Goal: Complete application form: Complete application form

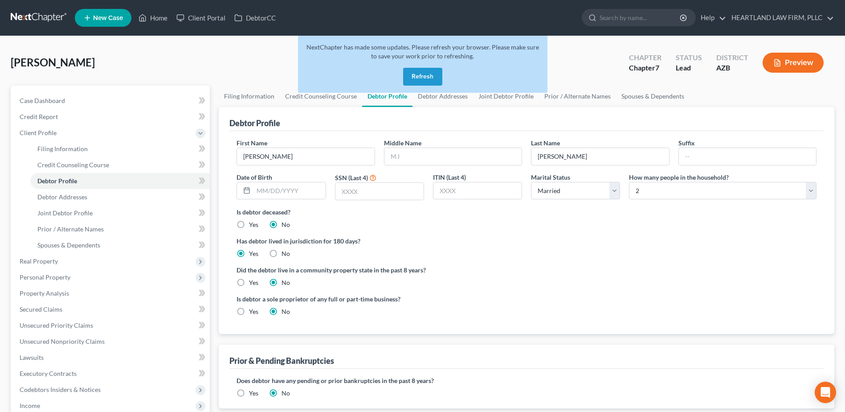
select select "1"
click at [436, 156] on input "text" at bounding box center [453, 156] width 137 height 17
type input "[PERSON_NAME]"
click at [270, 191] on input "text" at bounding box center [290, 190] width 72 height 17
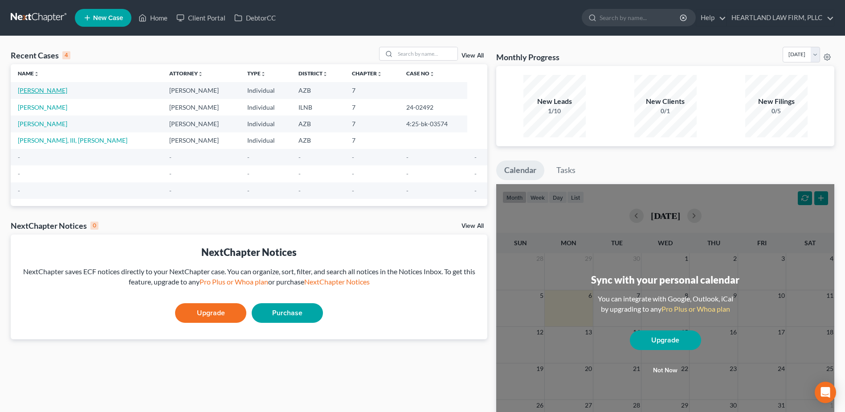
click at [49, 88] on link "[PERSON_NAME]" at bounding box center [42, 90] width 49 height 8
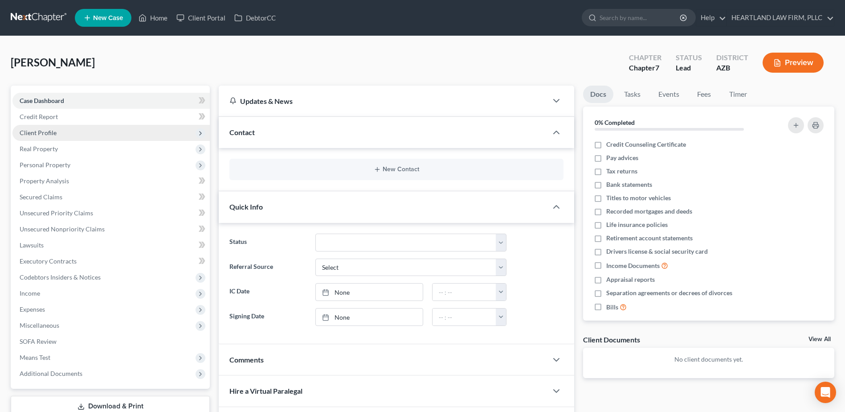
click at [47, 135] on span "Client Profile" at bounding box center [38, 133] width 37 height 8
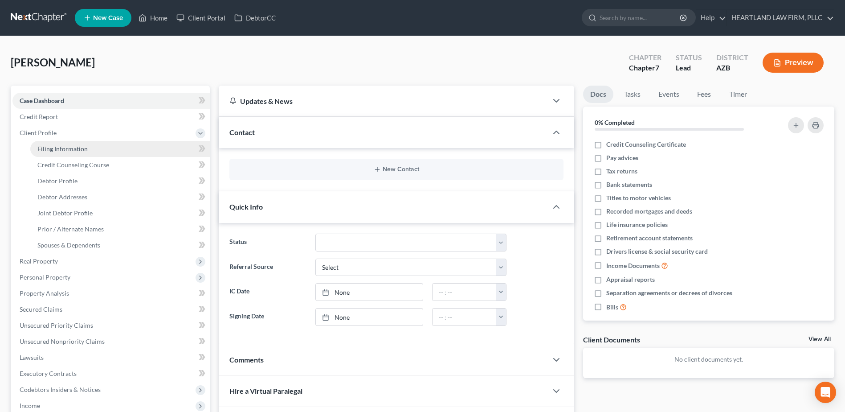
click at [57, 146] on span "Filing Information" at bounding box center [62, 149] width 50 height 8
select select "1"
select select "0"
select select "3"
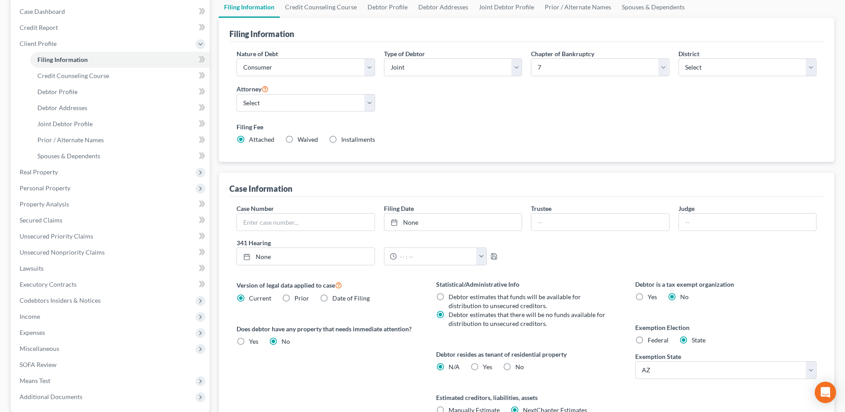
scroll to position [134, 0]
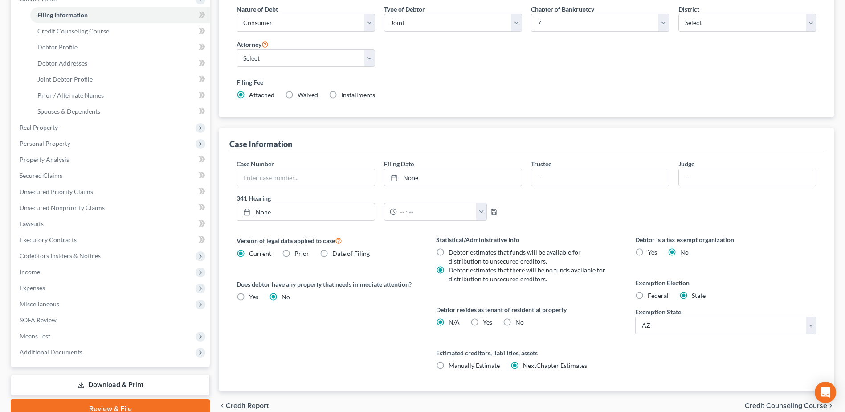
click at [332, 254] on label "Date of Filing" at bounding box center [350, 253] width 37 height 9
click at [336, 254] on input "Date of Filing" at bounding box center [339, 252] width 6 height 6
radio input "true"
radio input "false"
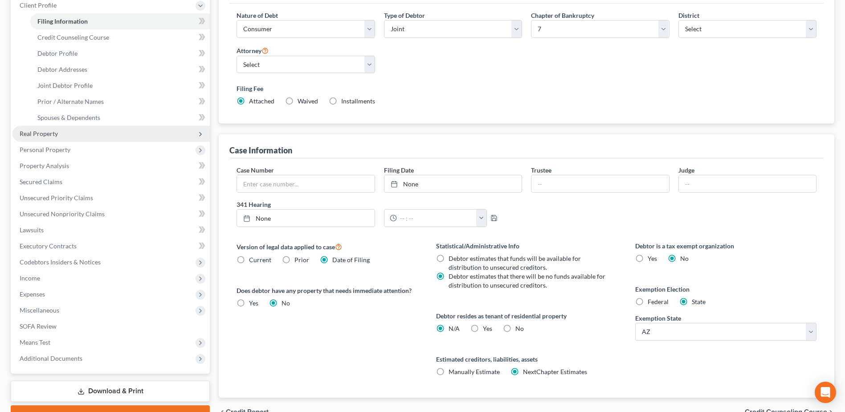
scroll to position [86, 0]
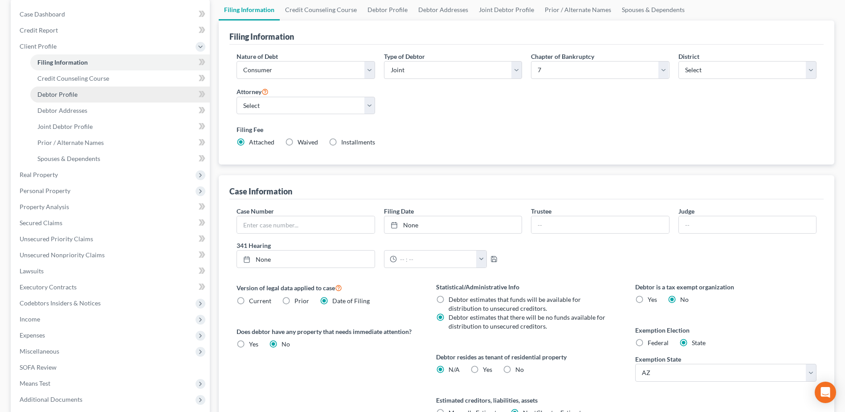
click at [57, 98] on span "Debtor Profile" at bounding box center [57, 94] width 40 height 8
select select "1"
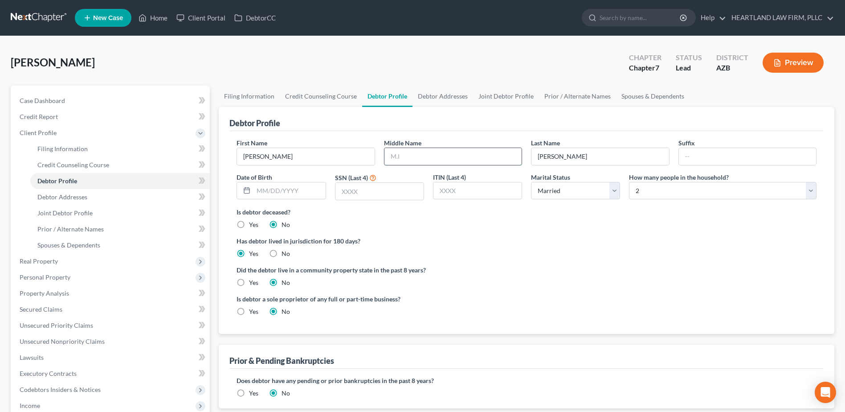
click at [422, 158] on input "text" at bounding box center [453, 156] width 137 height 17
type input "[PERSON_NAME]"
click at [365, 192] on input "text" at bounding box center [380, 191] width 88 height 17
type input "2282"
click at [249, 283] on label "Yes" at bounding box center [253, 282] width 9 height 9
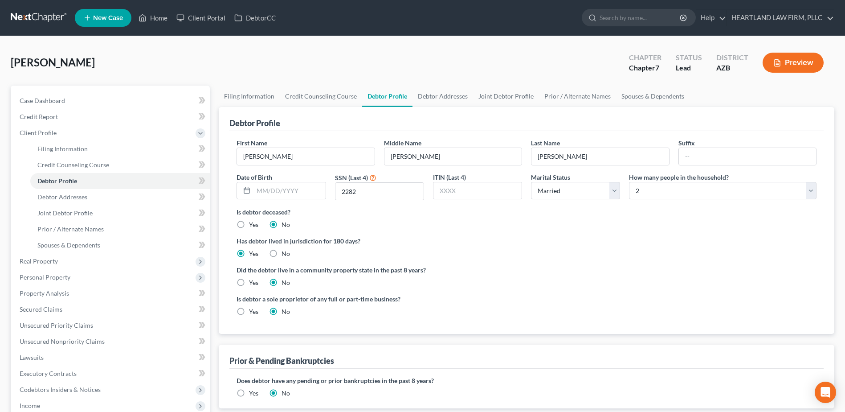
click at [253, 283] on input "Yes" at bounding box center [256, 281] width 6 height 6
radio input "true"
radio input "false"
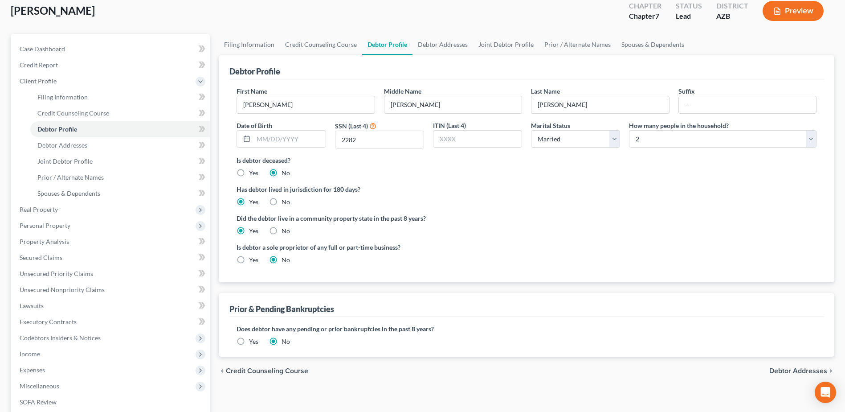
scroll to position [41, 0]
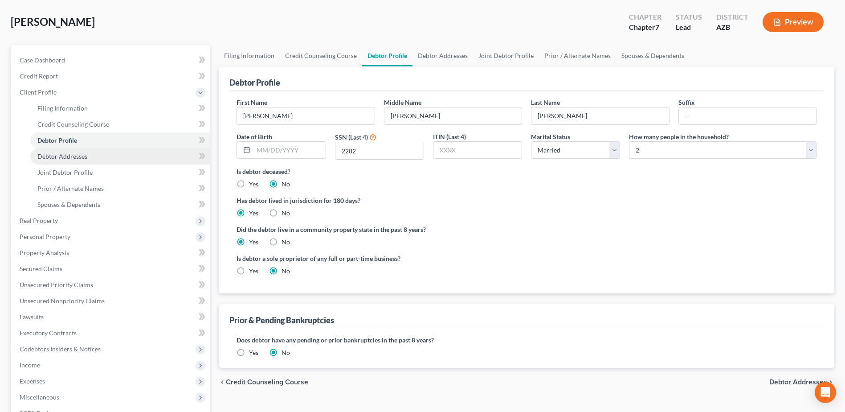
click at [74, 156] on span "Debtor Addresses" at bounding box center [62, 156] width 50 height 8
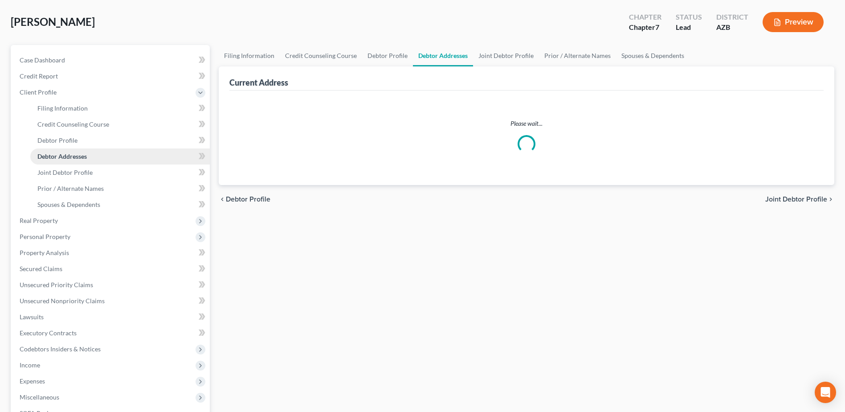
scroll to position [39, 0]
select select "0"
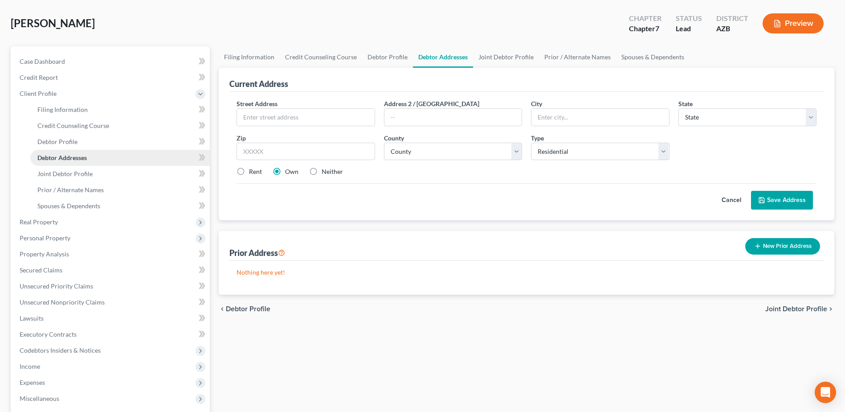
scroll to position [0, 0]
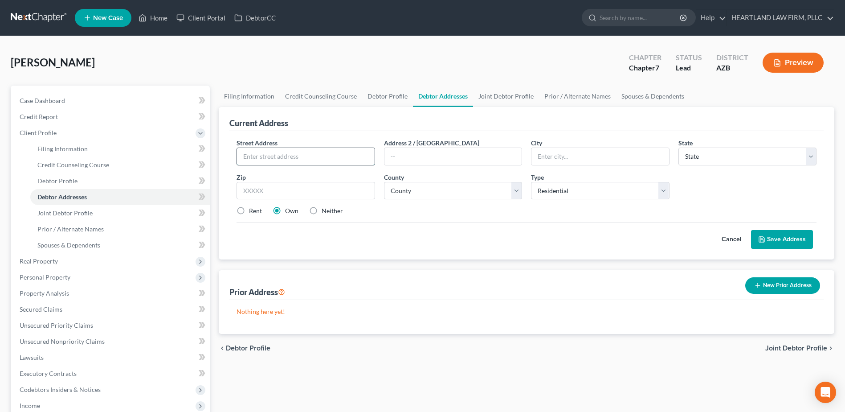
click at [269, 155] on input "text" at bounding box center [305, 156] width 137 height 17
click at [344, 106] on link "Credit Counseling Course" at bounding box center [321, 96] width 82 height 21
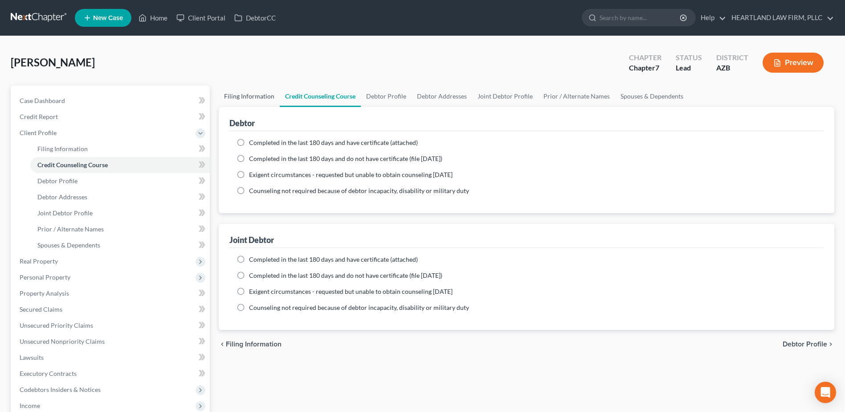
click at [239, 91] on link "Filing Information" at bounding box center [249, 96] width 61 height 21
select select "1"
select select "0"
select select "4"
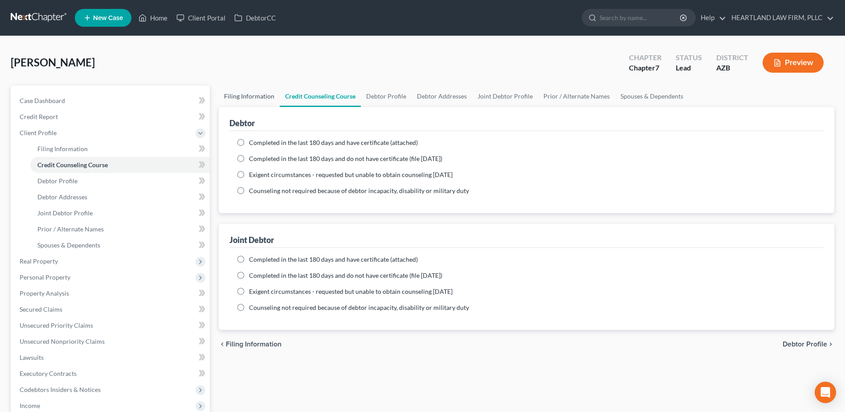
select select "0"
select select "3"
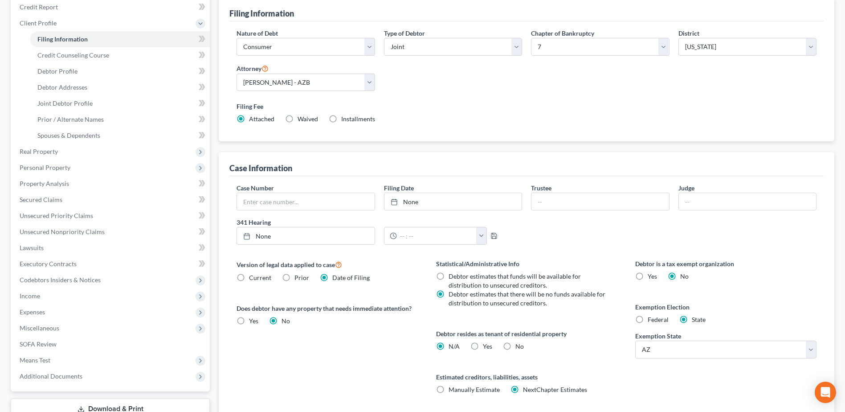
scroll to position [42, 0]
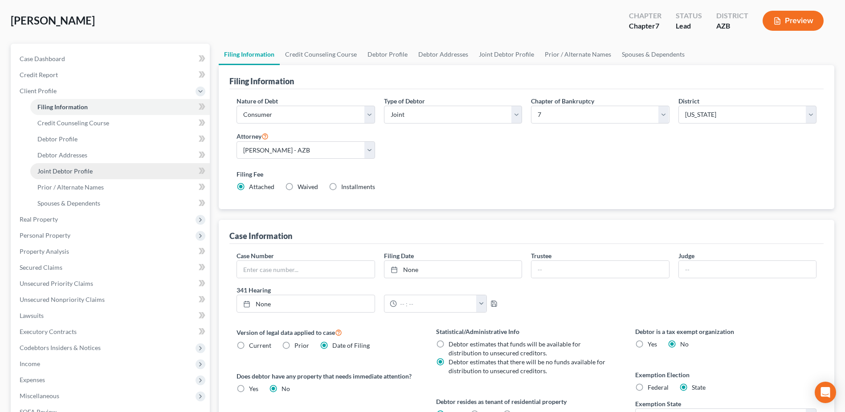
click at [68, 172] on span "Joint Debtor Profile" at bounding box center [64, 171] width 55 height 8
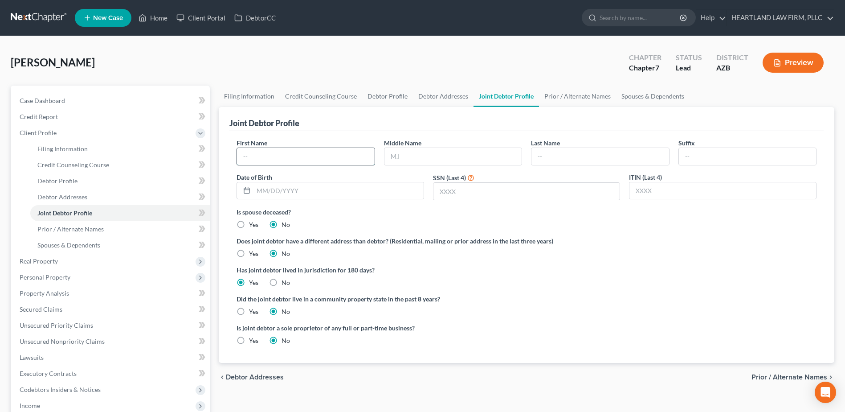
click at [262, 156] on input "text" at bounding box center [305, 156] width 137 height 17
type input "[PERSON_NAME]"
click at [510, 191] on input "text" at bounding box center [527, 191] width 187 height 17
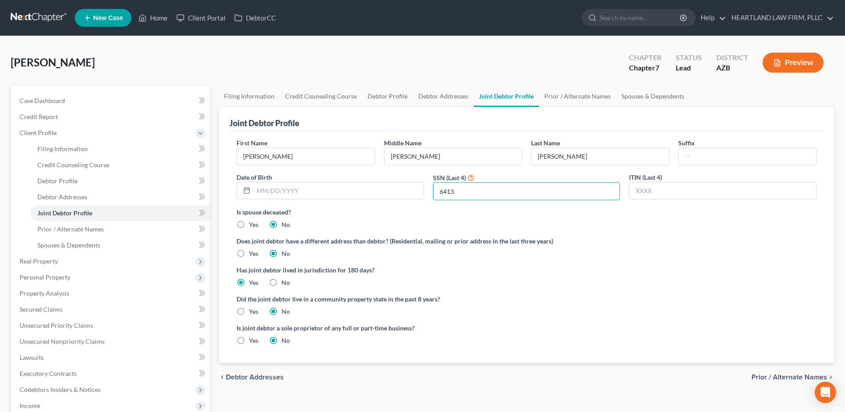
type input "6413"
click at [249, 310] on label "Yes" at bounding box center [253, 311] width 9 height 9
click at [253, 310] on input "Yes" at bounding box center [256, 310] width 6 height 6
radio input "true"
radio input "false"
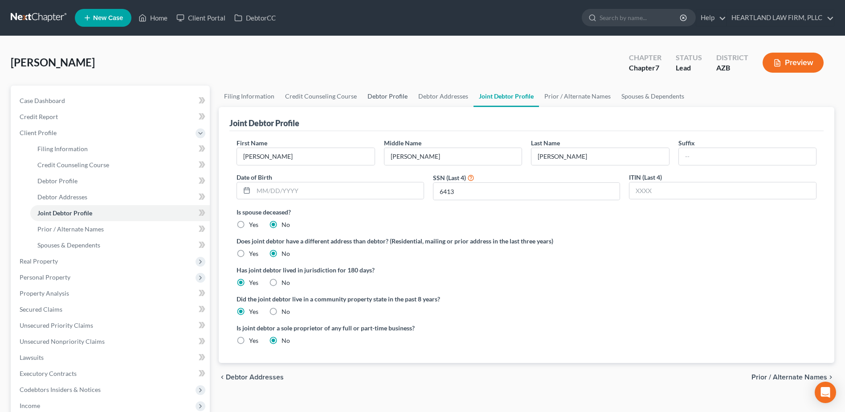
click at [389, 96] on link "Debtor Profile" at bounding box center [387, 96] width 51 height 21
select select "1"
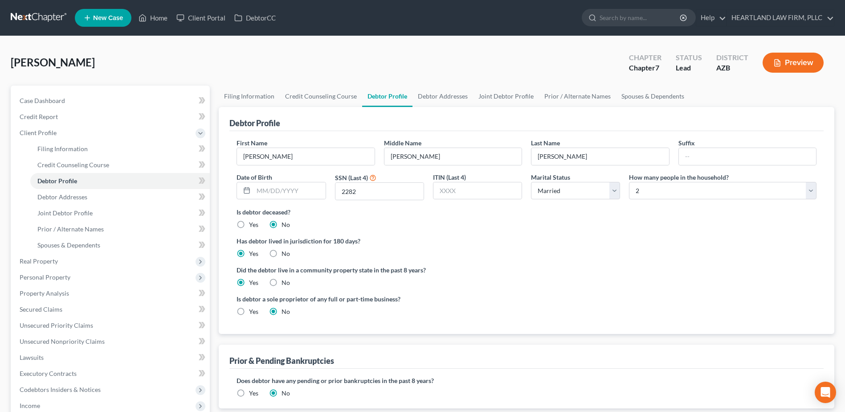
click at [249, 311] on label "Yes" at bounding box center [253, 311] width 9 height 9
click at [253, 311] on input "Yes" at bounding box center [256, 310] width 6 height 6
radio input "true"
radio input "false"
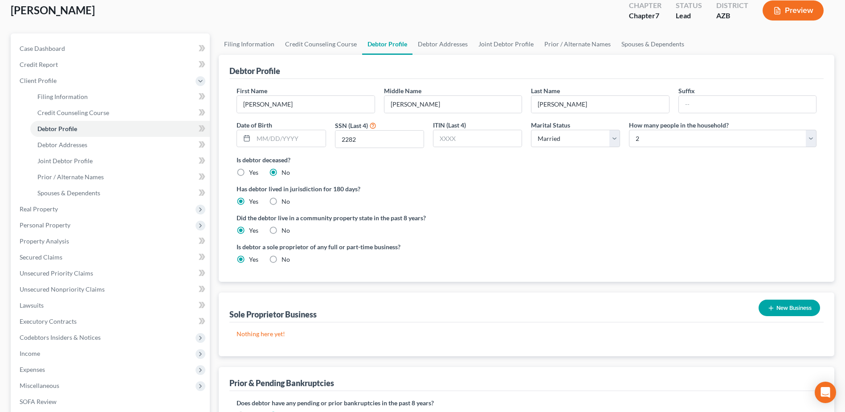
scroll to position [41, 0]
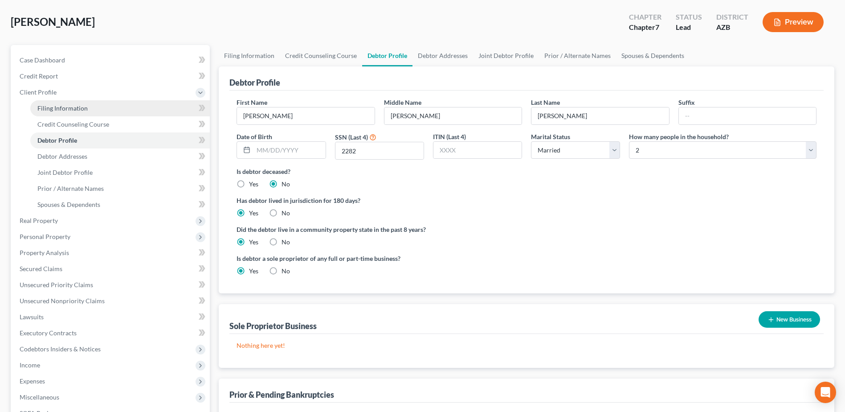
click at [57, 108] on span "Filing Information" at bounding box center [62, 108] width 50 height 8
select select "1"
select select "0"
select select "4"
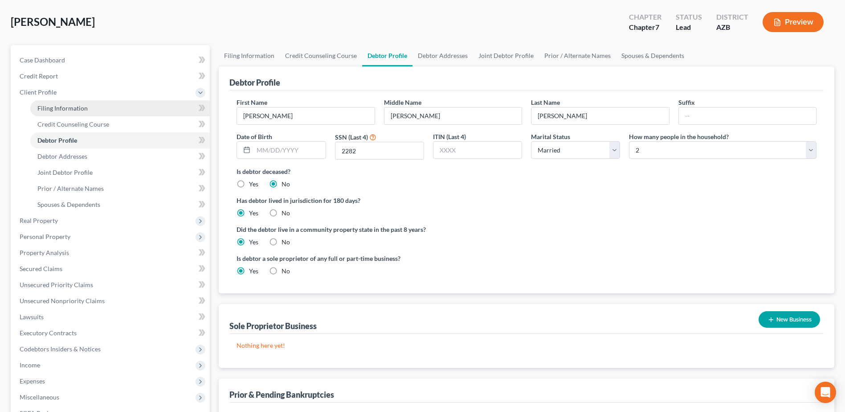
select select "0"
select select "3"
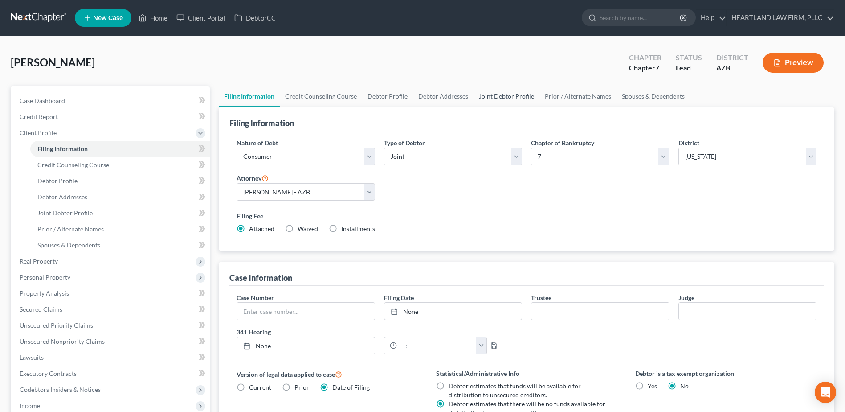
click at [496, 96] on link "Joint Debtor Profile" at bounding box center [507, 96] width 66 height 21
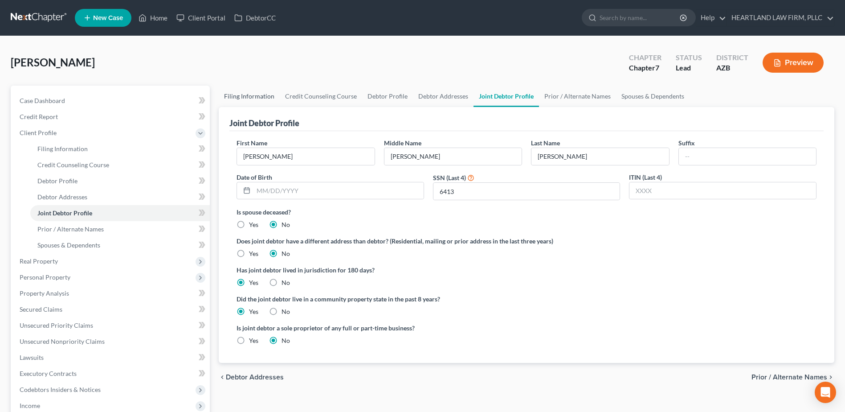
click at [245, 95] on link "Filing Information" at bounding box center [249, 96] width 61 height 21
select select "1"
select select "0"
select select "4"
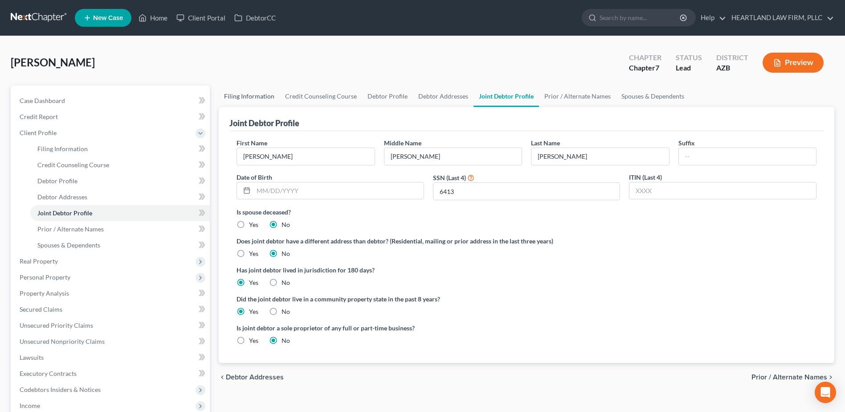
select select "0"
select select "3"
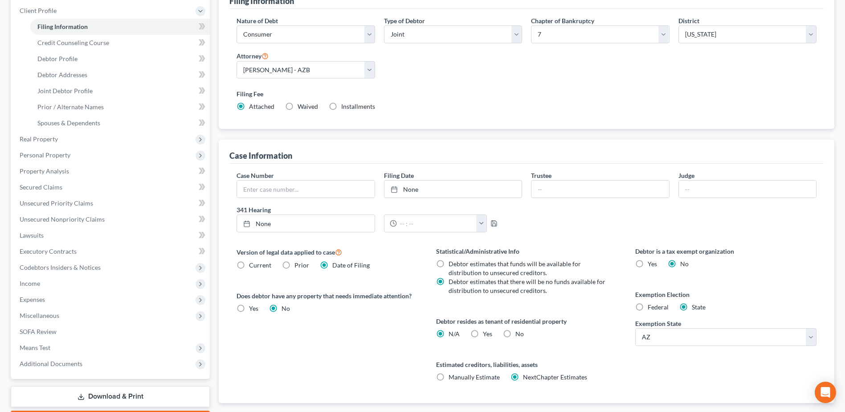
scroll to position [134, 0]
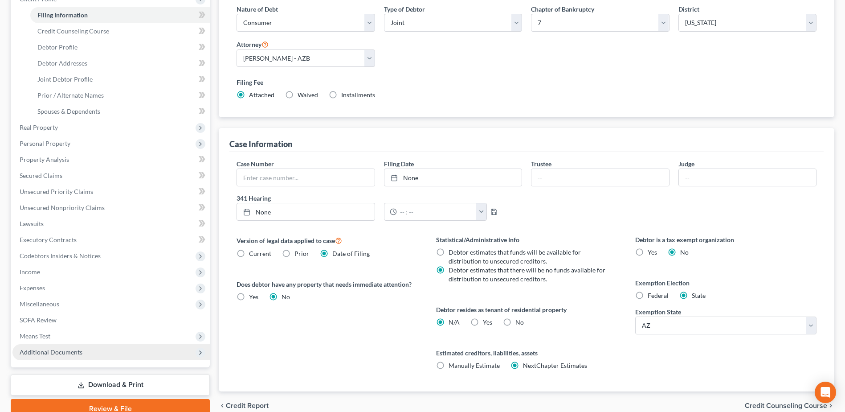
click at [45, 353] on span "Additional Documents" at bounding box center [51, 352] width 63 height 8
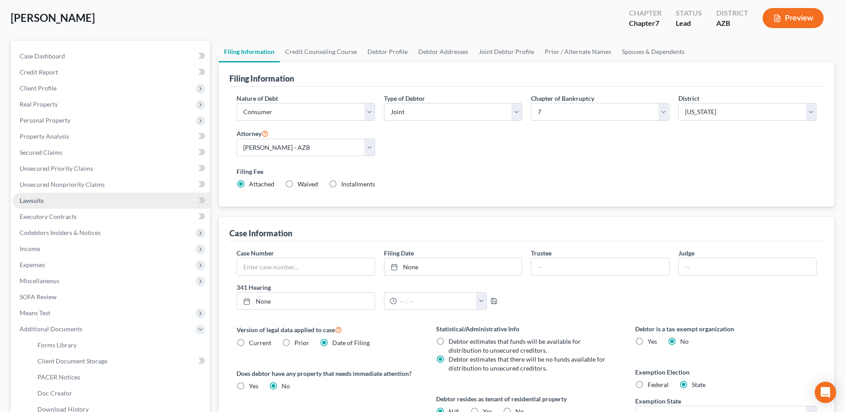
scroll to position [0, 0]
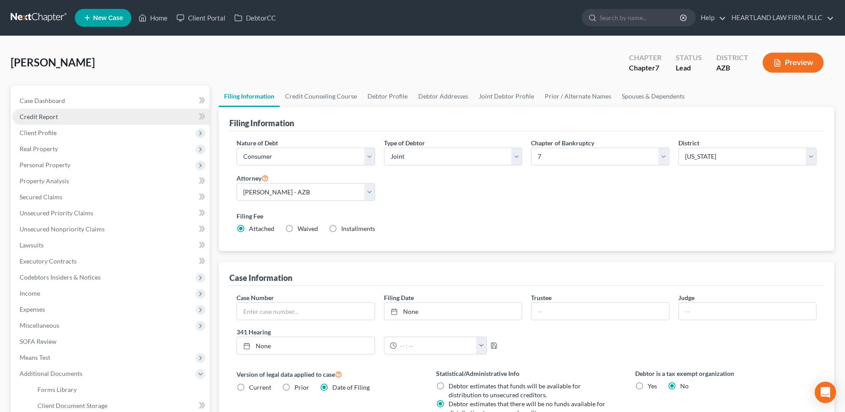
click at [57, 116] on span "Credit Report" at bounding box center [39, 117] width 38 height 8
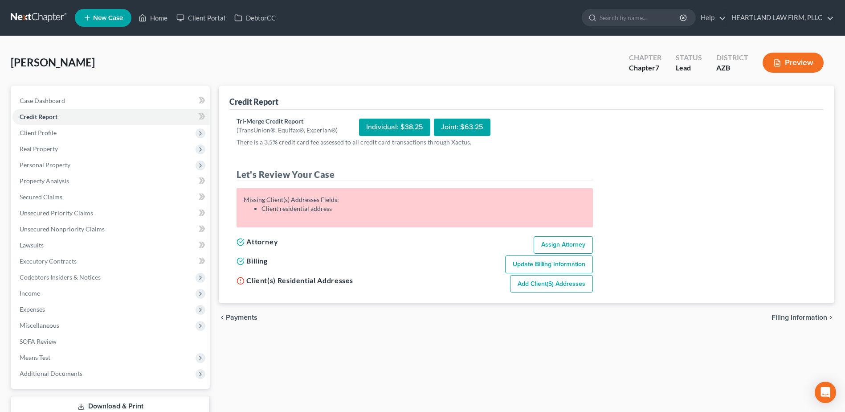
click at [465, 131] on div "Joint: $63.25" at bounding box center [462, 127] width 57 height 17
click at [574, 243] on link "Assign Attorney" at bounding box center [563, 245] width 59 height 18
select select "1"
select select "0"
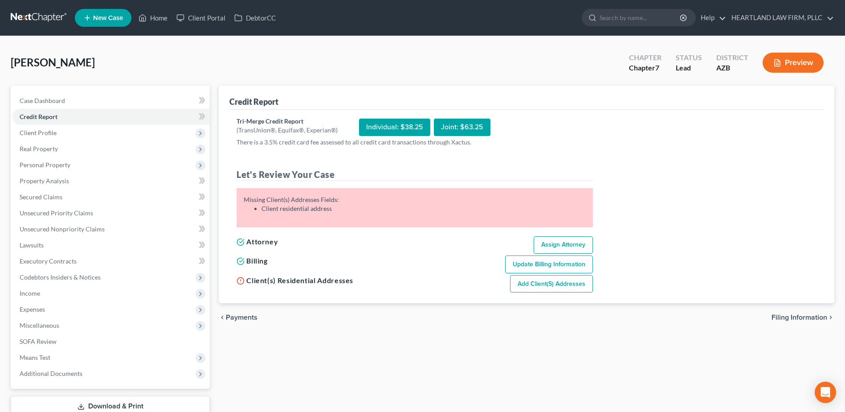
select select "4"
select select "0"
select select "3"
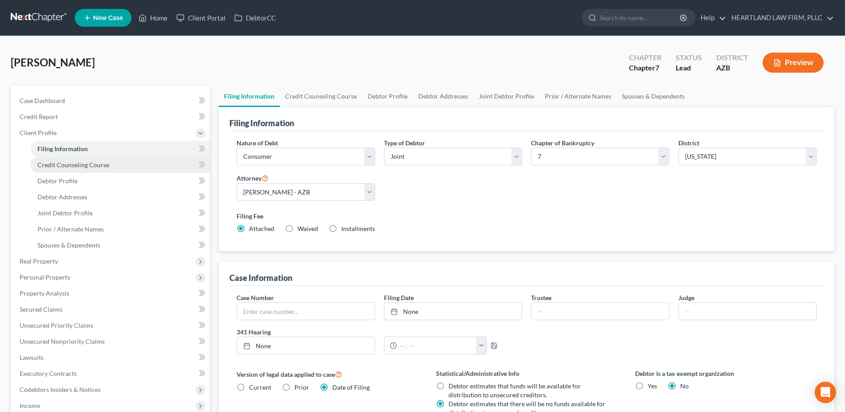
click at [76, 164] on span "Credit Counseling Course" at bounding box center [73, 165] width 72 height 8
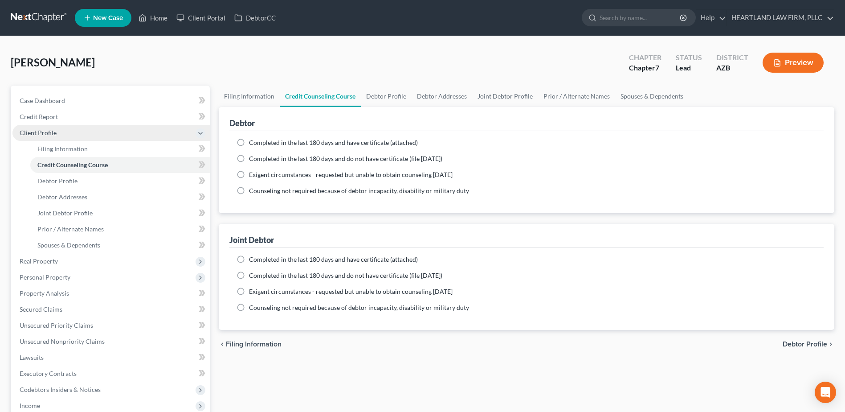
click at [41, 130] on span "Client Profile" at bounding box center [38, 133] width 37 height 8
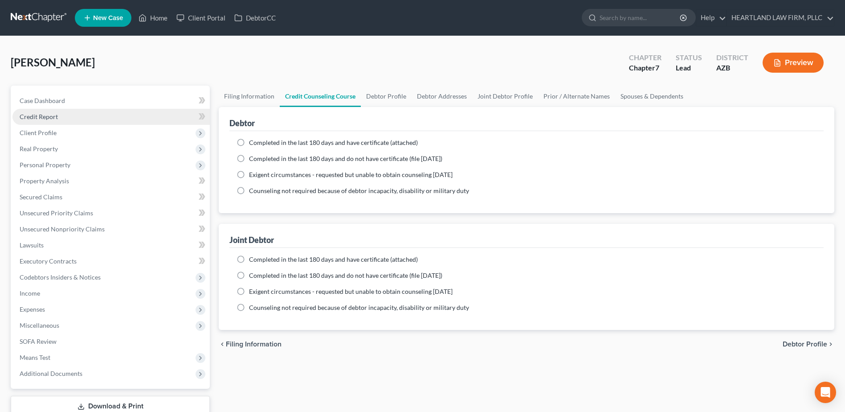
click at [42, 118] on span "Credit Report" at bounding box center [39, 117] width 38 height 8
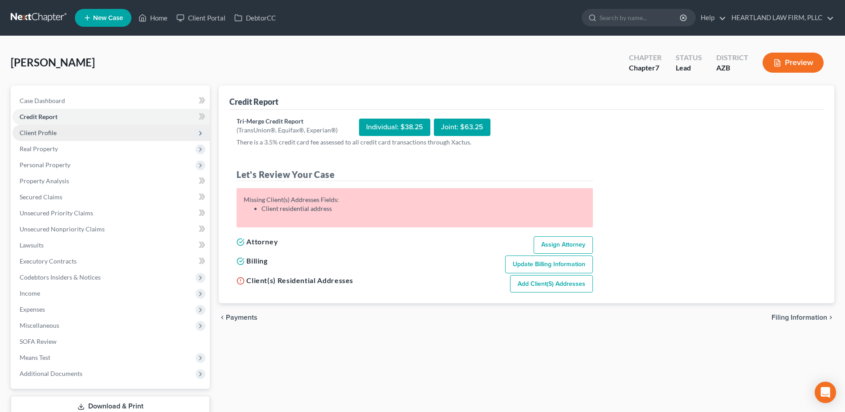
click at [43, 134] on span "Client Profile" at bounding box center [38, 133] width 37 height 8
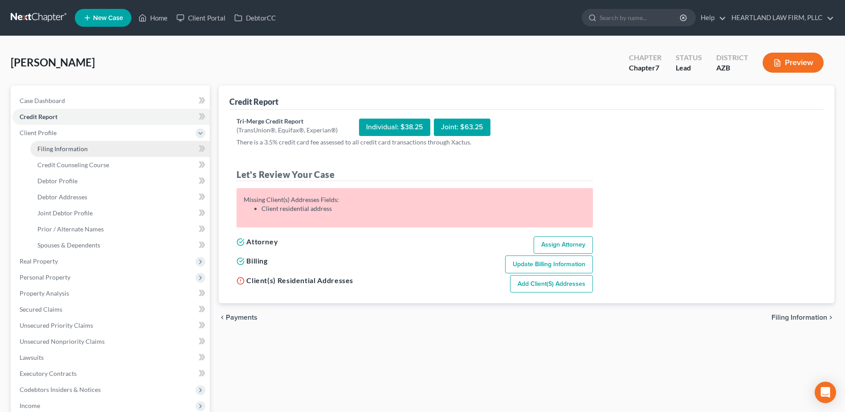
click at [49, 147] on span "Filing Information" at bounding box center [62, 149] width 50 height 8
select select "1"
select select "0"
select select "4"
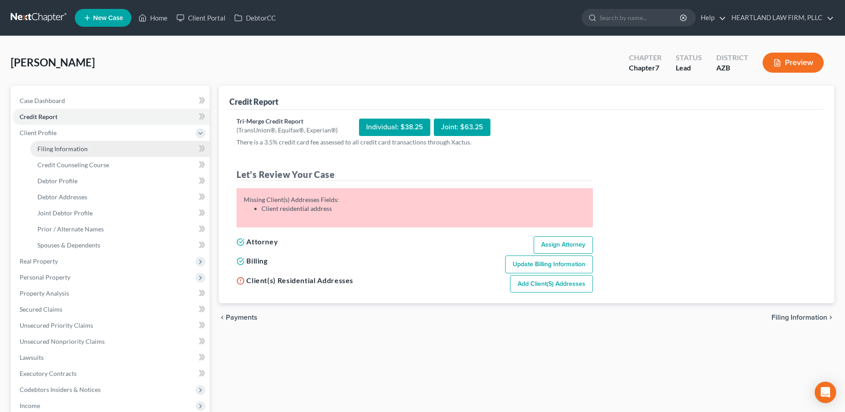
select select "0"
select select "3"
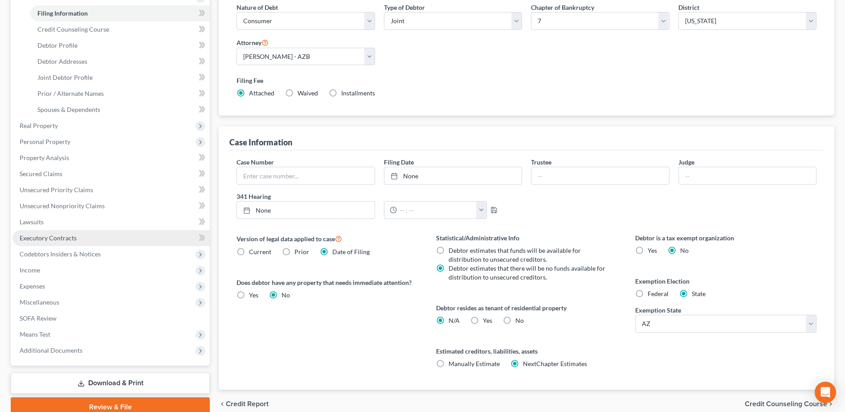
scroll to position [86, 0]
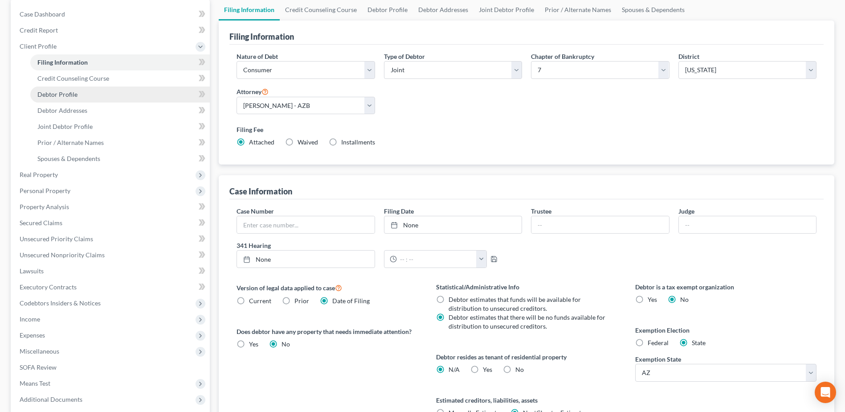
click at [59, 94] on span "Debtor Profile" at bounding box center [57, 94] width 40 height 8
select select "1"
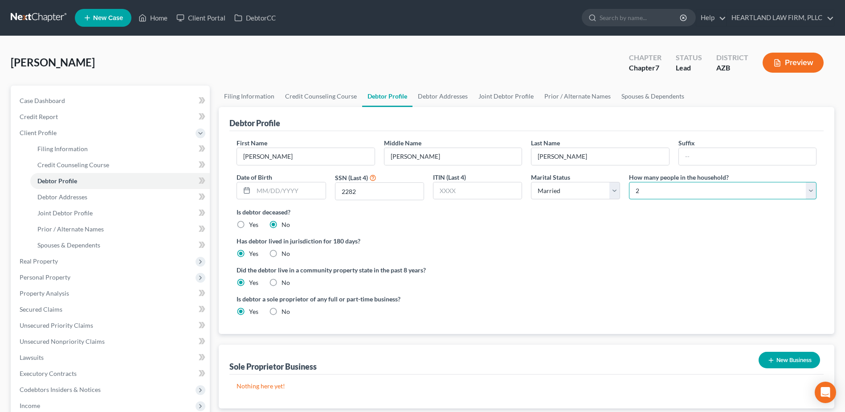
click at [810, 192] on select "Select 1 2 3 4 5 6 7 8 9 10 11 12 13 14 15 16 17 18 19 20" at bounding box center [723, 191] width 188 height 18
select select "3"
click at [629, 182] on select "Select 1 2 3 4 5 6 7 8 9 10 11 12 13 14 15 16 17 18 19 20" at bounding box center [723, 191] width 188 height 18
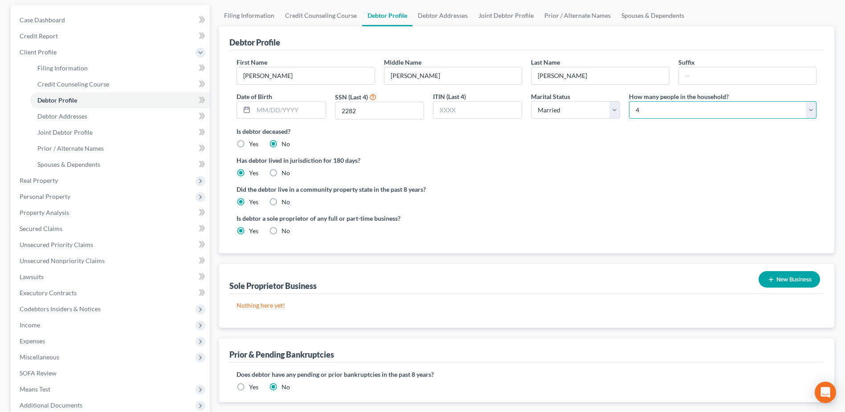
scroll to position [89, 0]
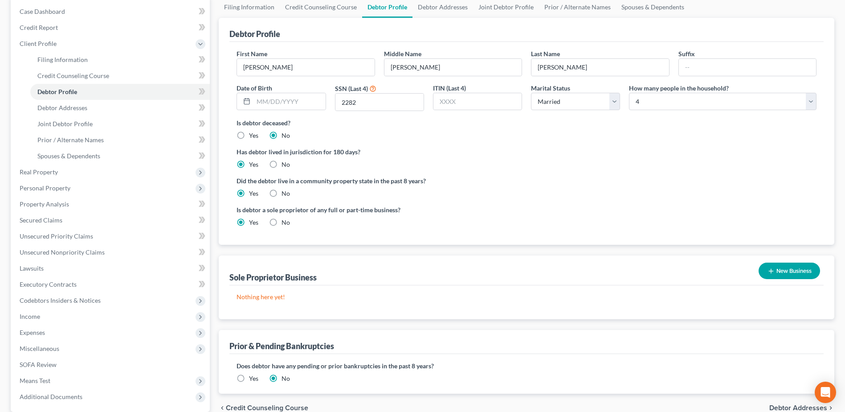
click at [791, 272] on button "New Business" at bounding box center [789, 270] width 61 height 16
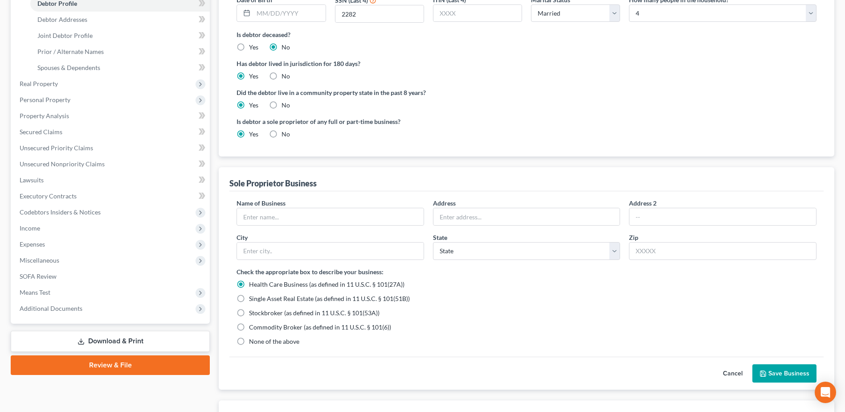
scroll to position [178, 0]
click at [297, 214] on input "text" at bounding box center [330, 215] width 187 height 17
type input "h"
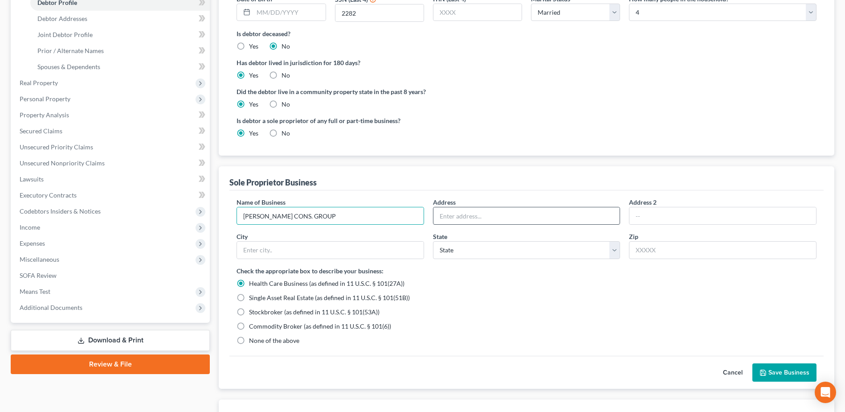
type input "[PERSON_NAME] CONS. GROUP"
drag, startPoint x: 458, startPoint y: 214, endPoint x: 450, endPoint y: 219, distance: 9.4
click at [458, 214] on input "text" at bounding box center [527, 215] width 187 height 17
click at [337, 249] on input "text" at bounding box center [330, 250] width 187 height 17
type input "MARICOPA"
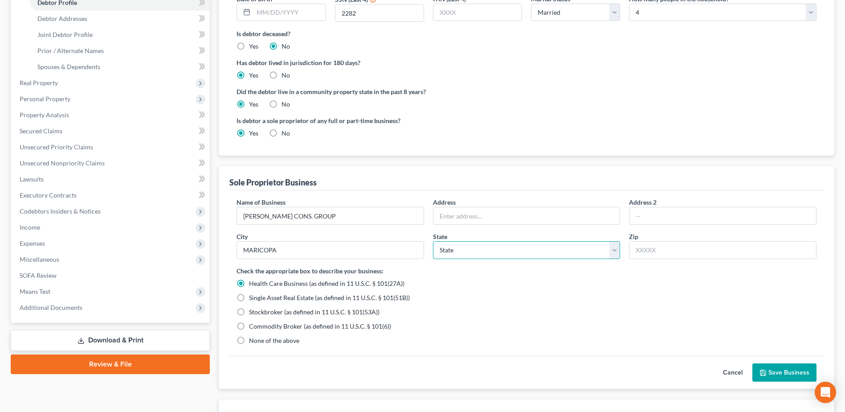
click at [614, 252] on select "State [US_STATE] AK AR AZ CA CO CT DE DC [GEOGRAPHIC_DATA] [GEOGRAPHIC_DATA] GU…" at bounding box center [527, 250] width 188 height 18
select select "3"
click at [433, 241] on select "State [US_STATE] AK AR AZ CA CO CT DE DC [GEOGRAPHIC_DATA] [GEOGRAPHIC_DATA] GU…" at bounding box center [527, 250] width 188 height 18
click at [647, 252] on input "text" at bounding box center [723, 250] width 188 height 18
type input "85138"
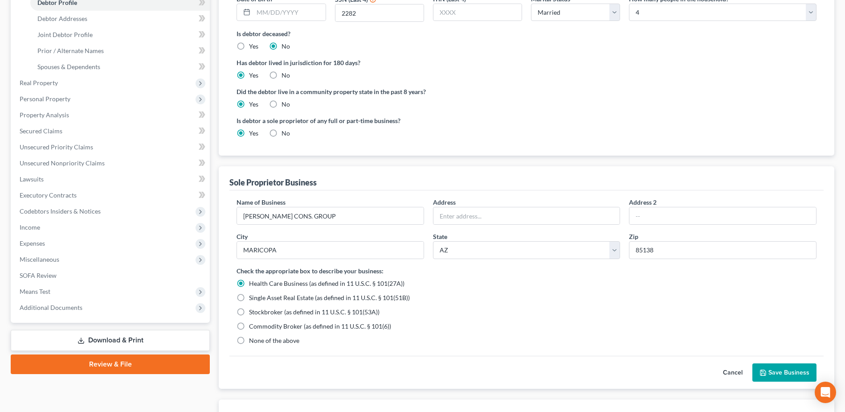
click at [249, 340] on label "None of the above" at bounding box center [274, 340] width 50 height 9
click at [253, 340] on input "None of the above" at bounding box center [256, 339] width 6 height 6
radio input "true"
radio input "false"
click at [783, 369] on button "Save Business" at bounding box center [785, 372] width 64 height 19
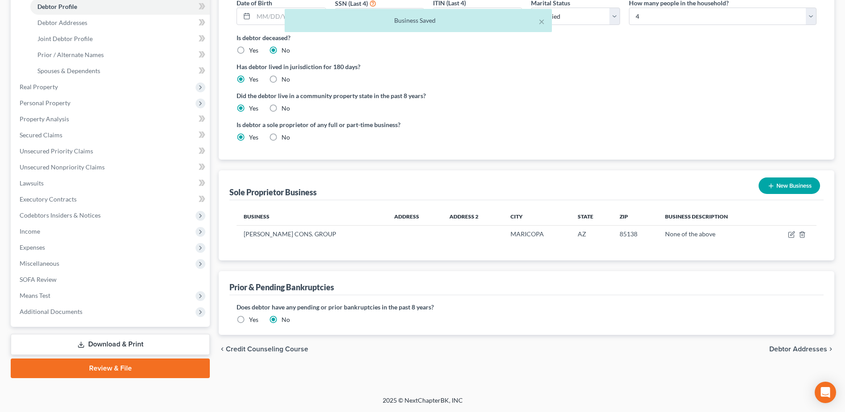
scroll to position [174, 0]
click at [785, 186] on button "New Business" at bounding box center [789, 185] width 61 height 16
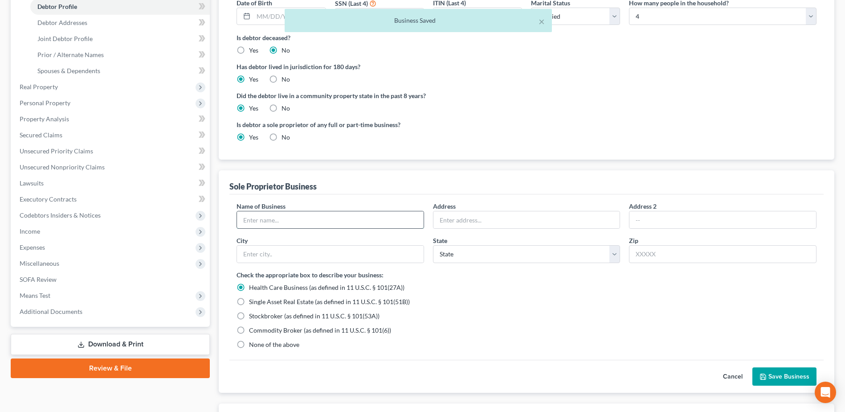
click at [271, 221] on input "text" at bounding box center [330, 219] width 187 height 17
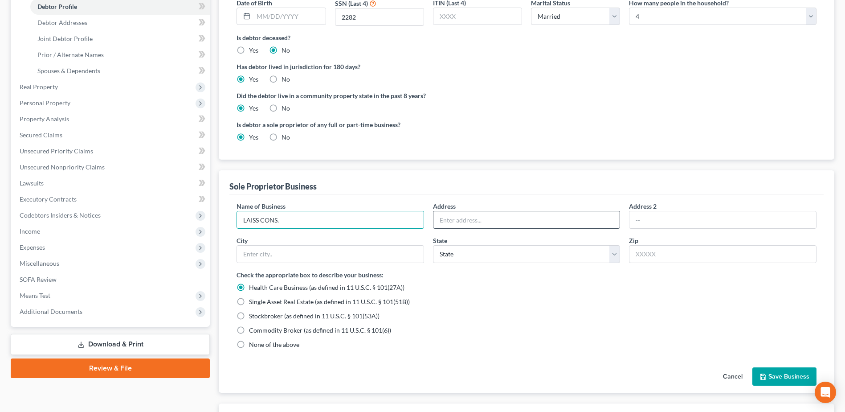
type input "LAISS CONS."
drag, startPoint x: 490, startPoint y: 220, endPoint x: 512, endPoint y: 218, distance: 21.5
click at [490, 220] on input "text" at bounding box center [527, 219] width 187 height 17
type input "[STREET_ADDRESS]"
click at [378, 256] on input "text" at bounding box center [330, 254] width 187 height 17
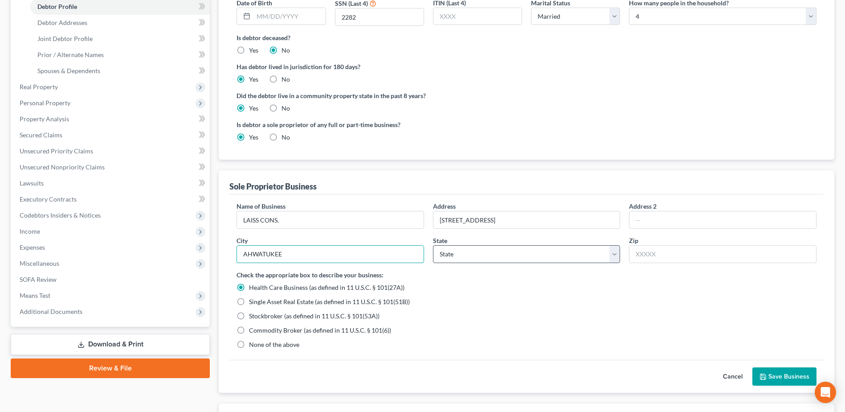
type input "AHWATUKEE"
drag, startPoint x: 613, startPoint y: 254, endPoint x: 590, endPoint y: 253, distance: 23.7
click at [613, 254] on select "State [US_STATE] AK AR AZ CA CO CT DE DC [GEOGRAPHIC_DATA] [GEOGRAPHIC_DATA] GU…" at bounding box center [527, 254] width 188 height 18
select select "3"
click at [433, 245] on select "State [US_STATE] AK AR AZ CA CO CT DE DC [GEOGRAPHIC_DATA] [GEOGRAPHIC_DATA] GU…" at bounding box center [527, 254] width 188 height 18
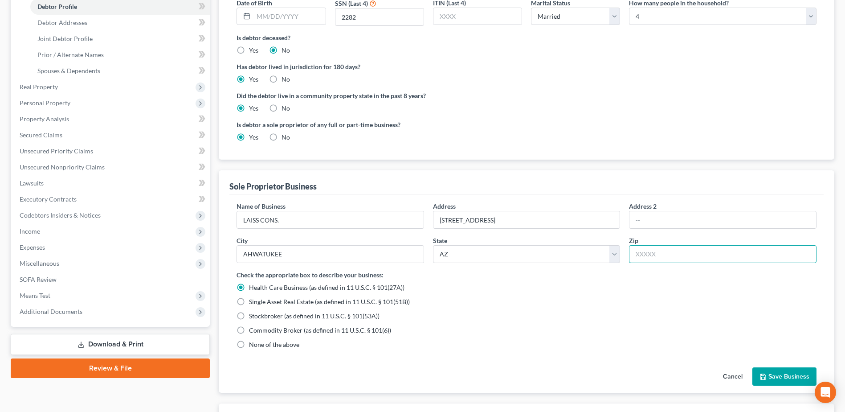
drag, startPoint x: 652, startPoint y: 250, endPoint x: 638, endPoint y: 248, distance: 14.4
click at [653, 250] on input "text" at bounding box center [723, 254] width 188 height 18
type input "85044"
drag, startPoint x: 241, startPoint y: 342, endPoint x: 638, endPoint y: 338, distance: 397.5
click at [249, 342] on label "None of the above" at bounding box center [274, 344] width 50 height 9
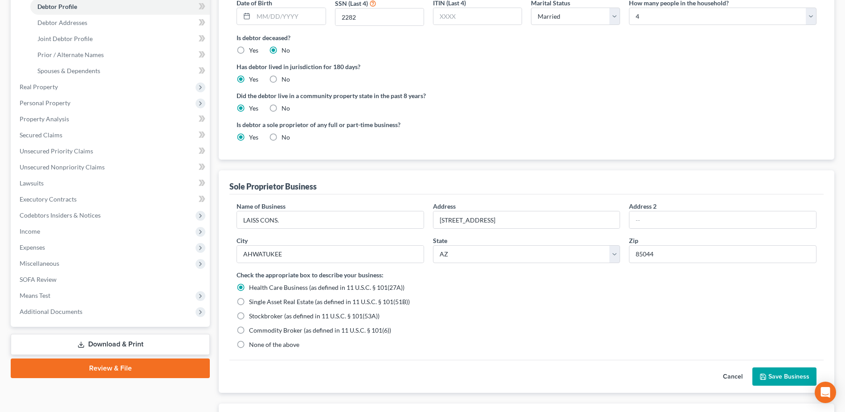
click at [253, 342] on input "None of the above" at bounding box center [256, 343] width 6 height 6
radio input "true"
radio input "false"
type input "Phoenix"
click at [774, 376] on button "Save Business" at bounding box center [785, 376] width 64 height 19
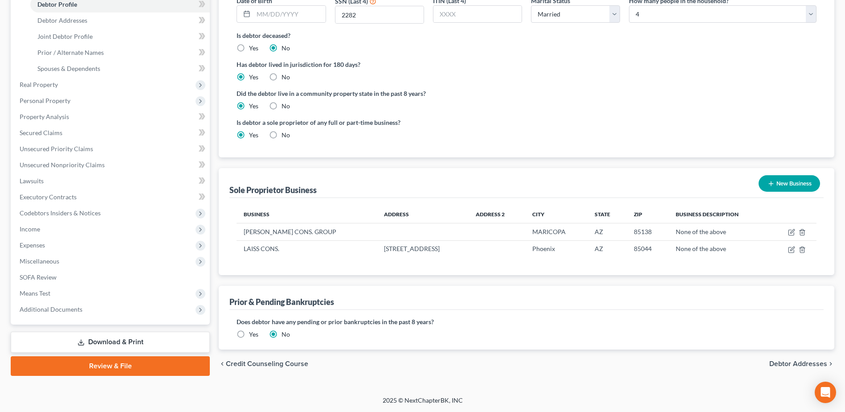
scroll to position [43, 0]
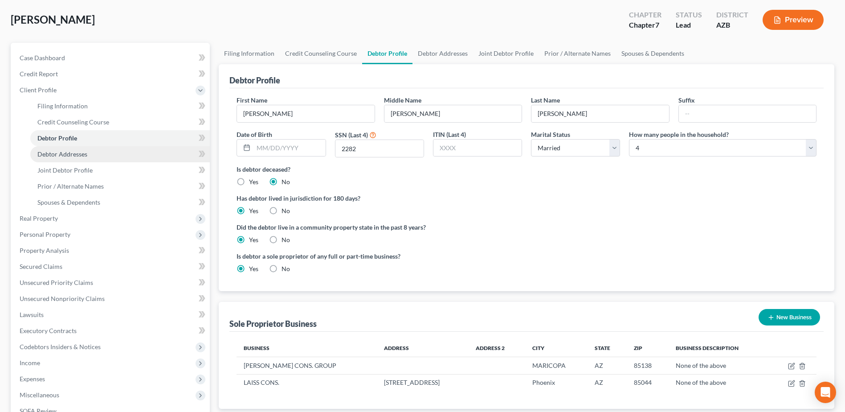
click at [57, 151] on span "Debtor Addresses" at bounding box center [62, 154] width 50 height 8
select select "0"
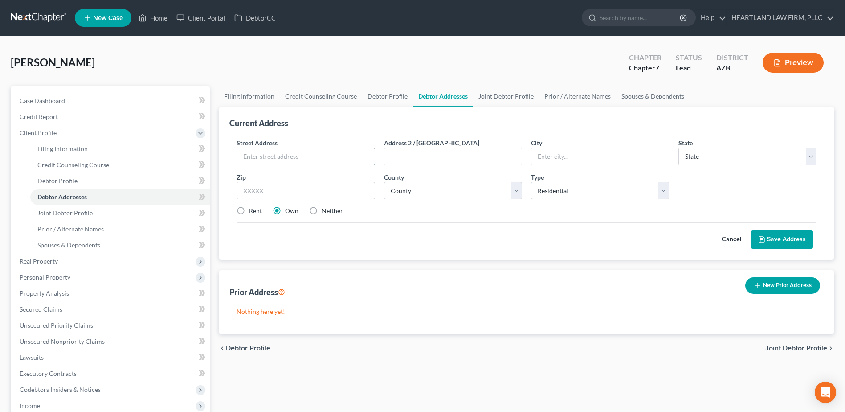
click at [271, 153] on input "text" at bounding box center [305, 156] width 137 height 17
type input "[STREET_ADDRESS]"
click at [403, 154] on input "text" at bounding box center [453, 156] width 137 height 17
type input "a"
type input "APT. 2040"
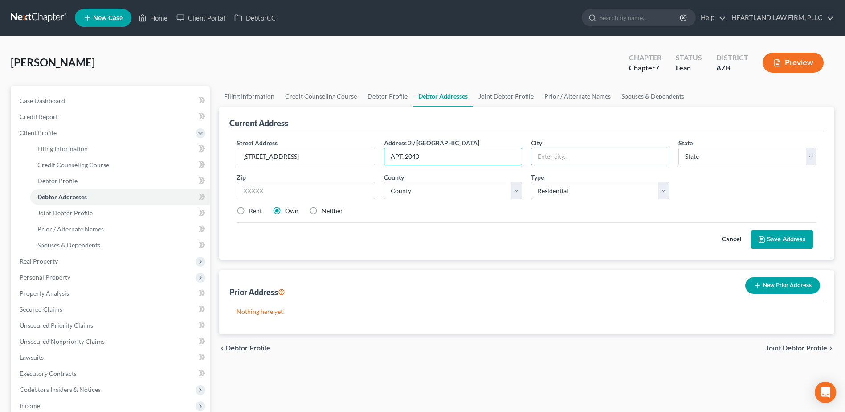
click at [560, 154] on input "text" at bounding box center [600, 156] width 137 height 17
type input "MA"
click at [810, 154] on select "State [US_STATE] AK AR AZ CA CO CT DE DC [GEOGRAPHIC_DATA] [GEOGRAPHIC_DATA] GU…" at bounding box center [748, 156] width 138 height 18
select select "3"
click at [679, 147] on select "State [US_STATE] AK AR AZ CA CO CT DE DC [GEOGRAPHIC_DATA] [GEOGRAPHIC_DATA] GU…" at bounding box center [748, 156] width 138 height 18
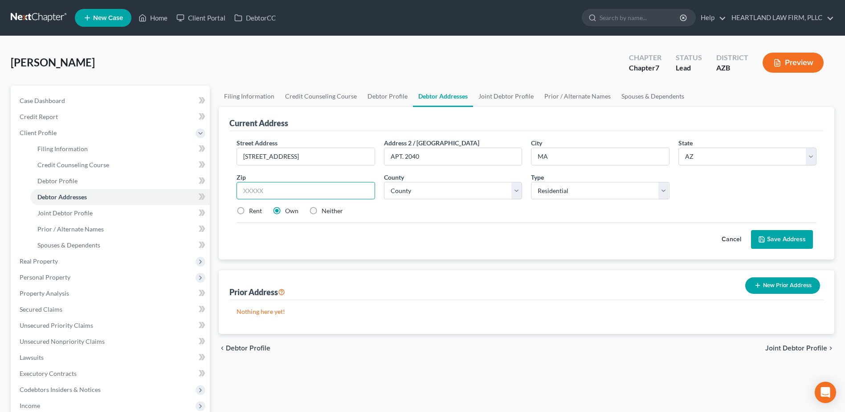
click at [324, 194] on input "text" at bounding box center [306, 191] width 138 height 18
type input "85044"
click at [517, 192] on select "County [GEOGRAPHIC_DATA] [GEOGRAPHIC_DATA] [GEOGRAPHIC_DATA] [GEOGRAPHIC_DATA] …" at bounding box center [453, 191] width 138 height 18
type input "Phoenix"
select select "11"
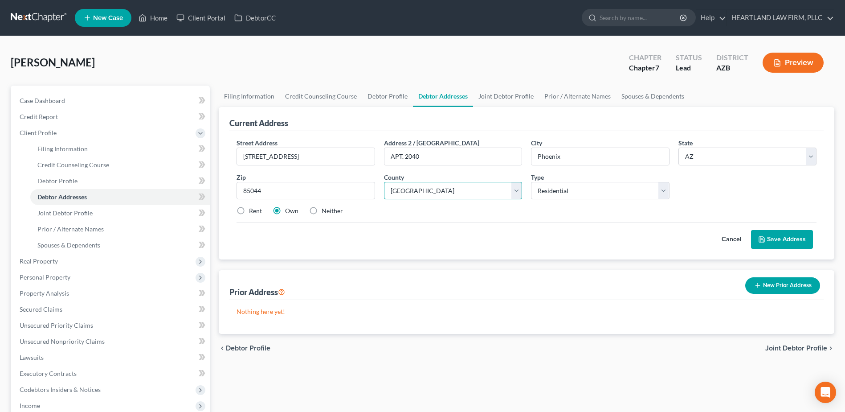
click at [384, 182] on select "County [GEOGRAPHIC_DATA] [GEOGRAPHIC_DATA] [GEOGRAPHIC_DATA] [GEOGRAPHIC_DATA] …" at bounding box center [453, 191] width 138 height 18
click at [348, 156] on input "[STREET_ADDRESS]" at bounding box center [305, 156] width 137 height 17
type input "1"
type input "[STREET_ADDRESS]"
type input "MARICOPA"
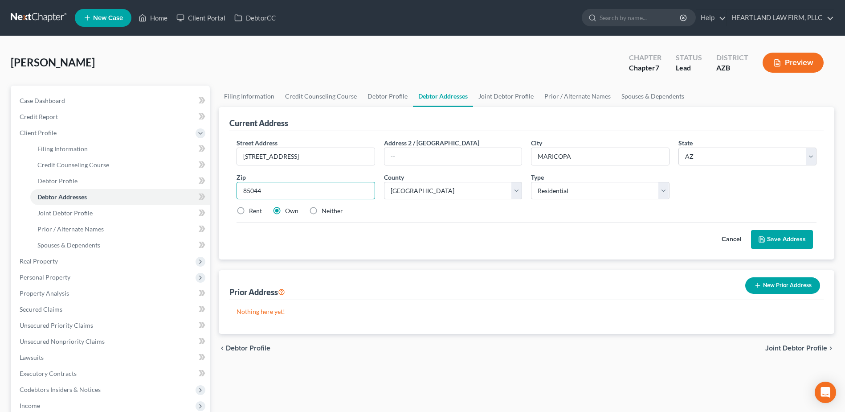
drag, startPoint x: 295, startPoint y: 190, endPoint x: 302, endPoint y: 189, distance: 6.7
click at [295, 190] on input "85044" at bounding box center [306, 191] width 138 height 18
type input "85138"
click at [779, 237] on button "Save Address" at bounding box center [782, 239] width 62 height 19
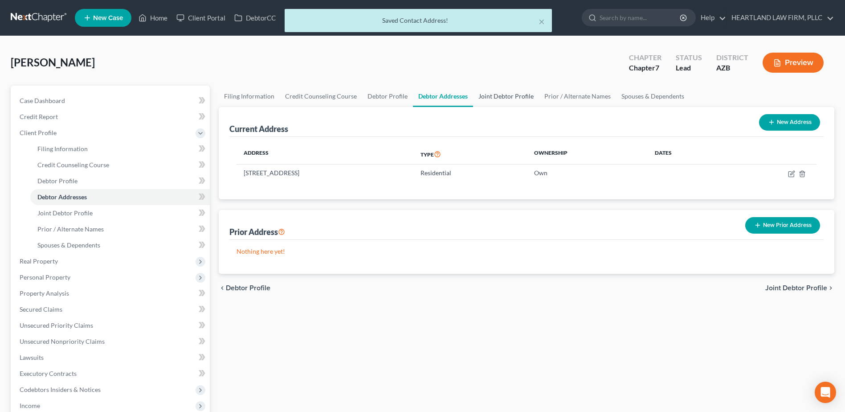
click at [499, 97] on link "Joint Debtor Profile" at bounding box center [506, 96] width 66 height 21
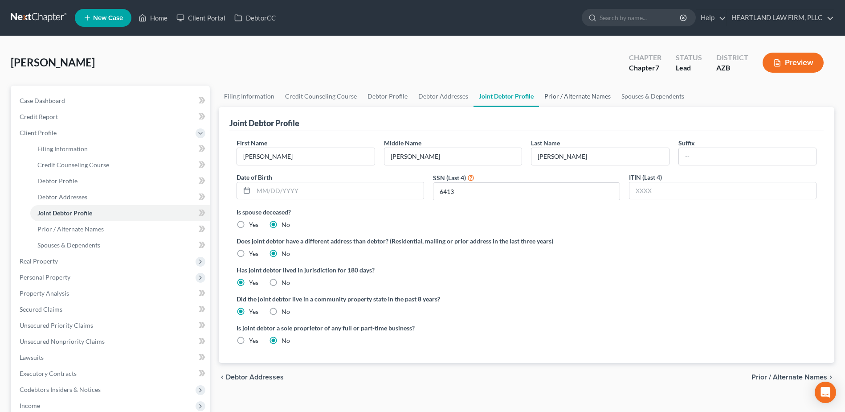
click at [561, 97] on link "Prior / Alternate Names" at bounding box center [577, 96] width 77 height 21
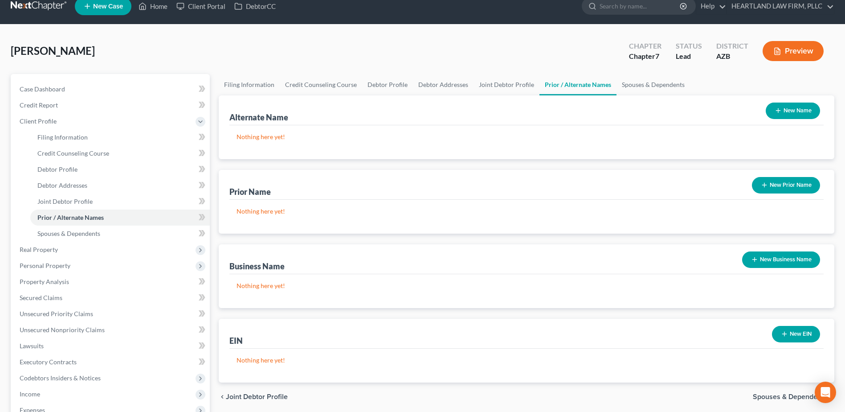
scroll to position [45, 0]
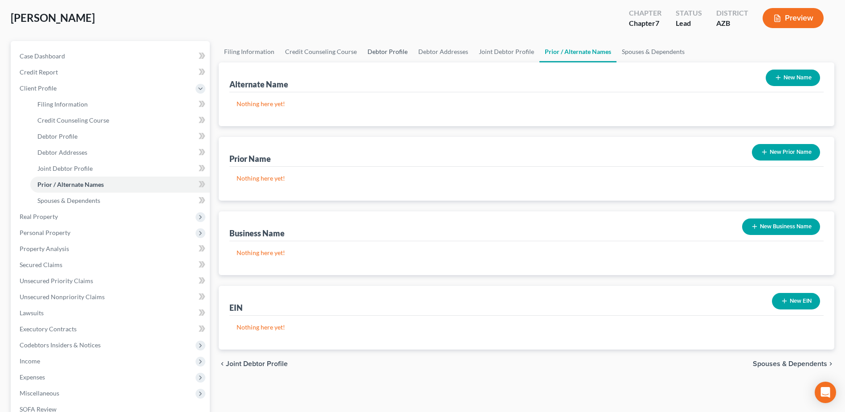
click at [390, 51] on link "Debtor Profile" at bounding box center [387, 51] width 51 height 21
select select "1"
select select "3"
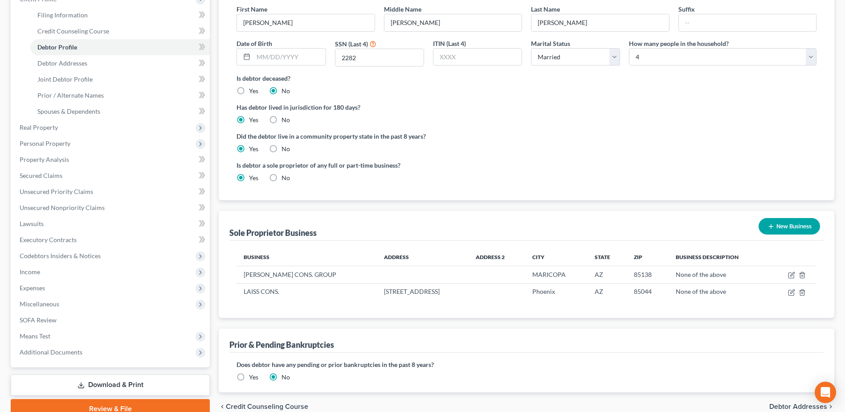
scroll to position [176, 0]
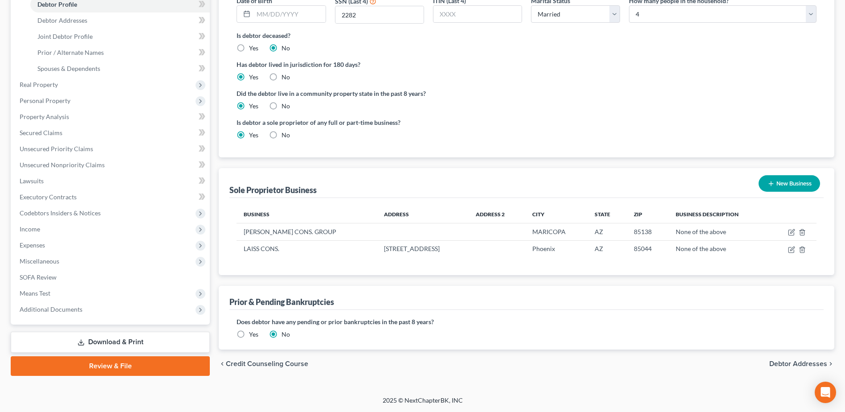
click at [786, 364] on span "Debtor Addresses" at bounding box center [799, 363] width 58 height 7
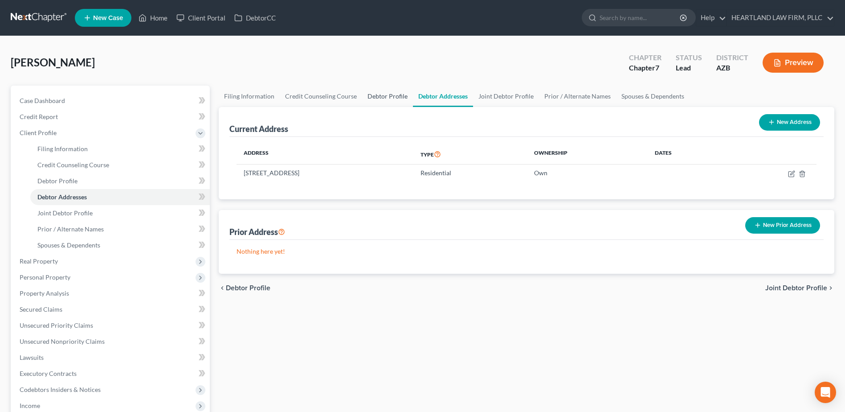
click at [373, 95] on link "Debtor Profile" at bounding box center [387, 96] width 51 height 21
select select "1"
select select "3"
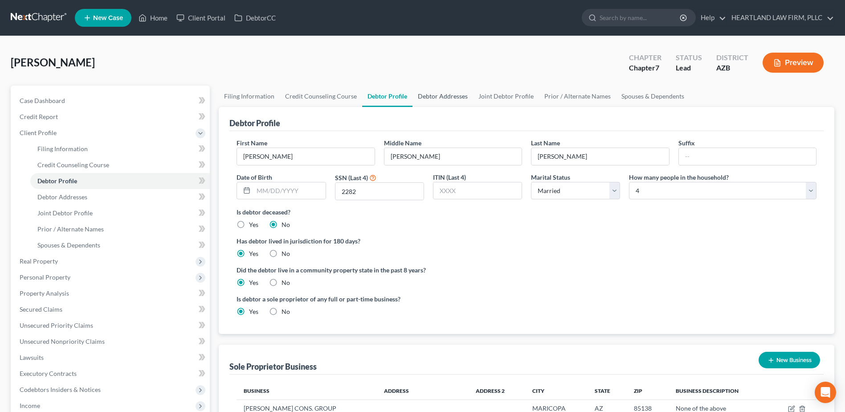
click at [434, 92] on link "Debtor Addresses" at bounding box center [443, 96] width 61 height 21
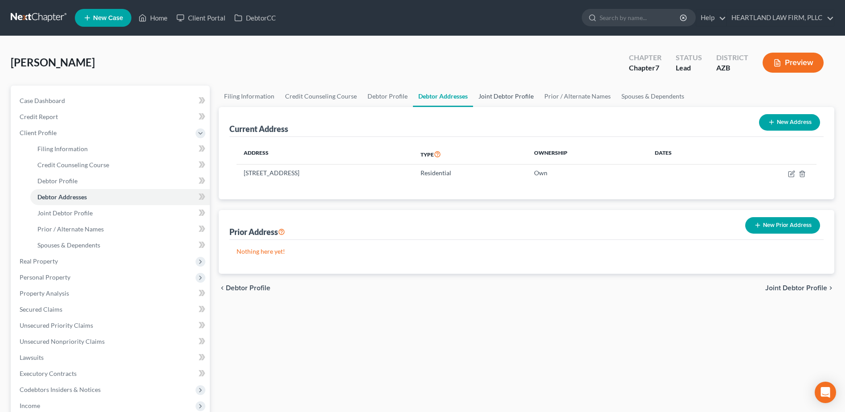
click at [506, 94] on link "Joint Debtor Profile" at bounding box center [506, 96] width 66 height 21
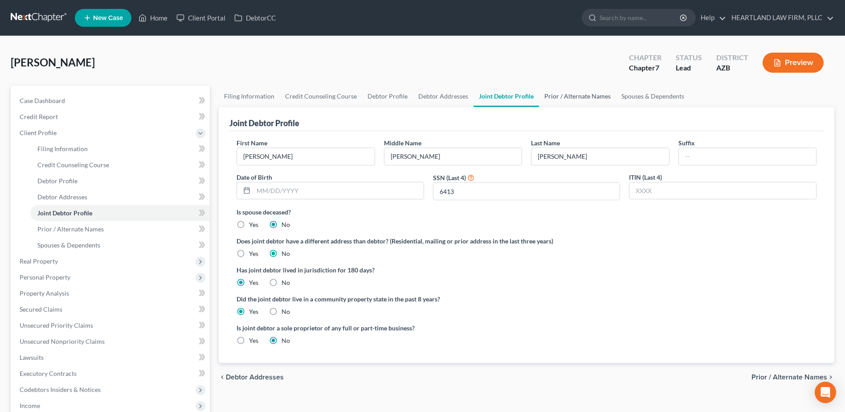
click at [566, 97] on link "Prior / Alternate Names" at bounding box center [577, 96] width 77 height 21
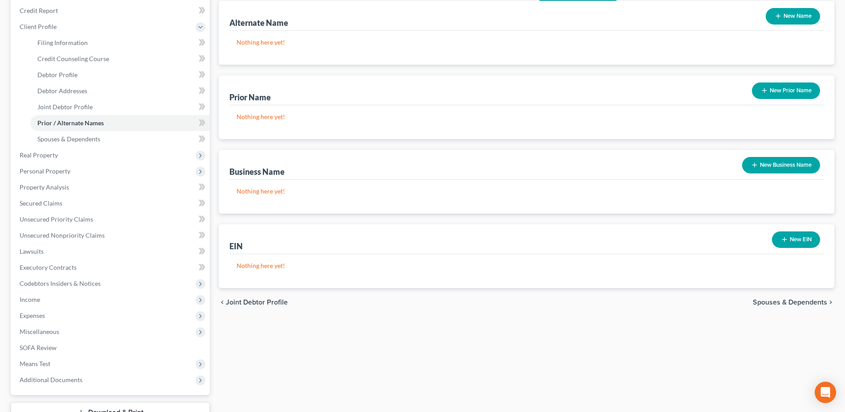
scroll to position [174, 0]
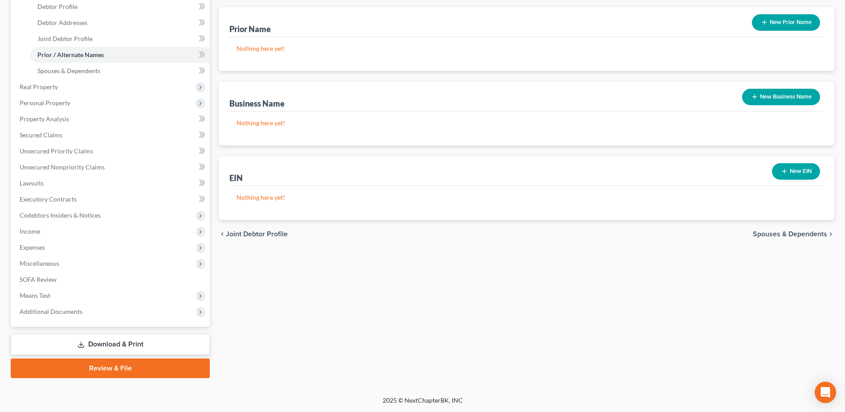
click at [788, 170] on button "New EIN" at bounding box center [796, 171] width 48 height 16
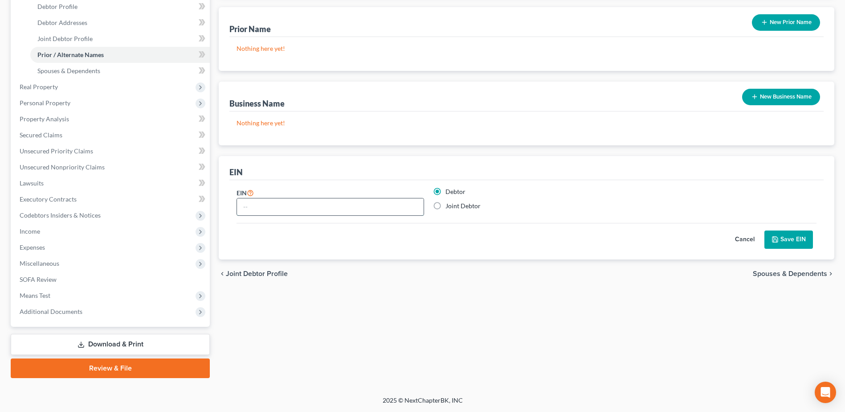
click at [290, 209] on input "text" at bounding box center [330, 206] width 187 height 17
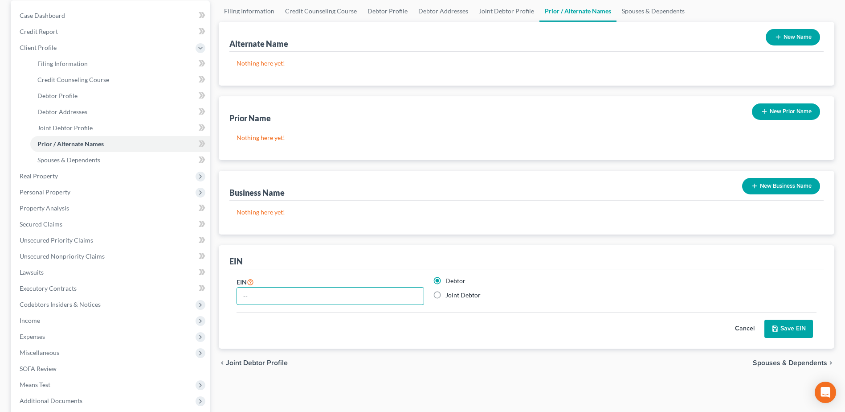
scroll to position [41, 0]
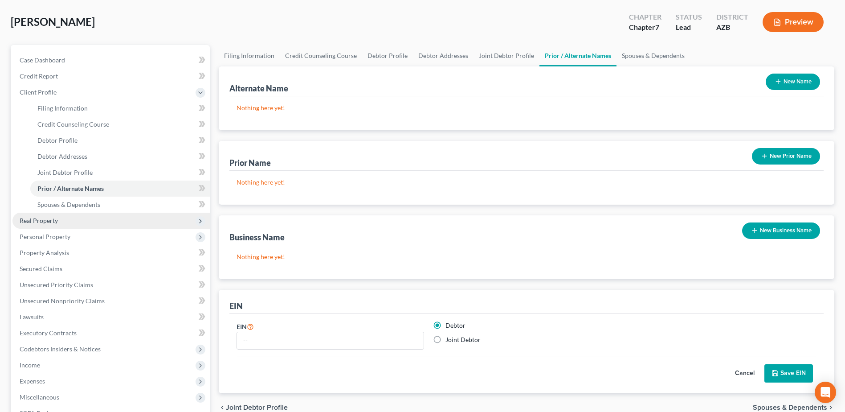
click at [79, 223] on span "Real Property" at bounding box center [110, 221] width 197 height 16
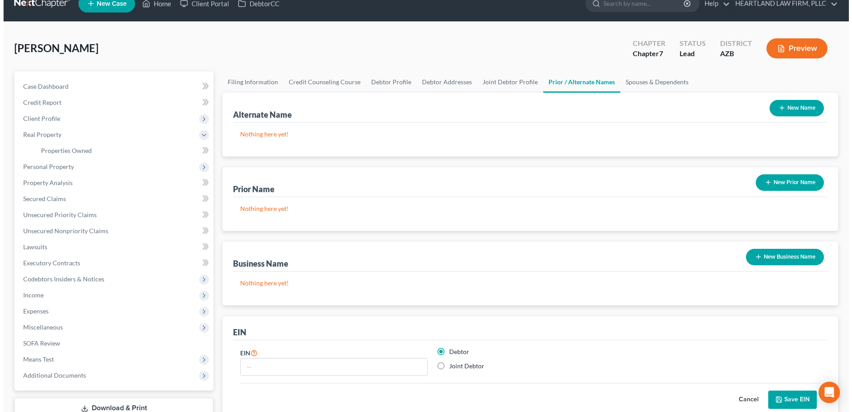
scroll to position [0, 0]
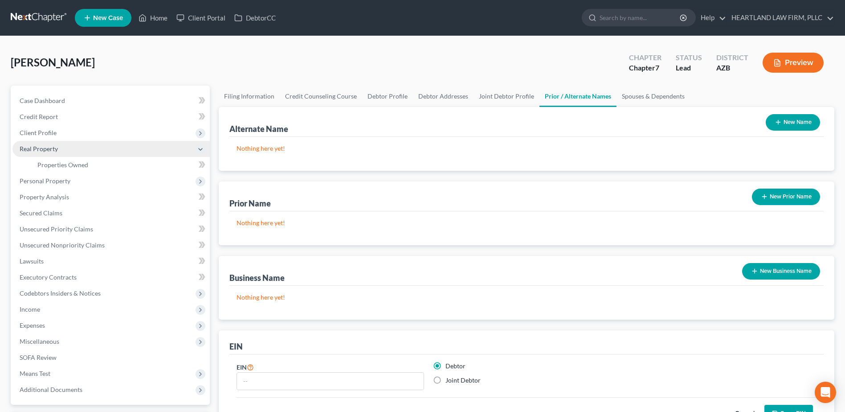
click at [40, 148] on span "Real Property" at bounding box center [39, 149] width 38 height 8
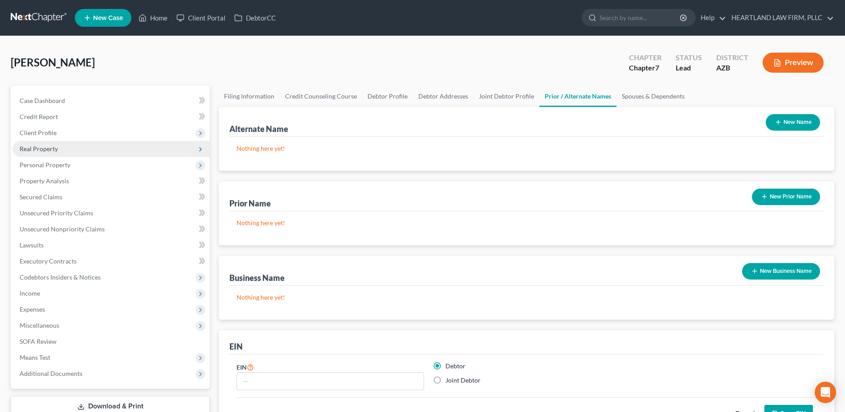
click at [41, 148] on span "Real Property" at bounding box center [39, 149] width 38 height 8
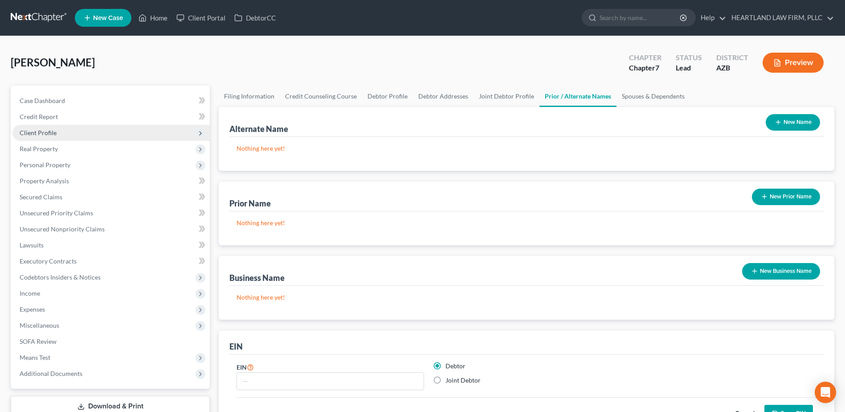
click at [33, 130] on span "Client Profile" at bounding box center [38, 133] width 37 height 8
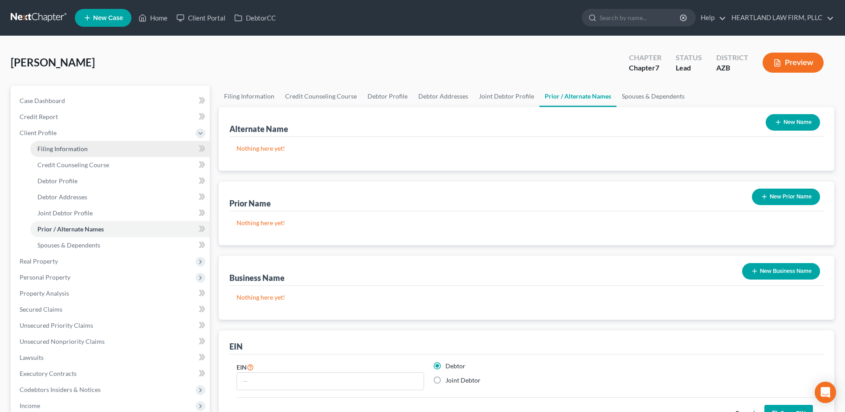
click at [46, 149] on span "Filing Information" at bounding box center [62, 149] width 50 height 8
select select "1"
select select "0"
select select "4"
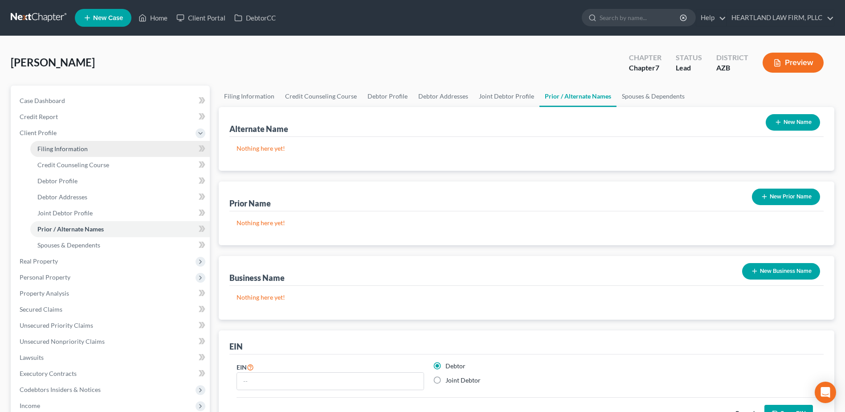
select select "0"
select select "3"
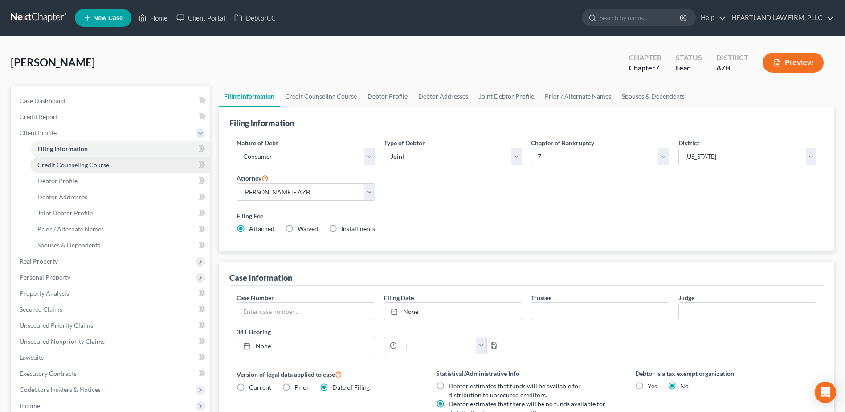
click at [53, 162] on span "Credit Counseling Course" at bounding box center [73, 165] width 72 height 8
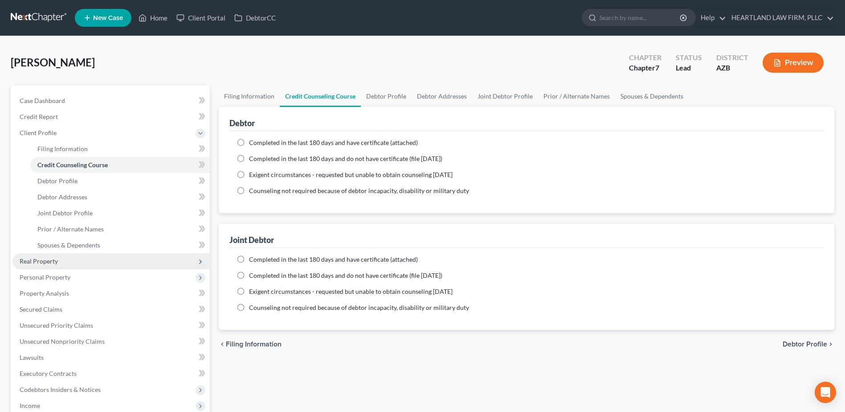
click at [38, 258] on span "Real Property" at bounding box center [39, 261] width 38 height 8
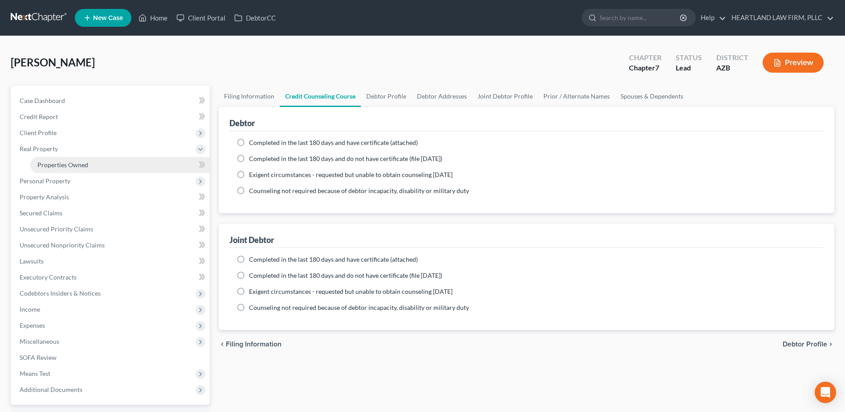
click at [52, 167] on span "Properties Owned" at bounding box center [62, 165] width 51 height 8
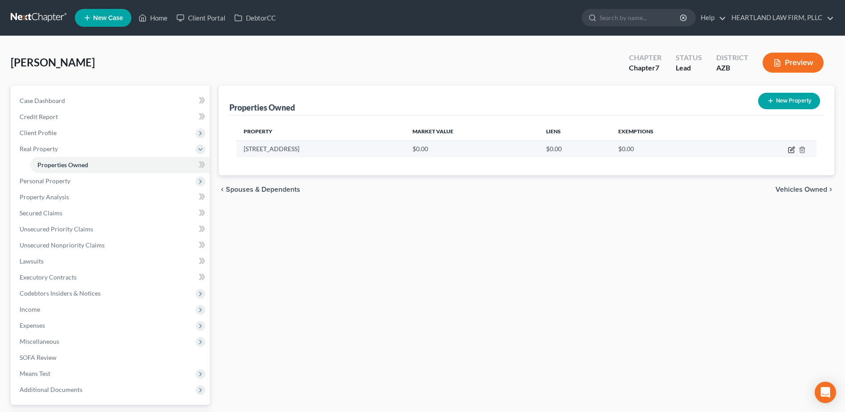
click at [790, 150] on icon "button" at bounding box center [791, 149] width 7 height 7
select select "3"
select select "11"
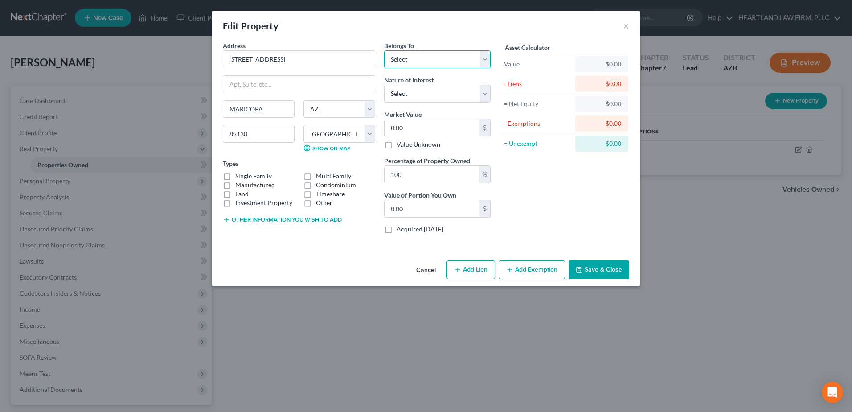
click at [484, 59] on select "Select Debtor 1 Only Debtor 2 Only Debtor 1 And Debtor 2 Only At Least One Of T…" at bounding box center [437, 59] width 106 height 18
select select "2"
click at [384, 50] on select "Select Debtor 1 Only Debtor 2 Only Debtor 1 And Debtor 2 Only At Least One Of T…" at bounding box center [437, 59] width 106 height 18
click at [481, 94] on select "Select Fee Simple Joint Tenant Life Estate Equitable Interest Future Interest T…" at bounding box center [437, 94] width 106 height 18
select select "0"
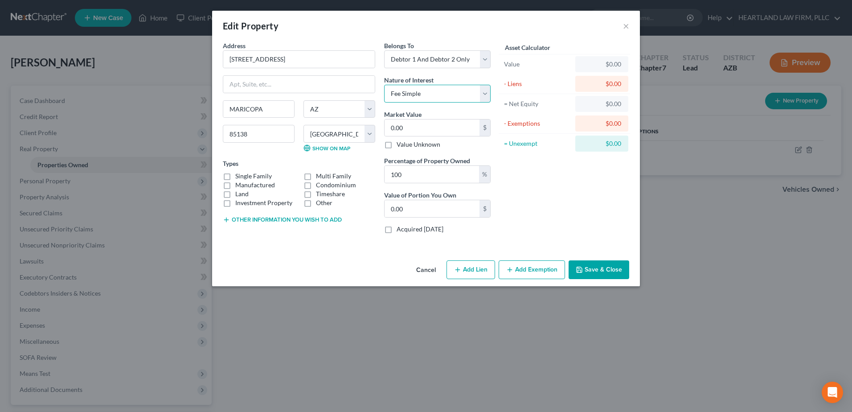
click at [384, 85] on select "Select Fee Simple Joint Tenant Life Estate Equitable Interest Future Interest T…" at bounding box center [437, 94] width 106 height 18
click at [235, 176] on label "Single Family" at bounding box center [253, 176] width 37 height 9
click at [239, 176] on input "Single Family" at bounding box center [242, 175] width 6 height 6
checkbox input "true"
click at [473, 268] on button "Add Lien" at bounding box center [470, 269] width 49 height 19
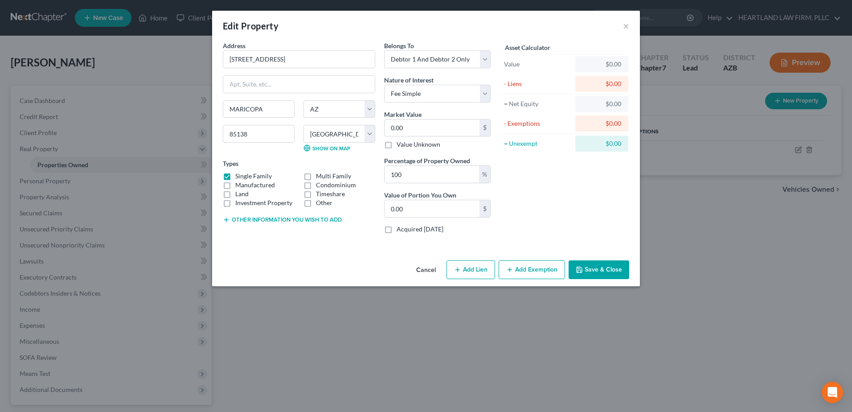
select select "2"
select select "0"
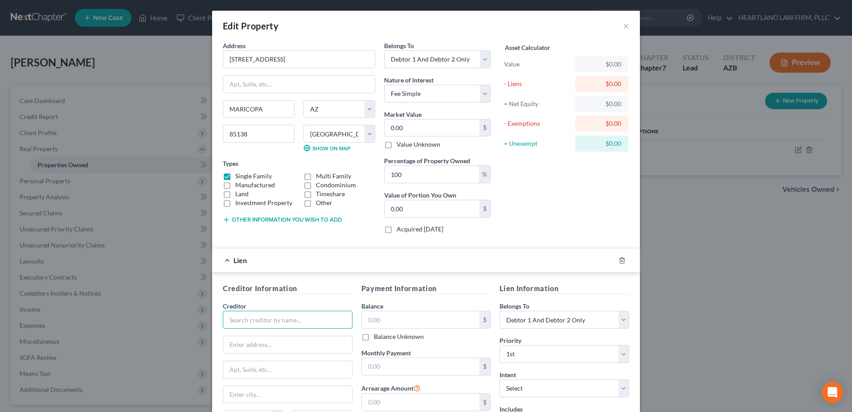
click at [322, 320] on input "text" at bounding box center [288, 320] width 130 height 18
type input "m"
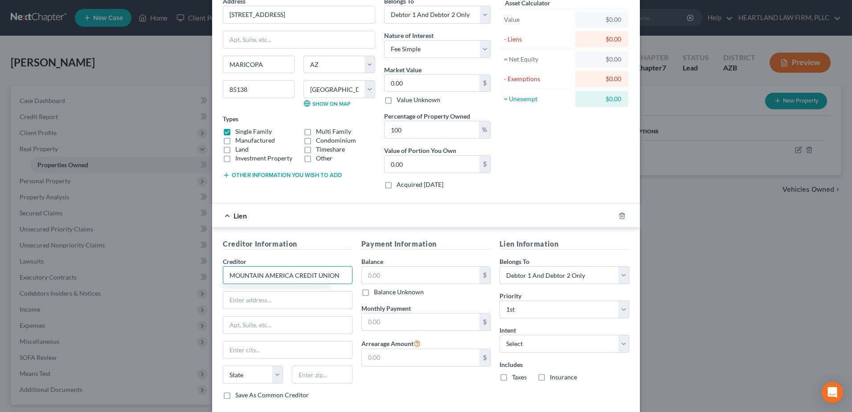
scroll to position [89, 0]
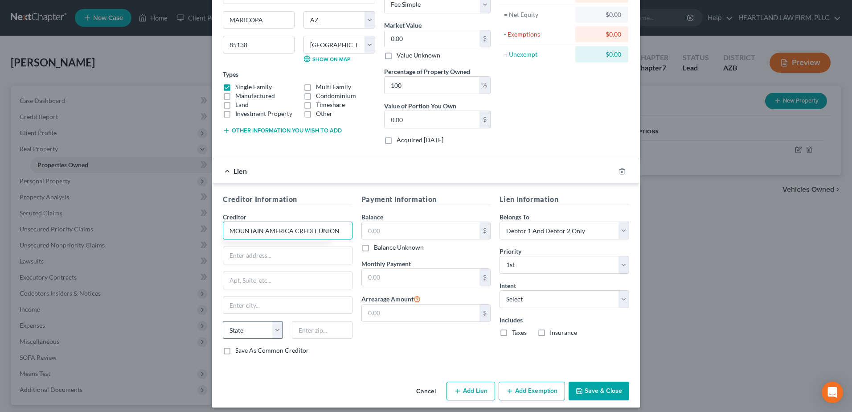
type input "MOUNTAIN AMERICA CREDIT UNION"
click at [274, 332] on select "State [US_STATE] AK AR AZ CA CO CT DE DC [GEOGRAPHIC_DATA] [GEOGRAPHIC_DATA] GU…" at bounding box center [253, 330] width 60 height 18
select select "3"
click at [223, 321] on select "State [US_STATE] AK AR AZ CA CO CT DE DC [GEOGRAPHIC_DATA] [GEOGRAPHIC_DATA] GU…" at bounding box center [253, 330] width 60 height 18
click at [270, 255] on input "text" at bounding box center [287, 255] width 129 height 17
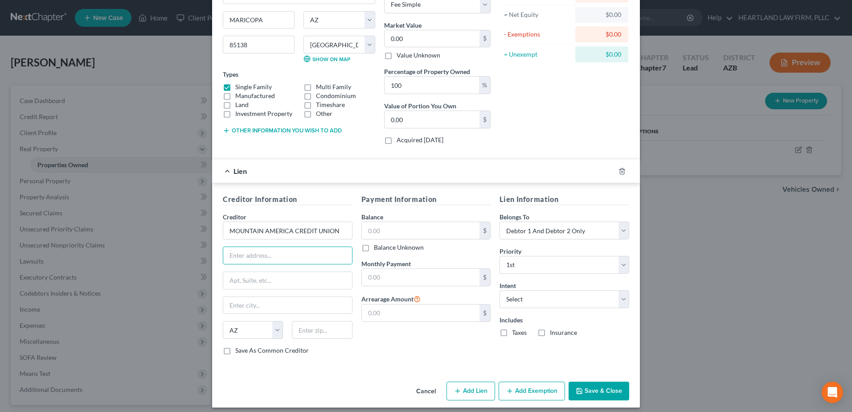
click at [350, 170] on div "Lien" at bounding box center [413, 171] width 403 height 24
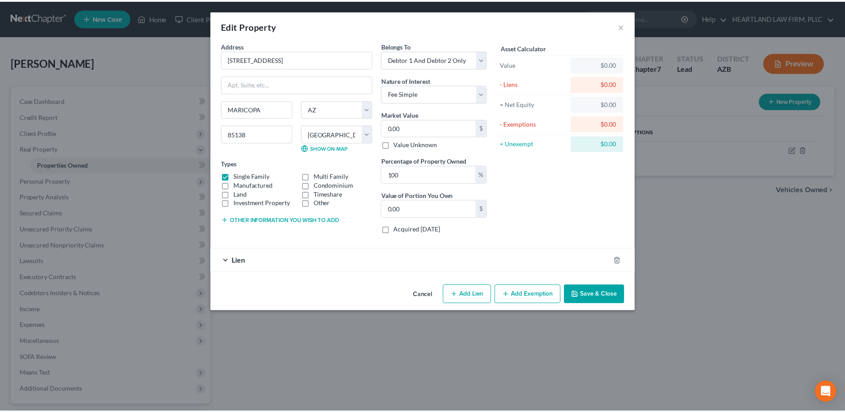
scroll to position [0, 0]
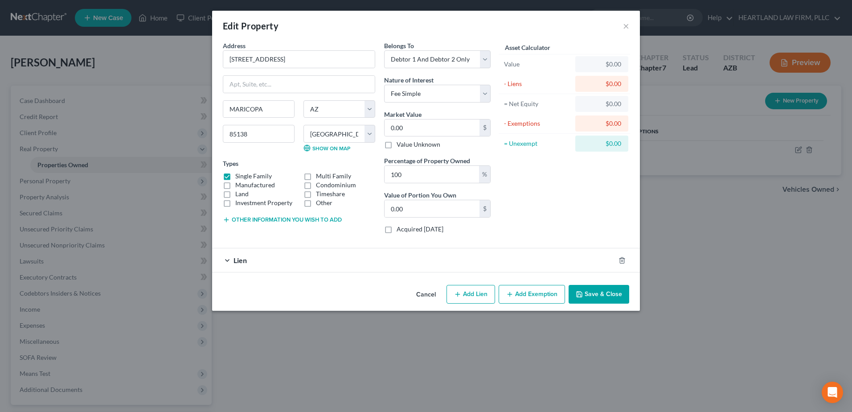
click at [616, 295] on button "Save & Close" at bounding box center [599, 294] width 61 height 19
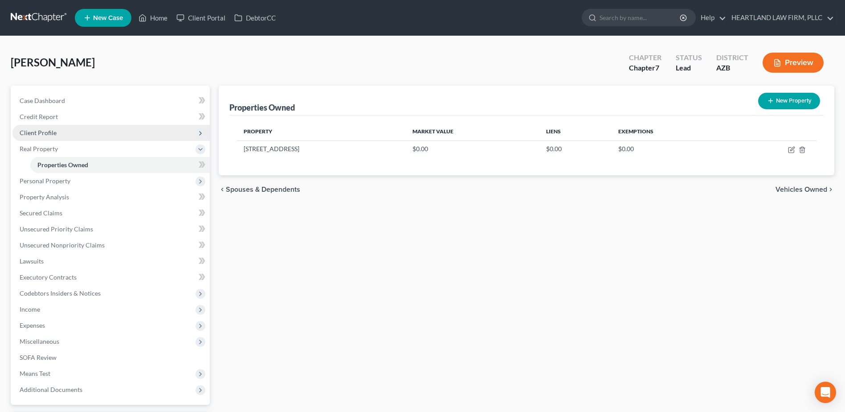
click at [42, 129] on span "Client Profile" at bounding box center [38, 133] width 37 height 8
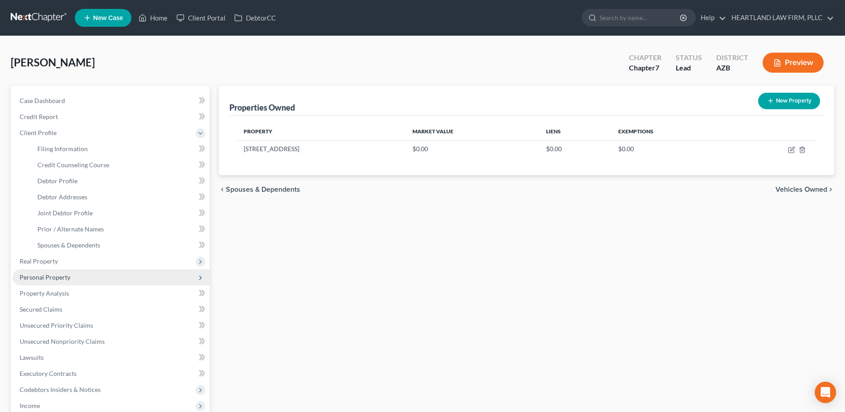
click at [45, 271] on span "Personal Property" at bounding box center [110, 277] width 197 height 16
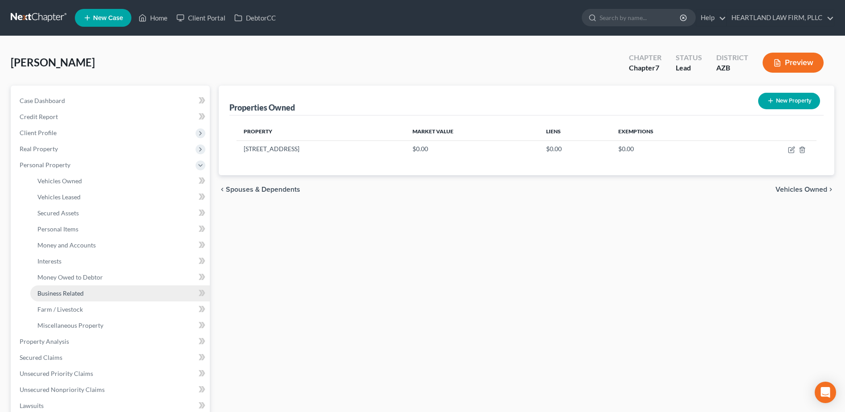
click at [56, 293] on span "Business Related" at bounding box center [60, 293] width 46 height 8
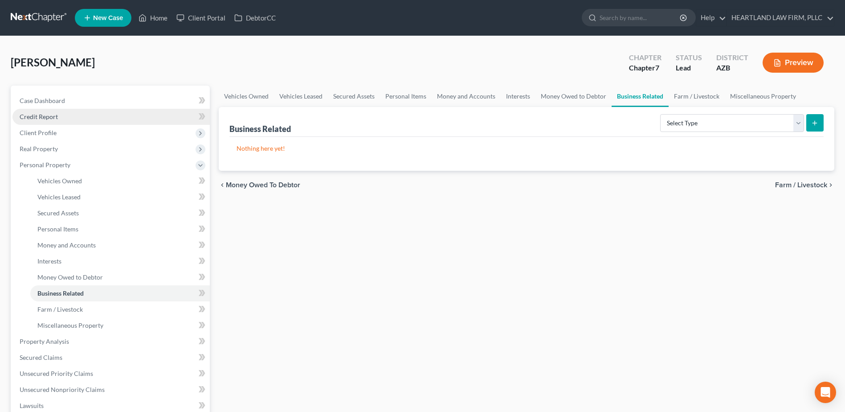
click at [37, 115] on span "Credit Report" at bounding box center [39, 117] width 38 height 8
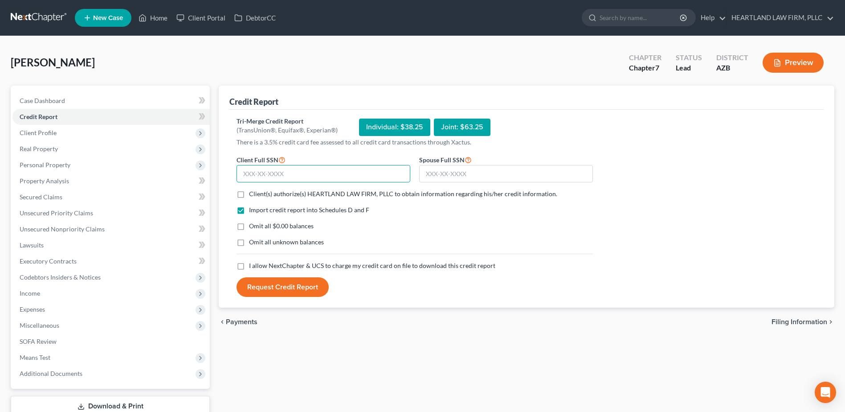
click at [246, 174] on input "text" at bounding box center [324, 174] width 174 height 18
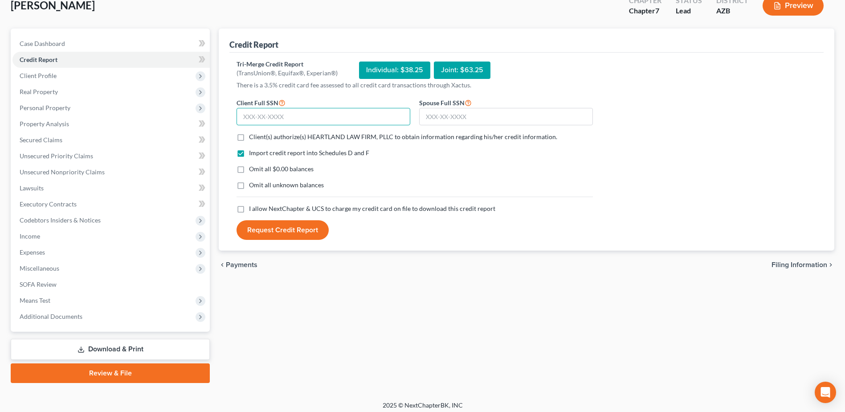
scroll to position [62, 0]
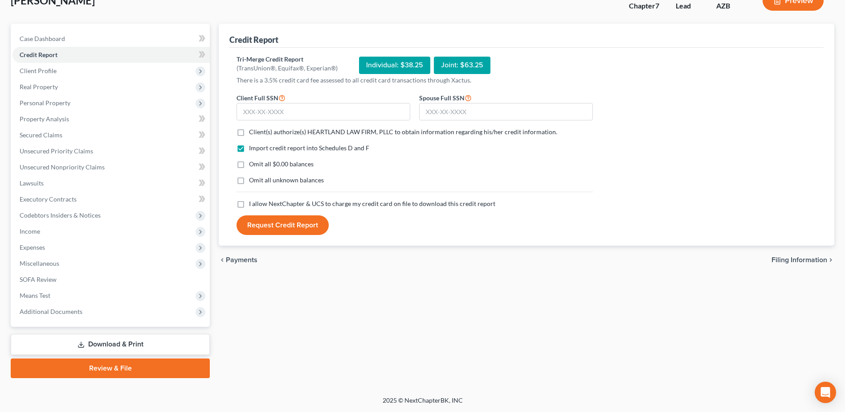
click at [249, 204] on label "I allow NextChapter & UCS to charge my credit card on file to download this cre…" at bounding box center [372, 203] width 246 height 9
click at [253, 204] on input "I allow NextChapter & UCS to charge my credit card on file to download this cre…" at bounding box center [256, 202] width 6 height 6
checkbox input "true"
drag, startPoint x: 238, startPoint y: 131, endPoint x: 250, endPoint y: 124, distance: 13.8
click at [249, 131] on label "Client(s) authorize(s) HEARTLAND LAW FIRM, PLLC to obtain information regarding…" at bounding box center [403, 131] width 308 height 9
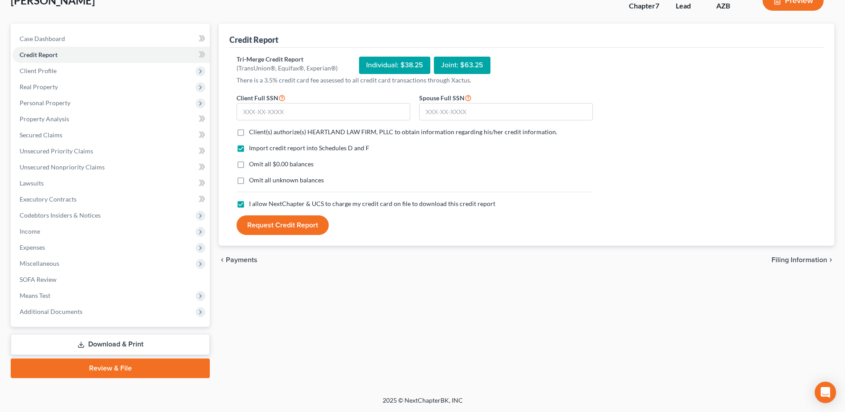
click at [253, 131] on input "Client(s) authorize(s) HEARTLAND LAW FIRM, PLLC to obtain information regarding…" at bounding box center [256, 130] width 6 height 6
checkbox input "true"
click at [281, 113] on input "text" at bounding box center [324, 112] width 174 height 18
click at [290, 111] on input "text" at bounding box center [324, 112] width 174 height 18
type input "365-84-2282"
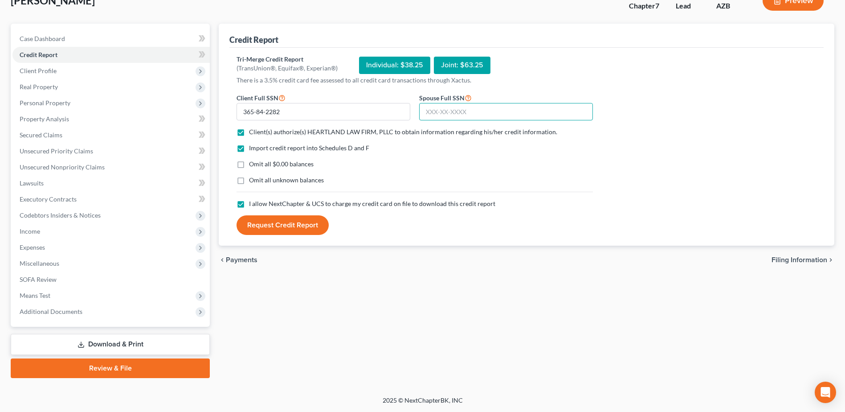
click at [457, 114] on input "text" at bounding box center [506, 112] width 174 height 18
type input "369-08-6413"
click at [278, 225] on button "Request Credit Report" at bounding box center [283, 225] width 92 height 20
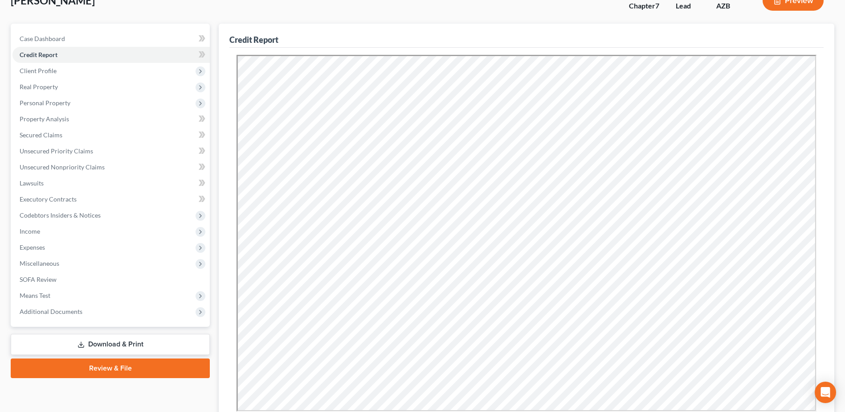
scroll to position [0, 0]
click at [98, 344] on link "Download & Print" at bounding box center [110, 344] width 199 height 21
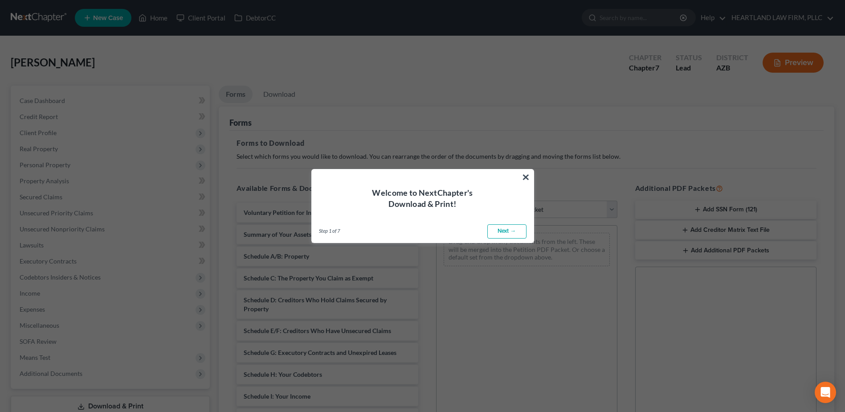
click at [504, 230] on link "Next →" at bounding box center [506, 231] width 39 height 14
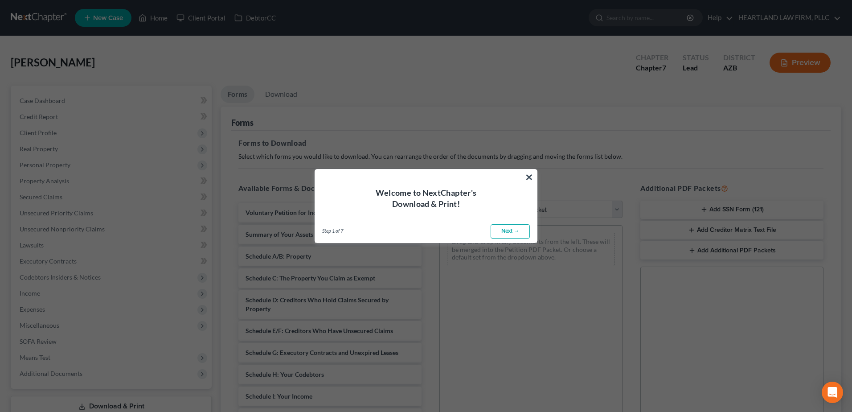
select select "0"
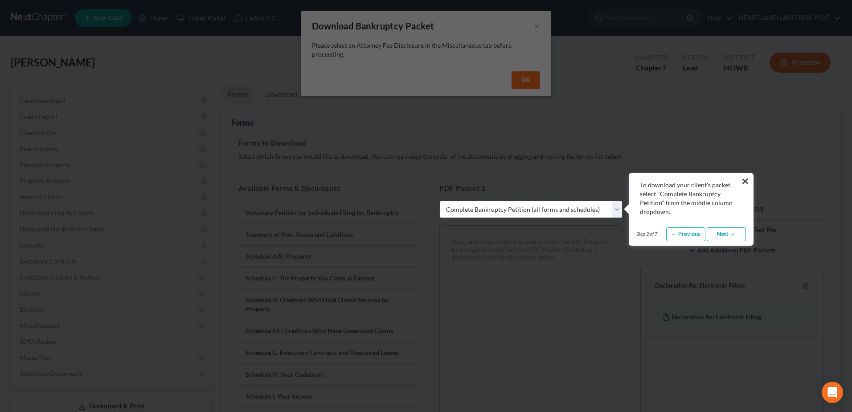
drag, startPoint x: 528, startPoint y: 87, endPoint x: 691, endPoint y: 154, distance: 176.3
click at [745, 182] on button "×" at bounding box center [745, 181] width 8 height 14
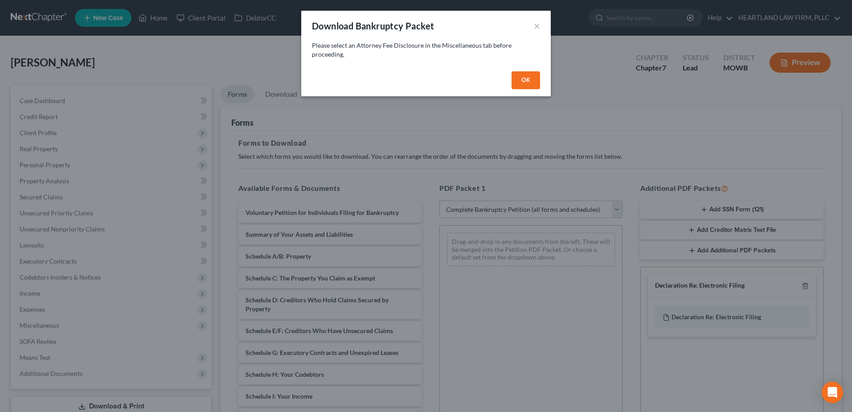
click at [616, 211] on div "Download Bankruptcy Packet × Please select an Attorney Fee Disclosure in the Mi…" at bounding box center [426, 206] width 852 height 412
click at [38, 327] on div "Download Bankruptcy Packet × Please select an Attorney Fee Disclosure in the Mi…" at bounding box center [426, 206] width 852 height 412
click at [532, 83] on button "OK" at bounding box center [526, 80] width 29 height 18
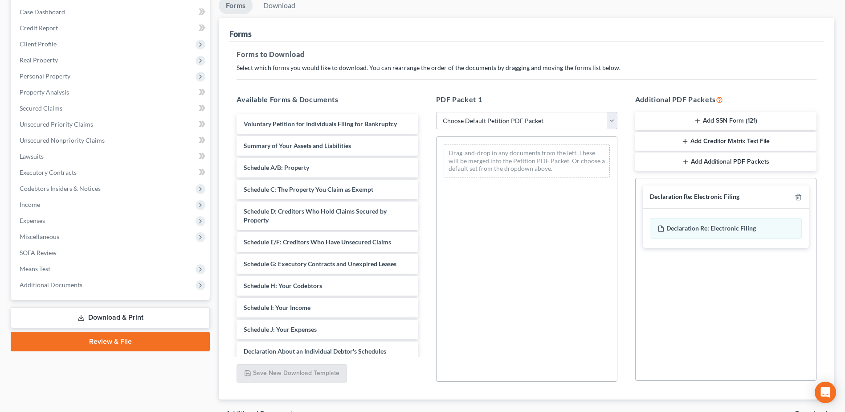
scroll to position [89, 0]
click at [610, 123] on select "Choose Default Petition PDF Packet Complete Bankruptcy Petition (all forms and …" at bounding box center [526, 120] width 181 height 18
select select "0"
click at [439, 111] on select "Choose Default Petition PDF Packet Complete Bankruptcy Petition (all forms and …" at bounding box center [526, 120] width 181 height 18
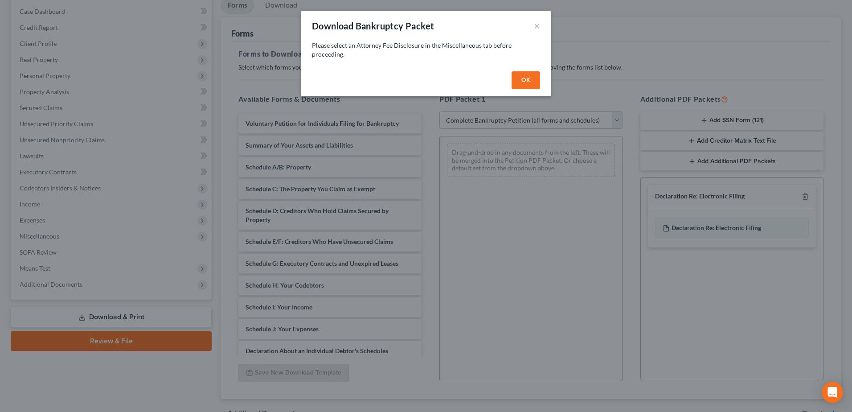
click at [513, 76] on button "OK" at bounding box center [526, 80] width 29 height 18
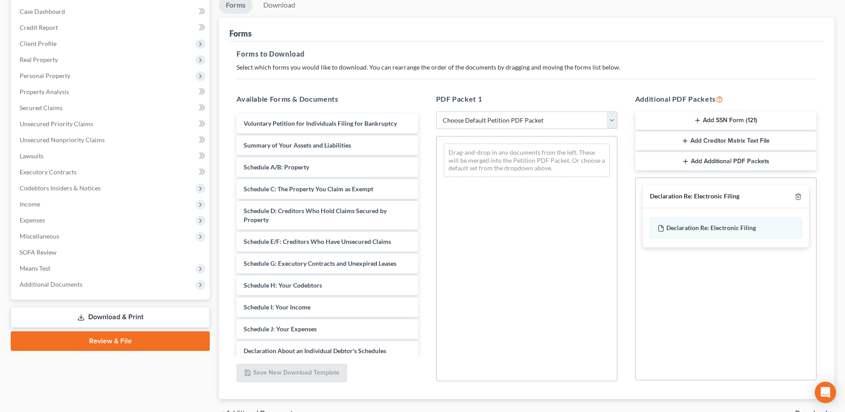
click at [701, 163] on button "Add Additional PDF Packets" at bounding box center [725, 161] width 181 height 19
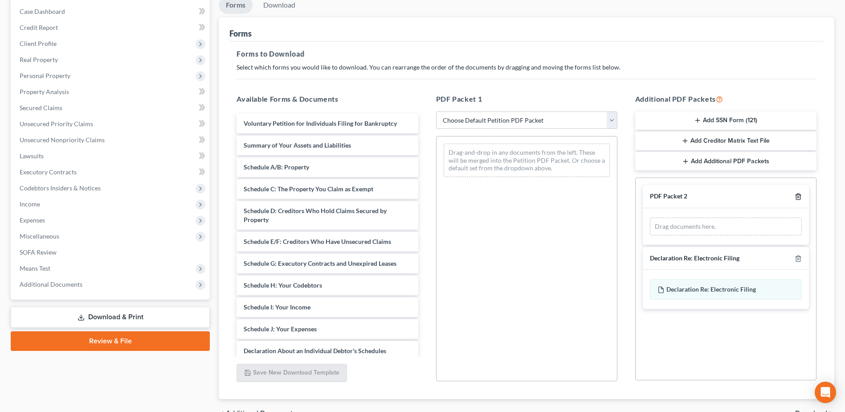
click at [799, 195] on polyline "button" at bounding box center [798, 195] width 5 height 0
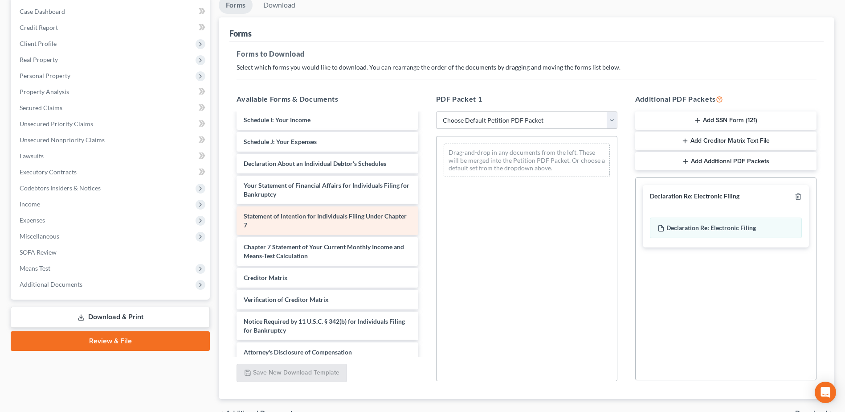
scroll to position [195, 0]
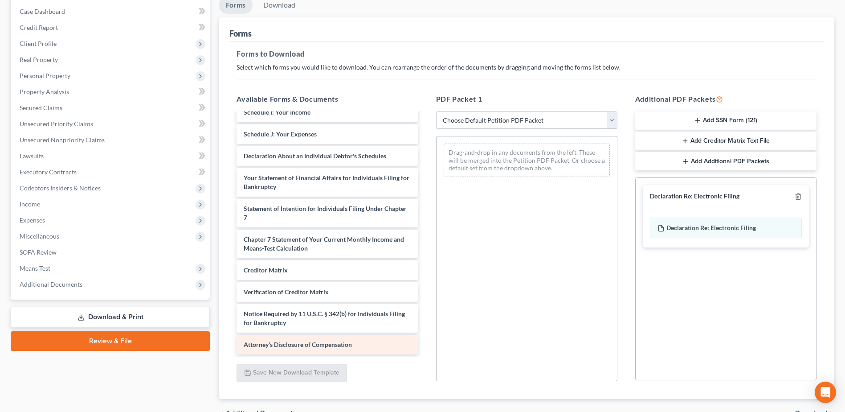
click at [339, 345] on div "Voluntary Petition for Individuals Filing for Bankruptcy Summary of Your Assets…" at bounding box center [327, 136] width 196 height 435
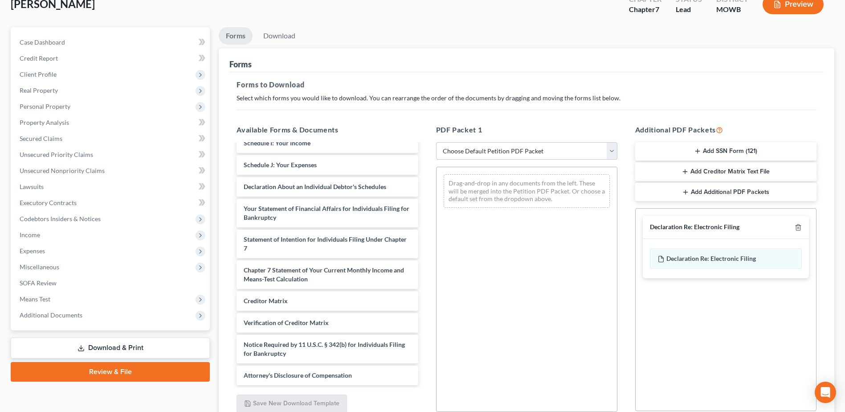
scroll to position [45, 0]
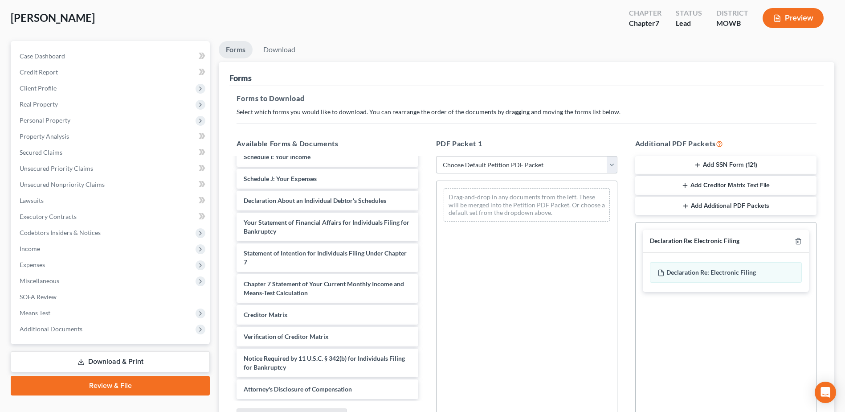
click at [612, 166] on select "Choose Default Petition PDF Packet Complete Bankruptcy Petition (all forms and …" at bounding box center [526, 165] width 181 height 18
select select "0"
click at [439, 156] on select "Choose Default Petition PDF Packet Complete Bankruptcy Petition (all forms and …" at bounding box center [526, 165] width 181 height 18
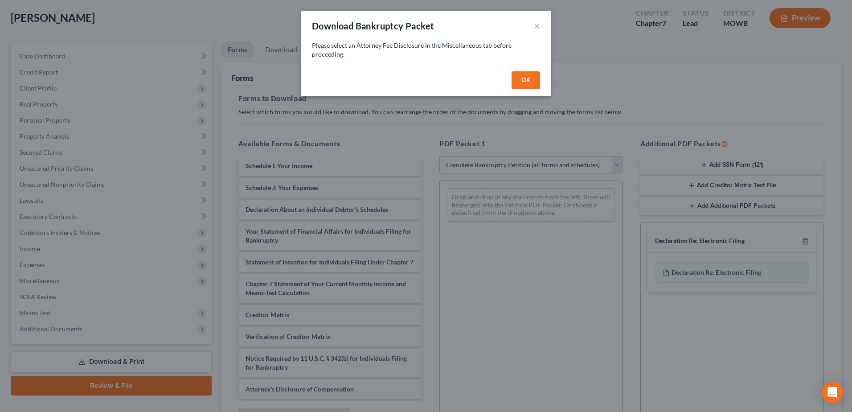
click at [528, 78] on button "OK" at bounding box center [526, 80] width 29 height 18
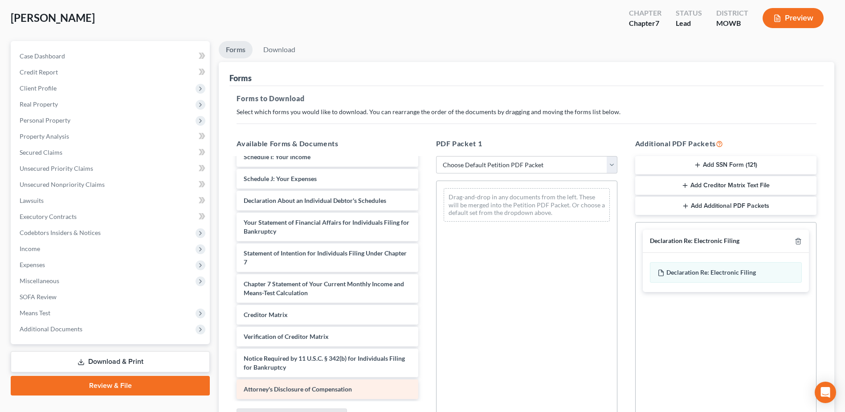
click at [289, 385] on span "Attorney's Disclosure of Compensation" at bounding box center [298, 389] width 108 height 8
click at [291, 385] on span "Attorney's Disclosure of Compensation" at bounding box center [298, 389] width 108 height 8
click at [610, 165] on select "Choose Default Petition PDF Packet Complete Bankruptcy Petition (all forms and …" at bounding box center [526, 165] width 181 height 18
click at [569, 131] on div "PDF Packet 1 Choose Default Petition PDF Packet Complete Bankruptcy Petition (a…" at bounding box center [526, 282] width 199 height 302
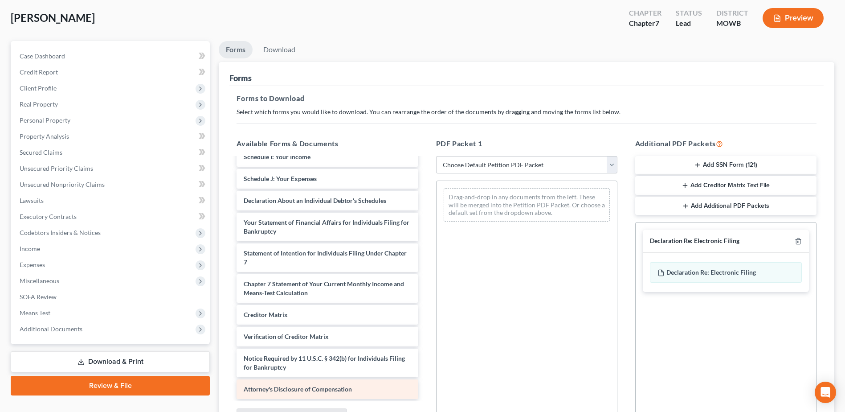
click at [332, 390] on span "Attorney's Disclosure of Compensation" at bounding box center [298, 389] width 108 height 8
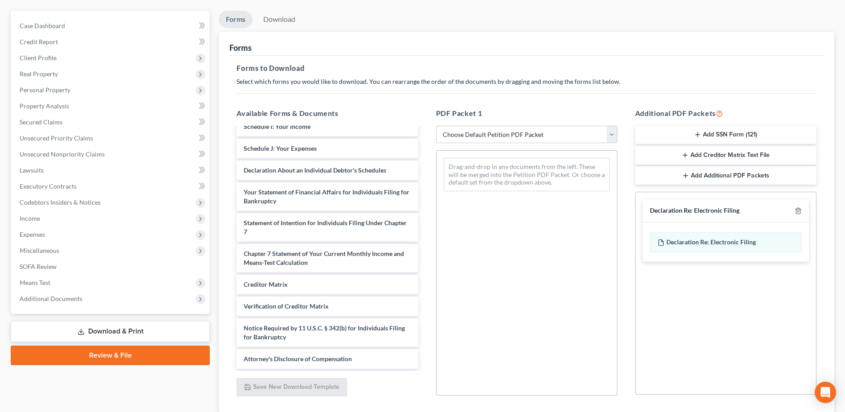
scroll to position [89, 0]
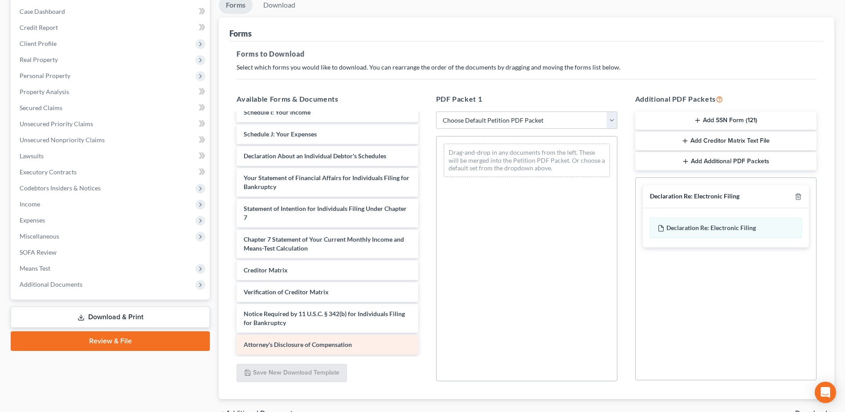
click at [334, 348] on div "Attorney's Disclosure of Compensation" at bounding box center [327, 345] width 181 height 20
click at [312, 345] on div "Attorney's Disclosure of Compensation Voluntary Petition for Individuals Filing…" at bounding box center [327, 136] width 196 height 435
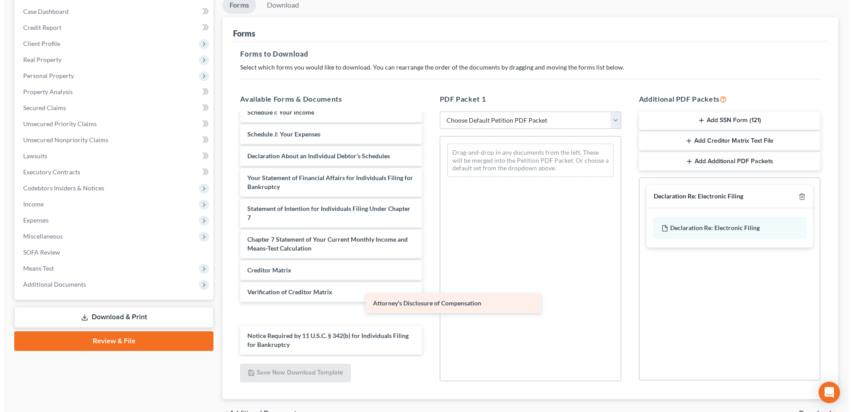
scroll to position [173, 0]
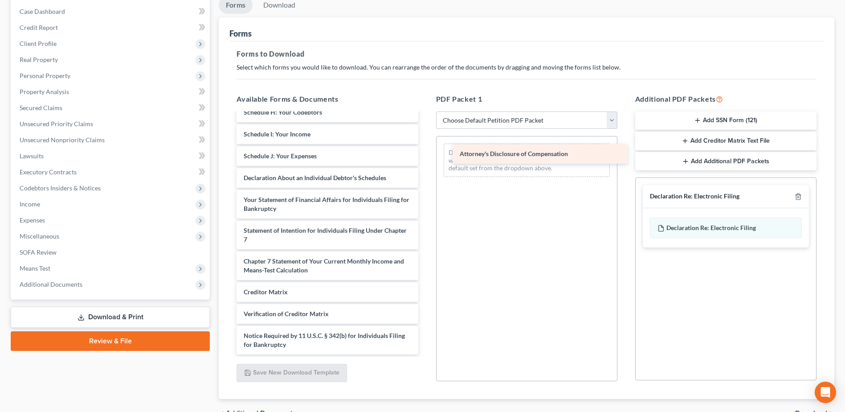
drag, startPoint x: 318, startPoint y: 349, endPoint x: 534, endPoint y: 158, distance: 288.2
click at [425, 158] on div "Attorney's Disclosure of Compensation Voluntary Petition for Individuals Filing…" at bounding box center [327, 148] width 196 height 414
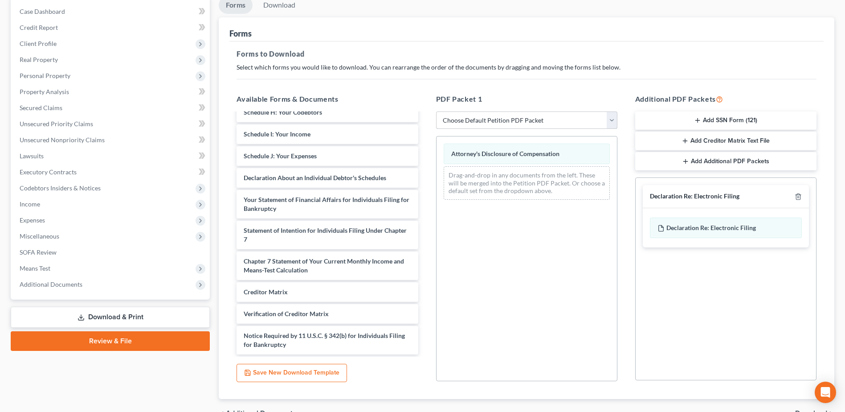
click at [614, 119] on select "Choose Default Petition PDF Packet Complete Bankruptcy Petition (all forms and …" at bounding box center [526, 120] width 181 height 18
select select "0"
click at [439, 111] on select "Choose Default Petition PDF Packet Complete Bankruptcy Petition (all forms and …" at bounding box center [526, 120] width 181 height 18
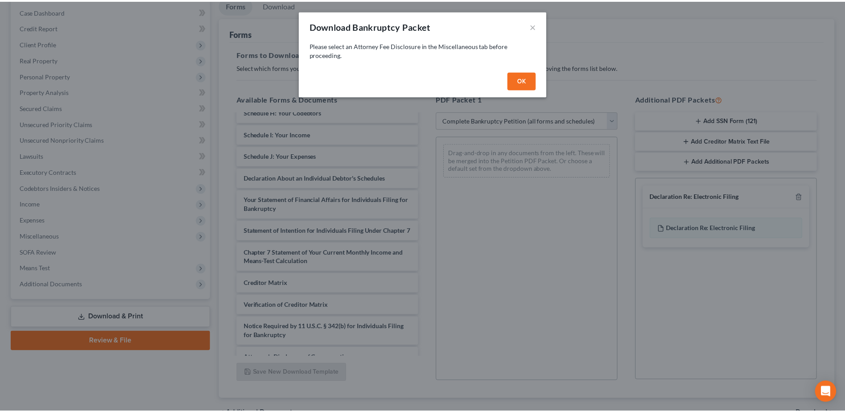
scroll to position [195, 0]
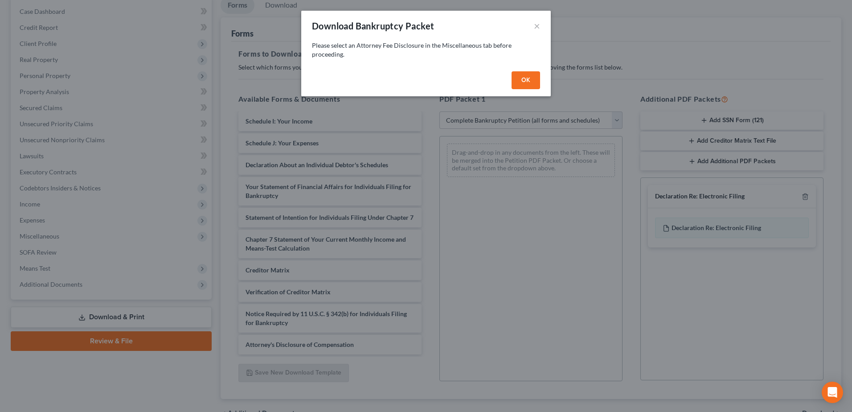
click at [524, 77] on button "OK" at bounding box center [526, 80] width 29 height 18
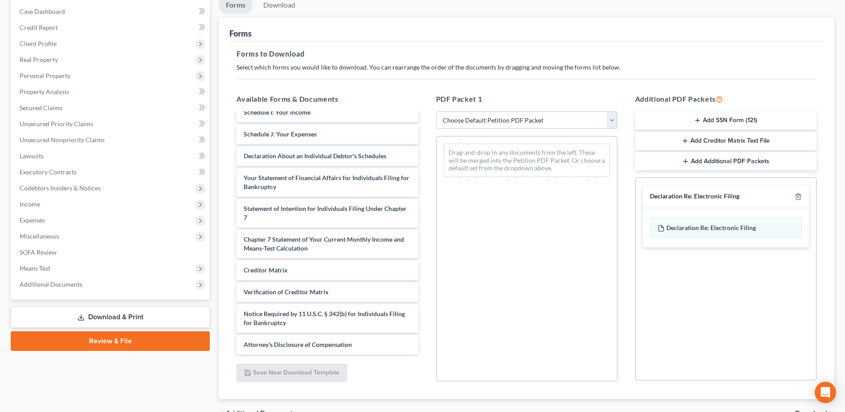
click at [614, 119] on select "Choose Default Petition PDF Packet Complete Bankruptcy Petition (all forms and …" at bounding box center [526, 120] width 181 height 18
select select "0"
click at [439, 111] on select "Choose Default Petition PDF Packet Complete Bankruptcy Petition (all forms and …" at bounding box center [526, 120] width 181 height 18
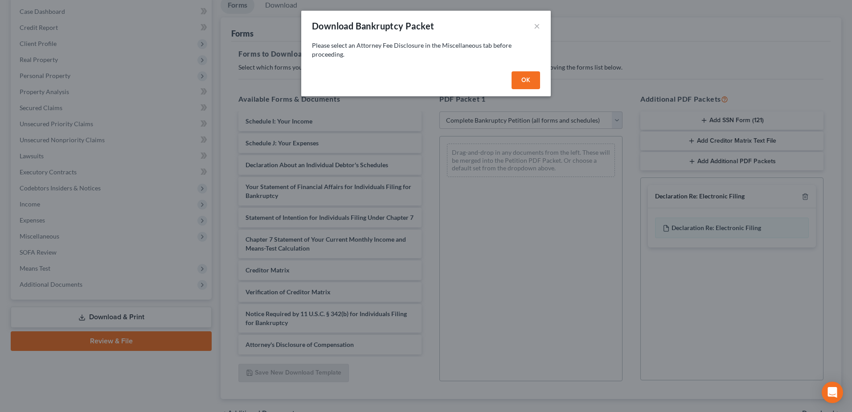
click at [521, 77] on button "OK" at bounding box center [526, 80] width 29 height 18
select select
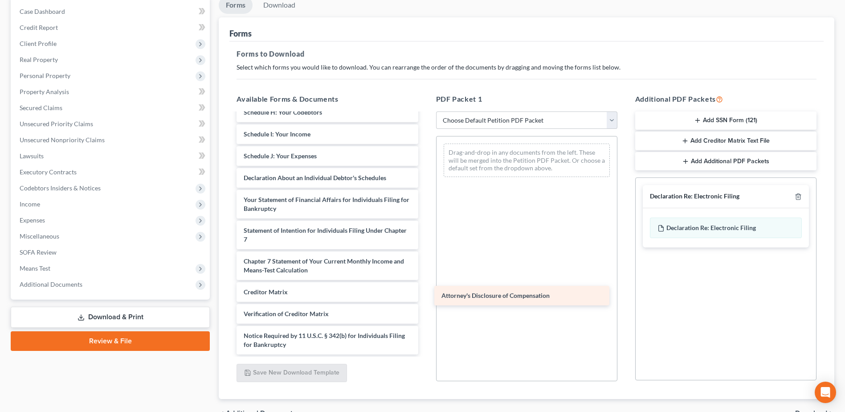
scroll to position [173, 0]
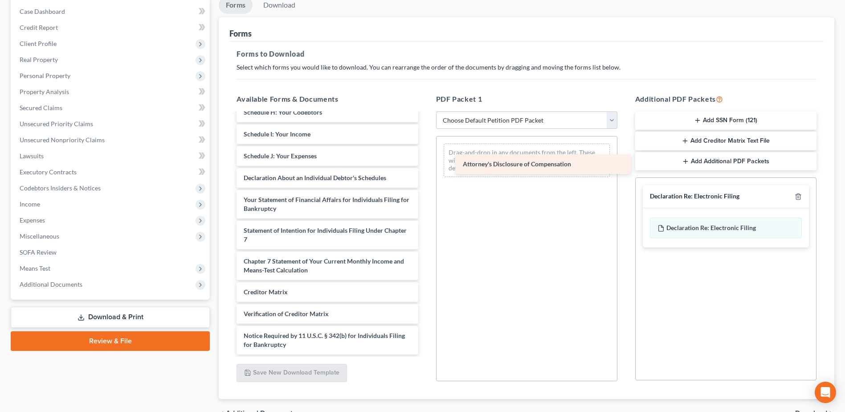
drag, startPoint x: 289, startPoint y: 346, endPoint x: 508, endPoint y: 165, distance: 284.0
click at [425, 165] on div "Attorney's Disclosure of Compensation Voluntary Petition for Individuals Filing…" at bounding box center [327, 148] width 196 height 414
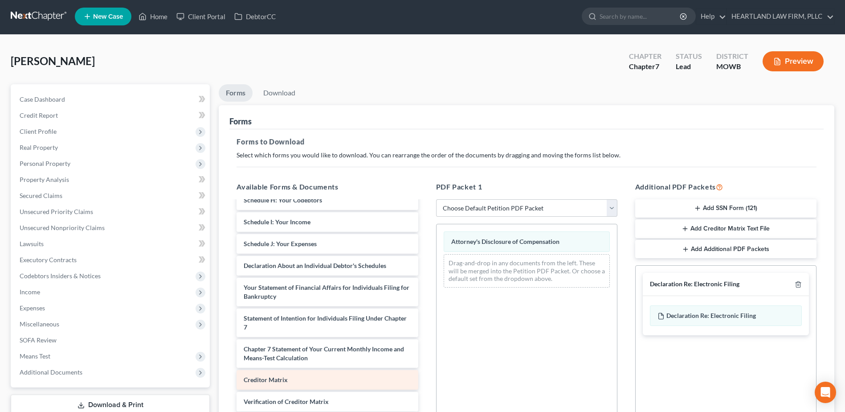
scroll to position [0, 0]
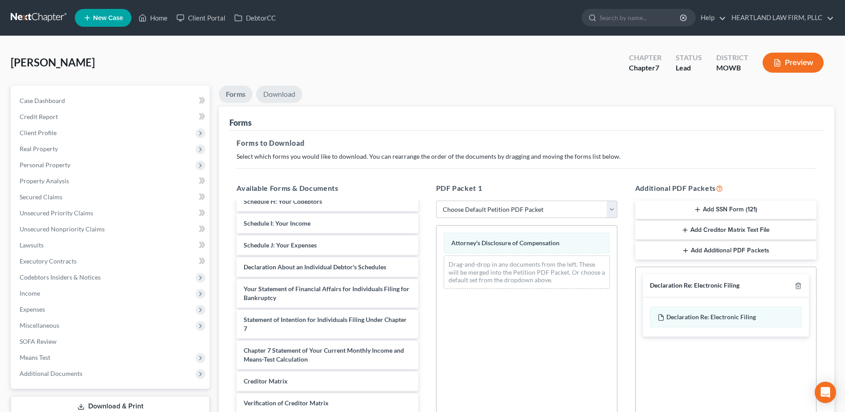
click at [290, 91] on link "Download" at bounding box center [279, 94] width 46 height 17
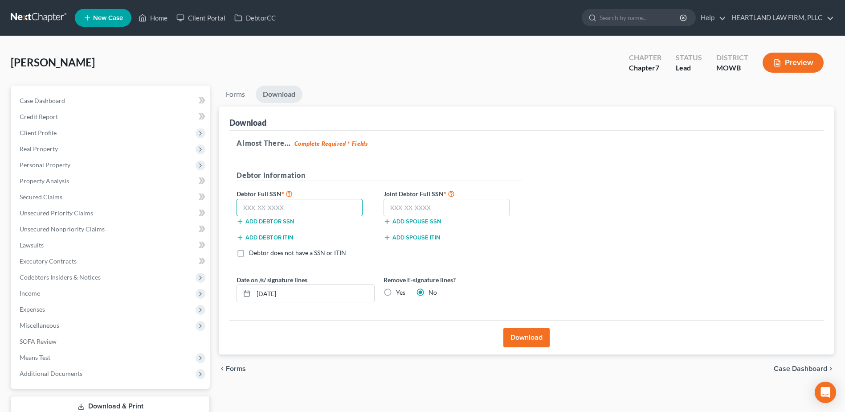
click at [258, 206] on input "text" at bounding box center [300, 208] width 126 height 18
type input "365-84-2282"
click at [397, 208] on input "text" at bounding box center [447, 208] width 126 height 18
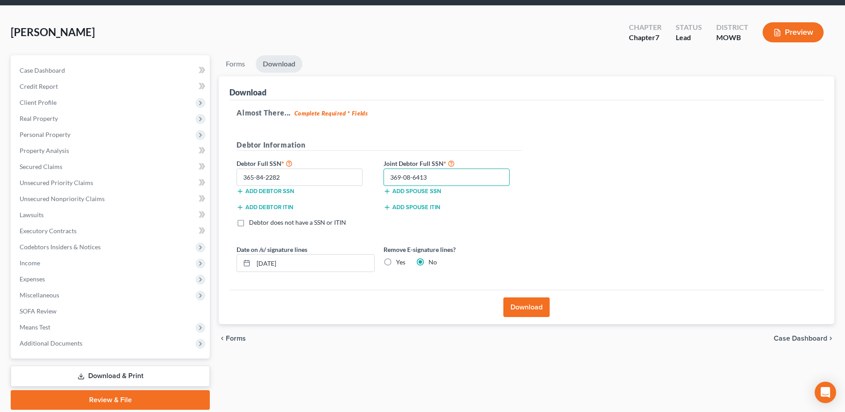
scroll to position [45, 0]
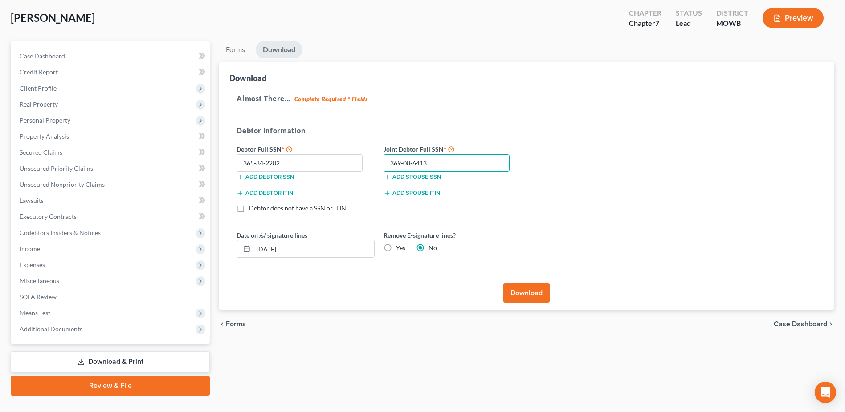
type input "369-08-6413"
click at [525, 294] on button "Download" at bounding box center [527, 293] width 46 height 20
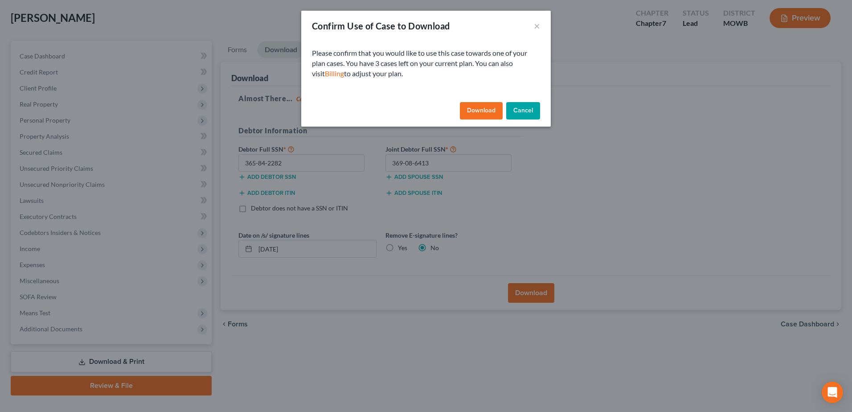
click at [486, 111] on button "Download" at bounding box center [481, 111] width 43 height 18
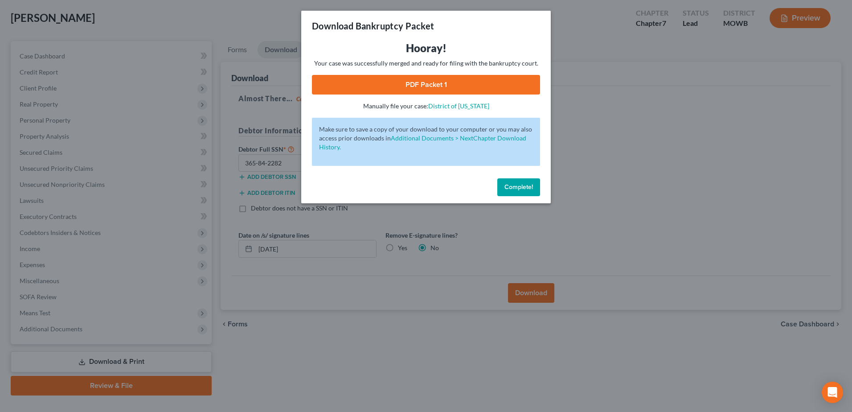
click at [692, 143] on div "Download Bankruptcy Packet Hooray! Your case was successfully merged and ready …" at bounding box center [426, 206] width 852 height 412
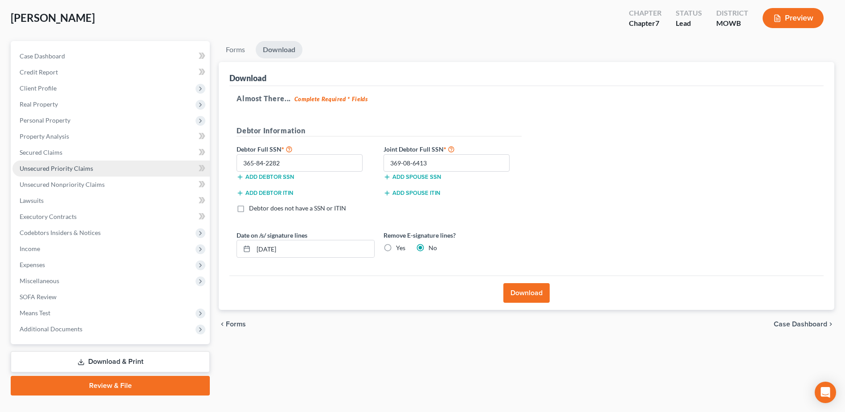
click at [46, 168] on span "Unsecured Priority Claims" at bounding box center [57, 168] width 74 height 8
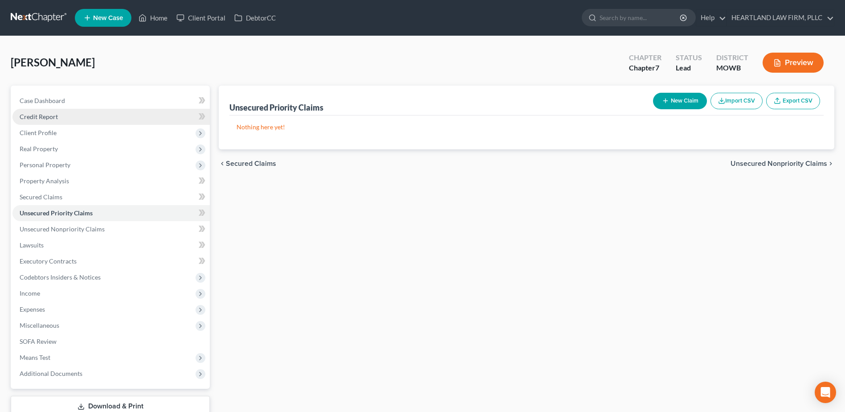
click at [49, 113] on span "Credit Report" at bounding box center [39, 117] width 38 height 8
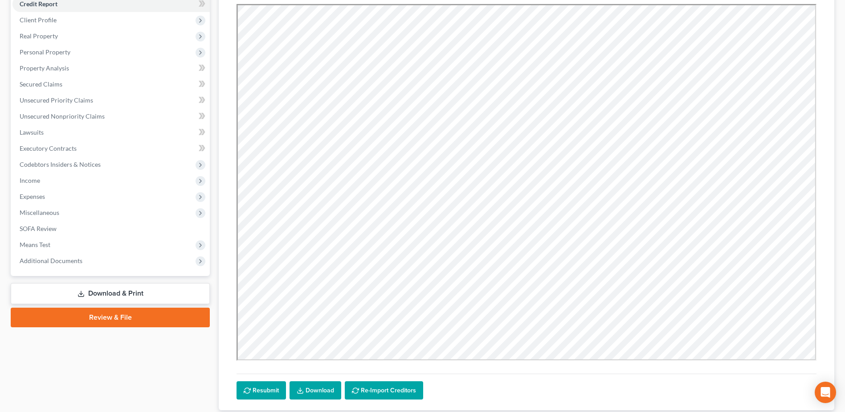
scroll to position [135, 0]
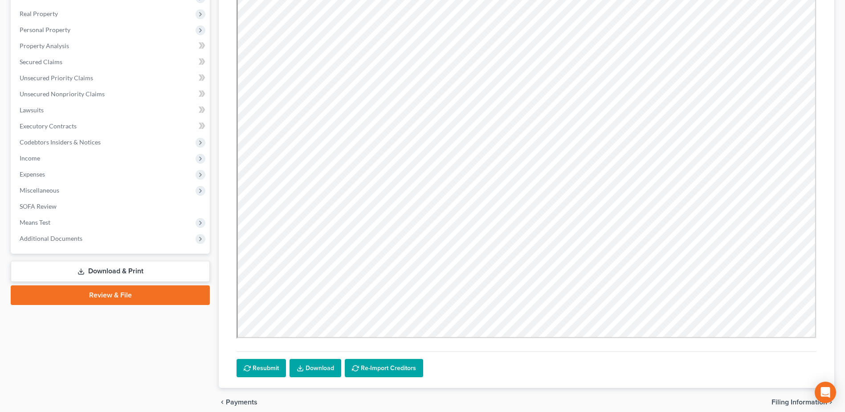
click at [316, 365] on link "Download" at bounding box center [316, 368] width 52 height 19
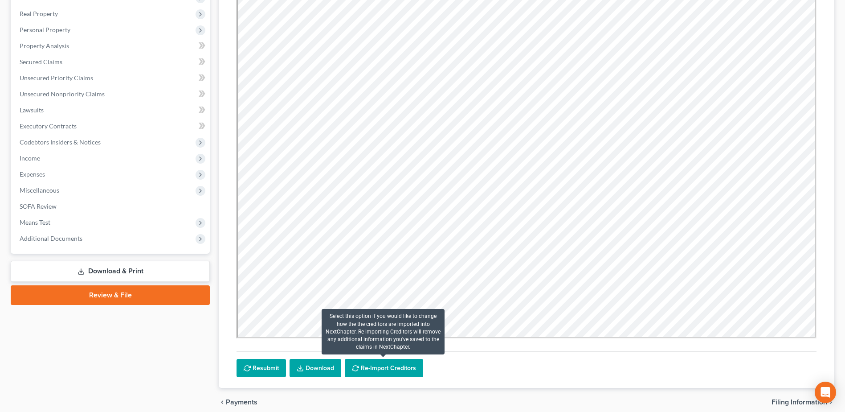
click at [376, 368] on button "Re-Import Creditors" at bounding box center [384, 368] width 78 height 19
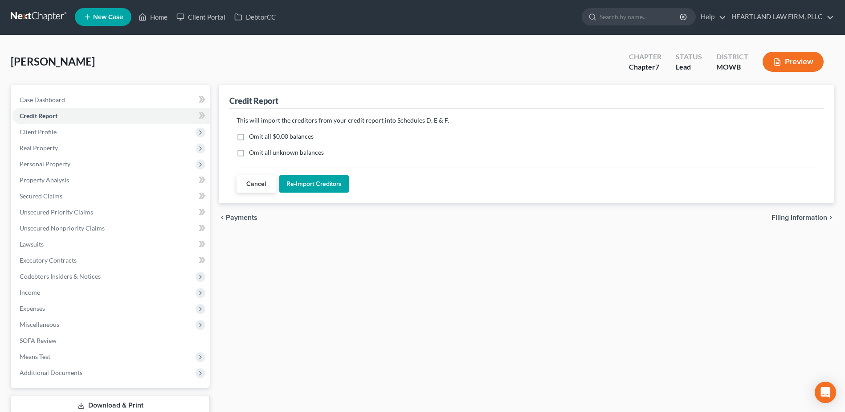
scroll to position [0, 0]
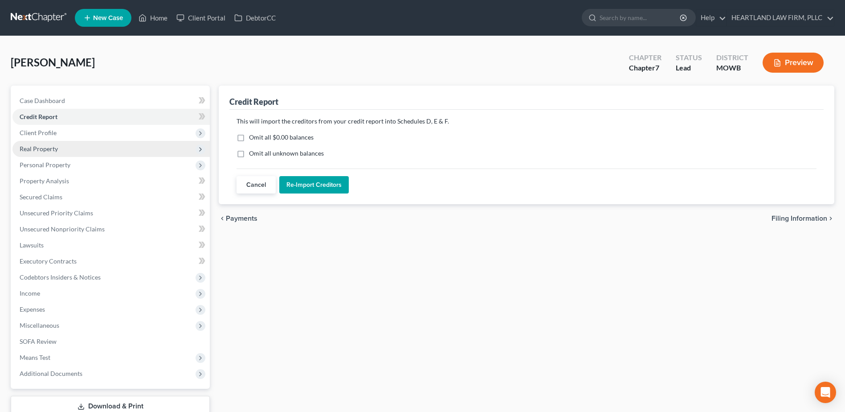
click at [37, 148] on span "Real Property" at bounding box center [39, 149] width 38 height 8
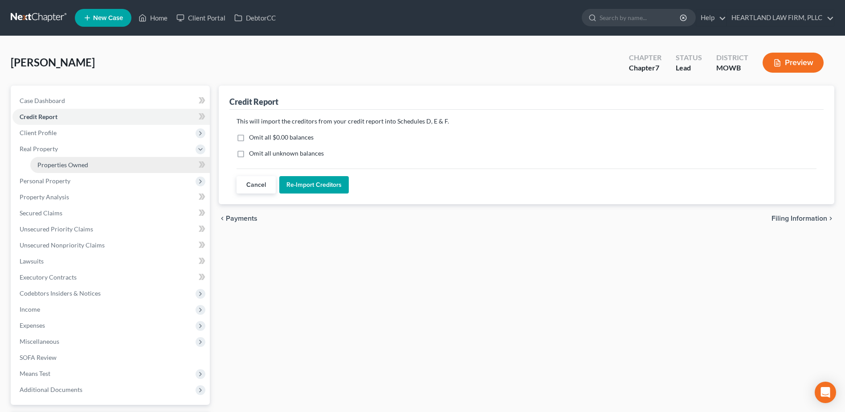
click at [45, 165] on span "Properties Owned" at bounding box center [62, 165] width 51 height 8
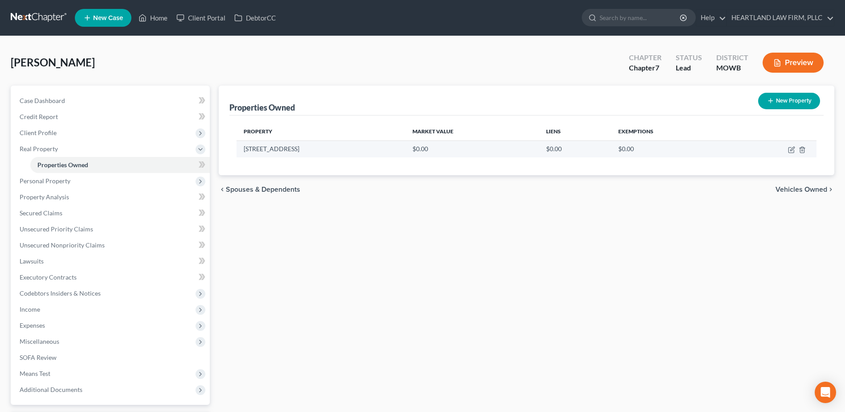
click at [266, 146] on td "[STREET_ADDRESS]" at bounding box center [321, 148] width 169 height 17
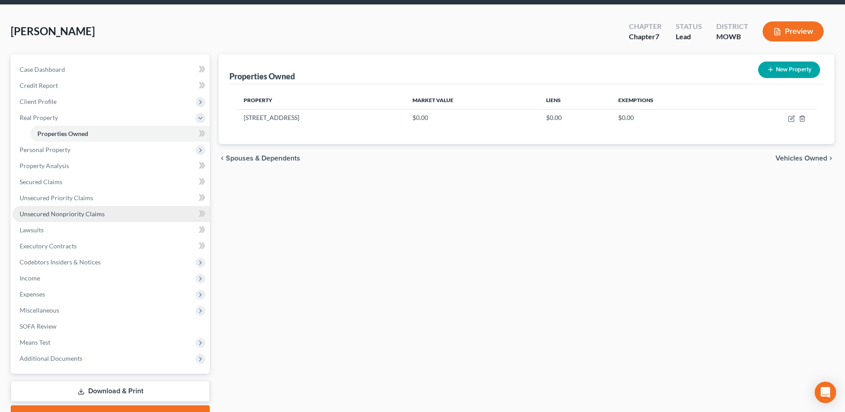
scroll to position [78, 0]
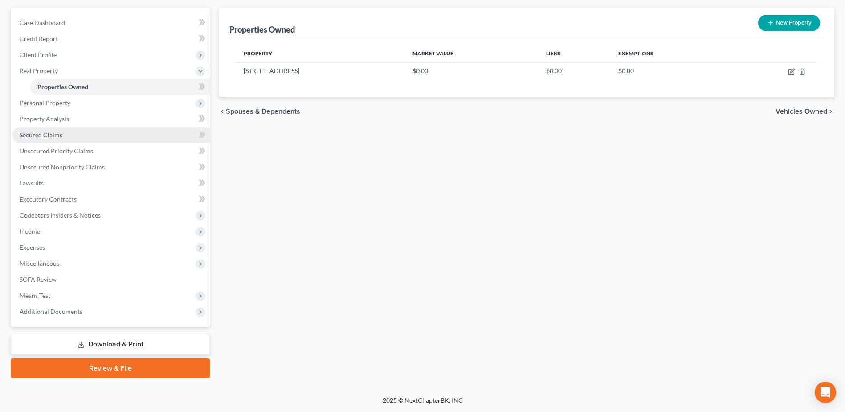
click at [57, 133] on span "Secured Claims" at bounding box center [41, 135] width 43 height 8
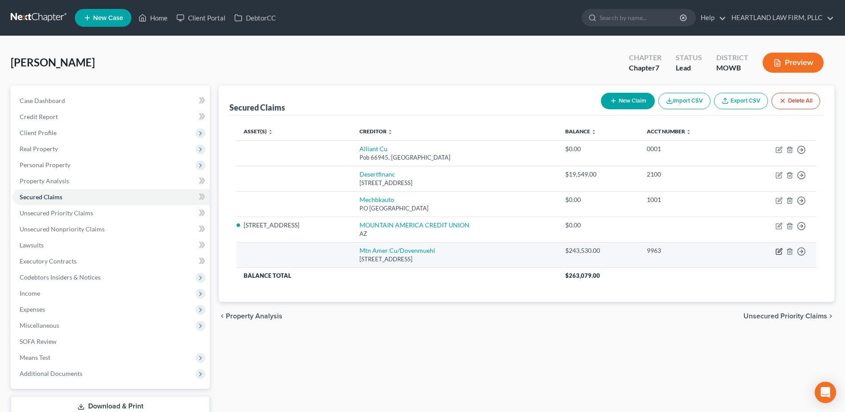
click at [780, 252] on icon "button" at bounding box center [780, 250] width 4 height 4
select select "14"
select select "2"
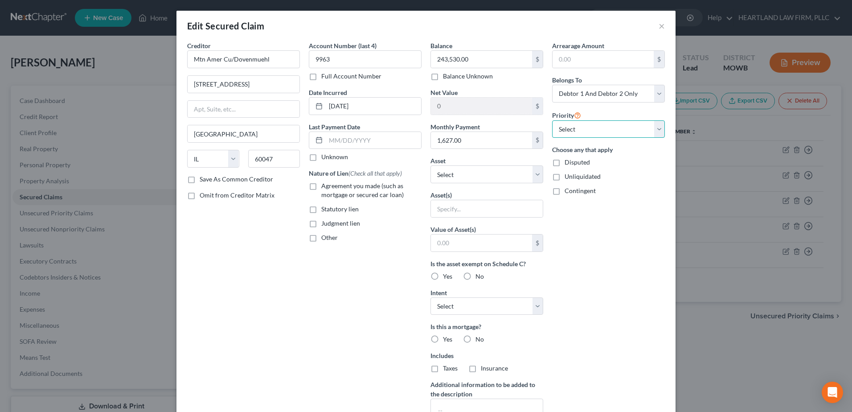
click at [655, 128] on select "Select 1st 2nd 3rd 4th 5th 6th 7th 8th 9th 10th 11th 12th 13th 14th 15th 16th 1…" at bounding box center [608, 129] width 113 height 18
select select "0"
click at [552, 120] on select "Select 1st 2nd 3rd 4th 5th 6th 7th 8th 9th 10th 11th 12th 13th 14th 15th 16th 1…" at bounding box center [608, 129] width 113 height 18
click at [200, 178] on label "Save As Common Creditor" at bounding box center [237, 179] width 74 height 9
click at [203, 178] on input "Save As Common Creditor" at bounding box center [206, 178] width 6 height 6
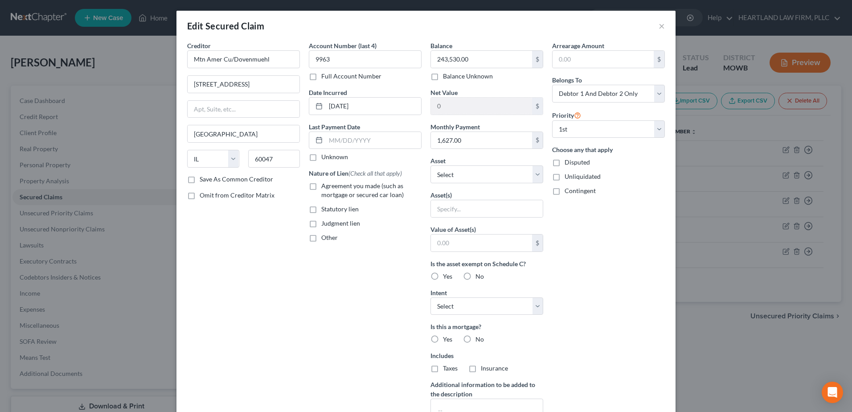
checkbox input "true"
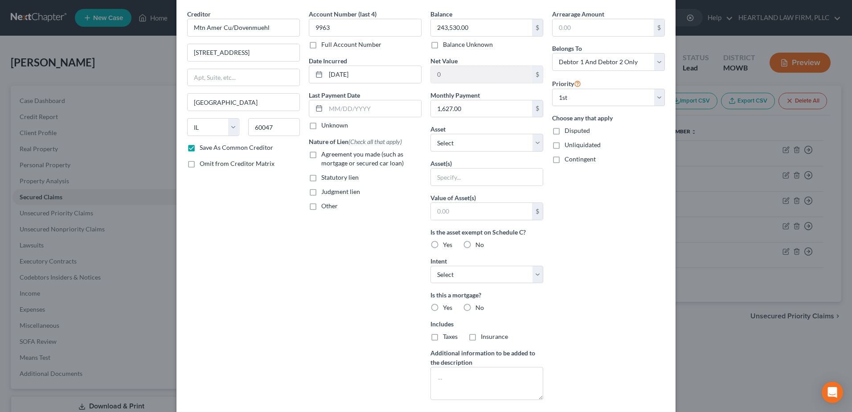
scroll to position [45, 0]
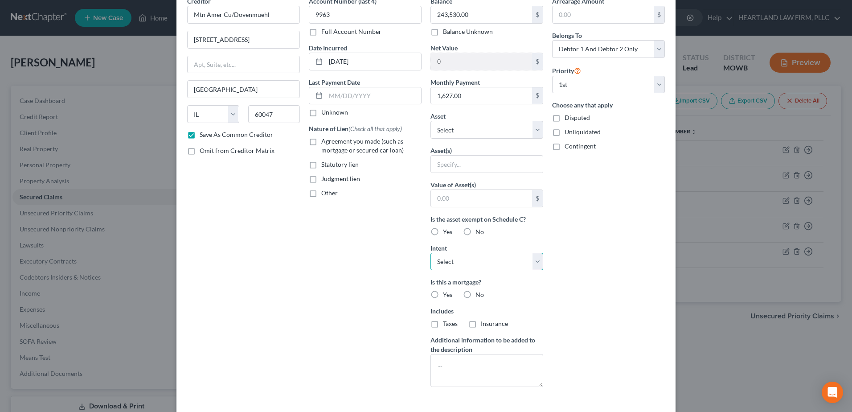
click at [537, 260] on select "Select Surrender Redeem Reaffirm Avoid Other" at bounding box center [486, 262] width 113 height 18
select select "2"
click at [430, 253] on select "Select Surrender Redeem Reaffirm Avoid Other" at bounding box center [486, 262] width 113 height 18
click at [443, 324] on label "Taxes" at bounding box center [450, 323] width 15 height 9
click at [446, 324] on input "Taxes" at bounding box center [449, 322] width 6 height 6
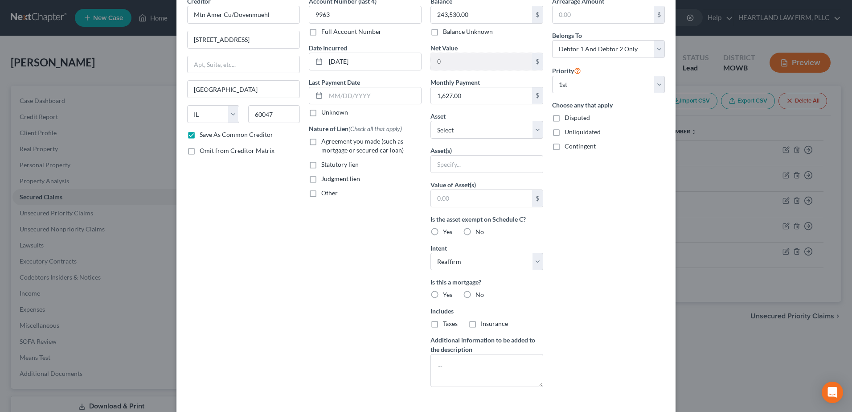
checkbox input "true"
click at [481, 325] on label "Insurance" at bounding box center [494, 323] width 27 height 9
click at [484, 325] on input "Insurance" at bounding box center [487, 322] width 6 height 6
checkbox input "true"
click at [443, 233] on label "Yes" at bounding box center [447, 231] width 9 height 9
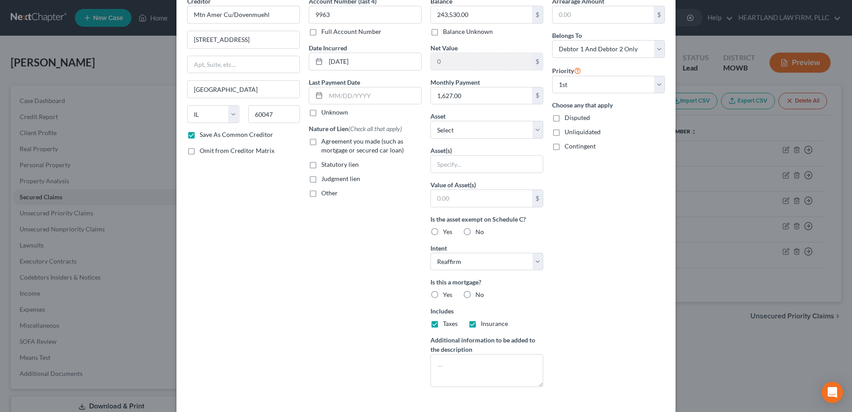
click at [446, 233] on input "Yes" at bounding box center [449, 230] width 6 height 6
radio input "true"
click at [531, 126] on select "Select Other Multiple Assets [STREET_ADDRESS] - $0.0" at bounding box center [486, 130] width 113 height 18
select select "2"
click at [430, 139] on select "Select Other Multiple Assets [STREET_ADDRESS] - $0.0" at bounding box center [486, 130] width 113 height 18
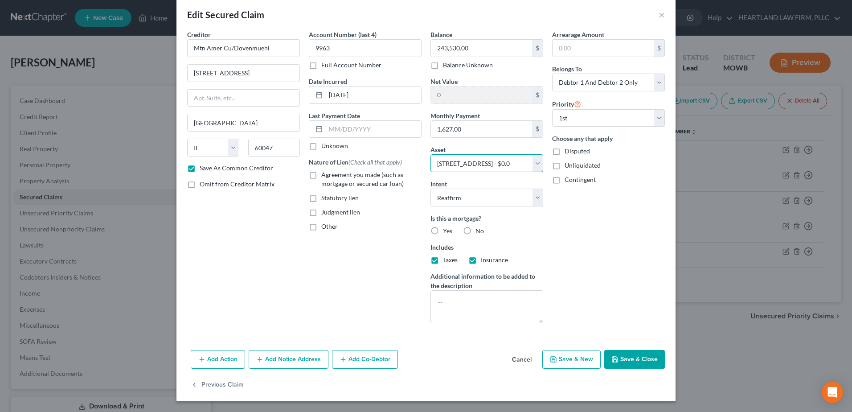
scroll to position [11, 0]
click at [633, 363] on button "Save & Close" at bounding box center [634, 359] width 61 height 19
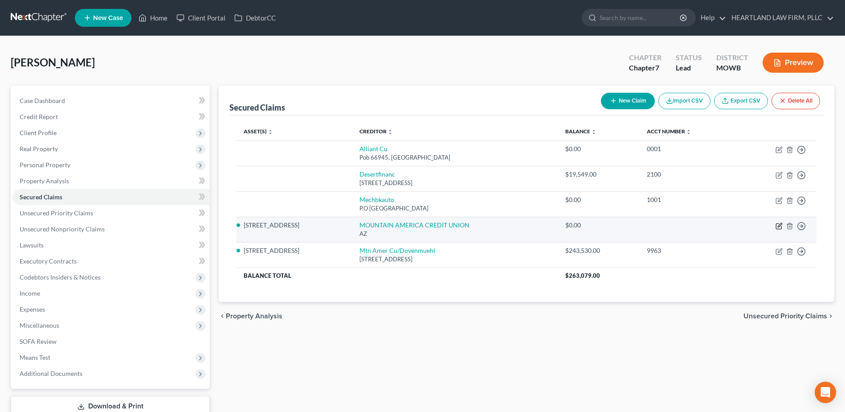
click at [780, 225] on icon "button" at bounding box center [779, 225] width 7 height 7
select select "3"
select select "2"
select select "0"
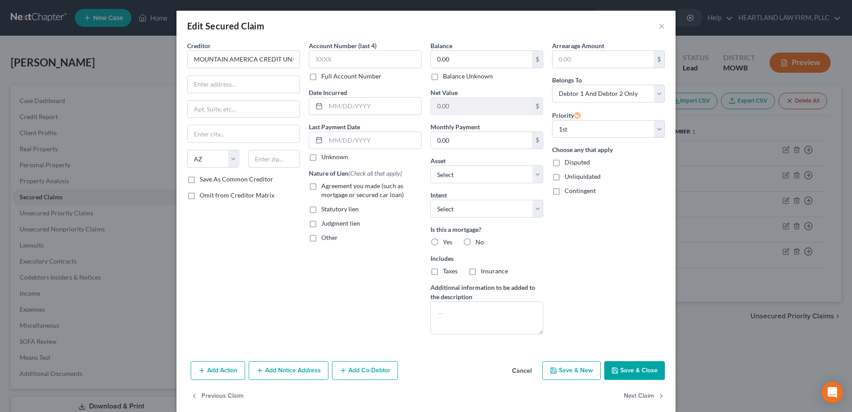
click at [519, 372] on button "Cancel" at bounding box center [522, 371] width 34 height 18
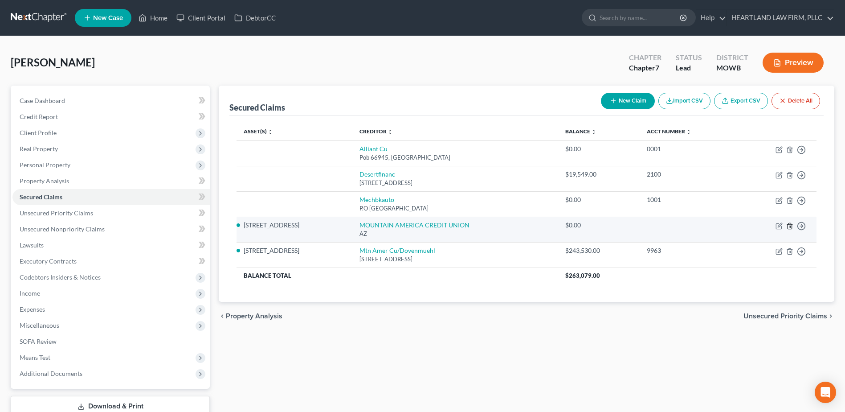
click at [790, 226] on icon "button" at bounding box center [789, 225] width 7 height 7
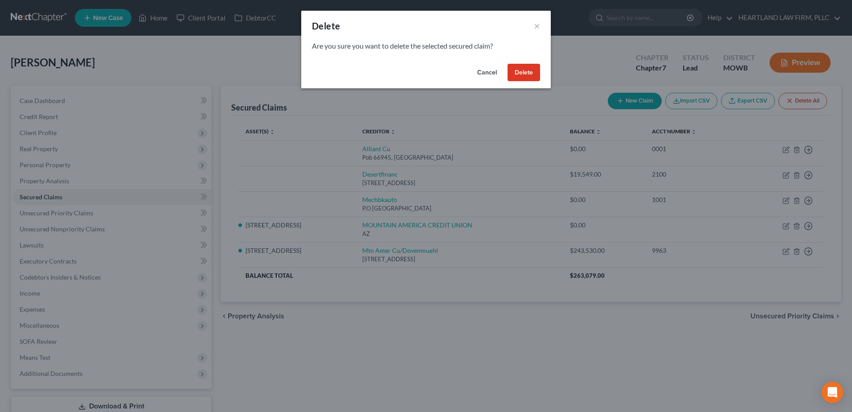
click at [520, 75] on button "Delete" at bounding box center [524, 73] width 33 height 18
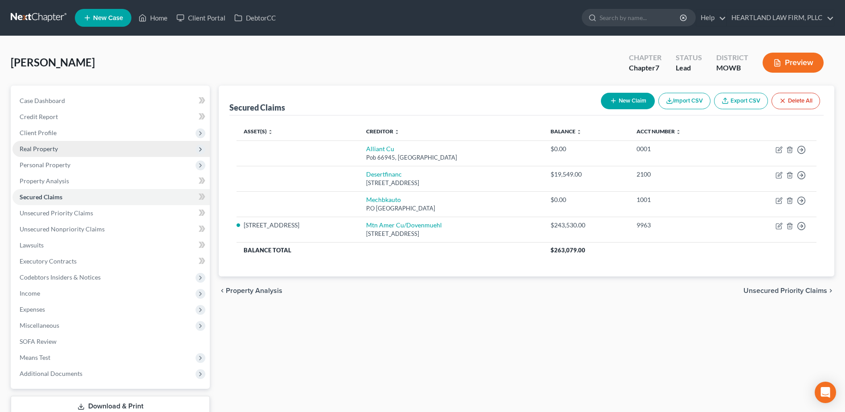
click at [44, 151] on span "Real Property" at bounding box center [39, 149] width 38 height 8
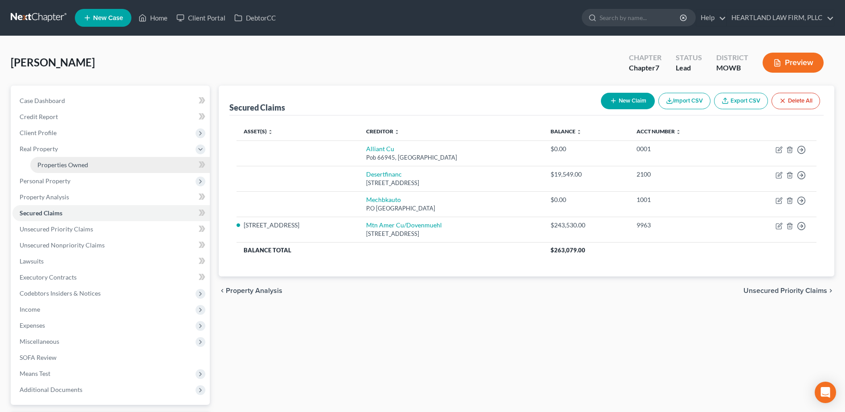
click at [182, 166] on link "Properties Owned" at bounding box center [120, 165] width 180 height 16
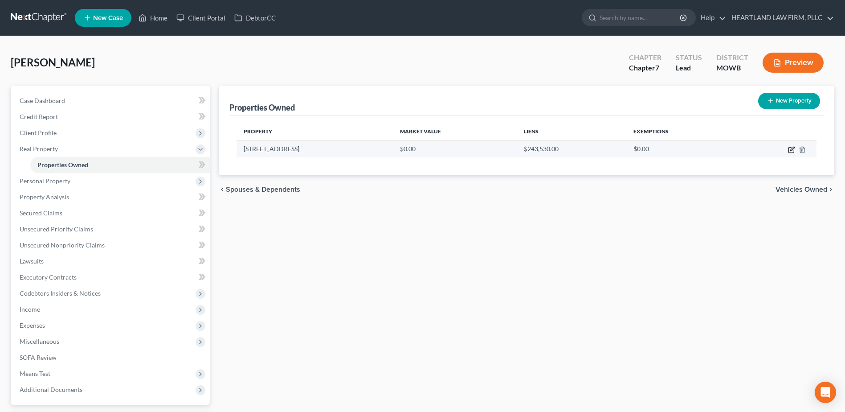
click at [790, 148] on icon "button" at bounding box center [791, 149] width 7 height 7
select select "3"
select select "11"
select select "2"
select select "0"
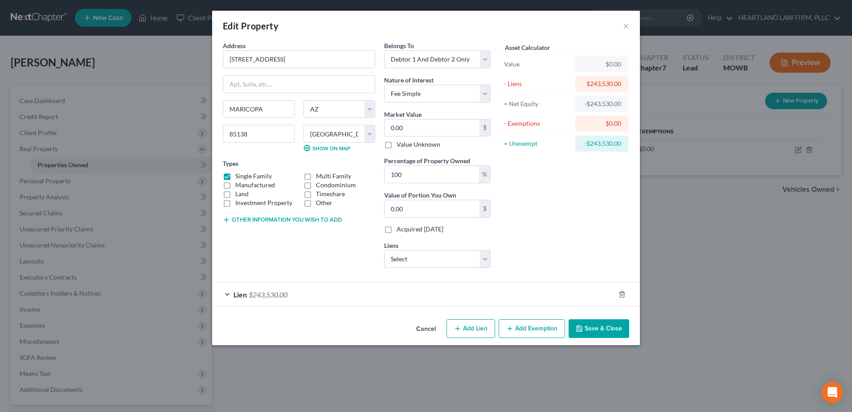
click at [598, 123] on div "$0.00" at bounding box center [601, 123] width 39 height 9
click at [611, 127] on div "$0.00" at bounding box center [601, 123] width 39 height 9
drag, startPoint x: 526, startPoint y: 319, endPoint x: 527, endPoint y: 328, distance: 9.8
click at [527, 328] on button "Add Exemption" at bounding box center [532, 328] width 66 height 19
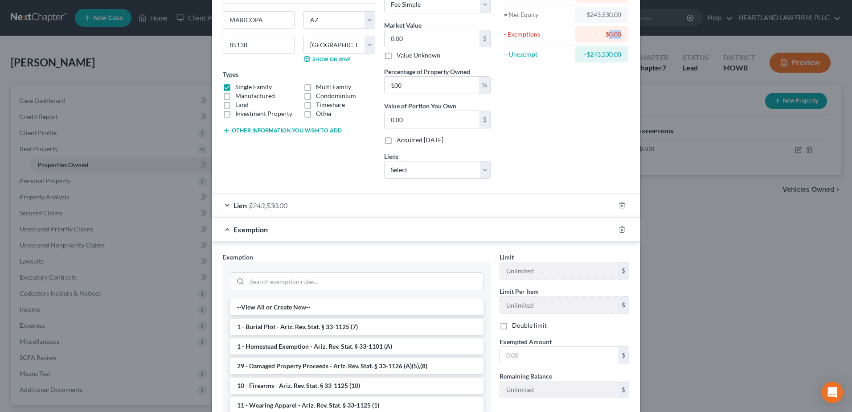
scroll to position [134, 0]
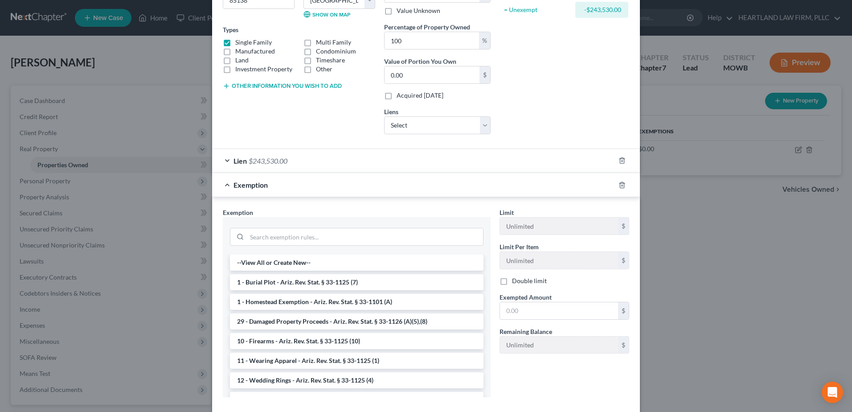
click at [339, 305] on li "1 - Homestead Exemption - Ariz. Rev. Stat. § 33-1101 (A)" at bounding box center [357, 302] width 254 height 16
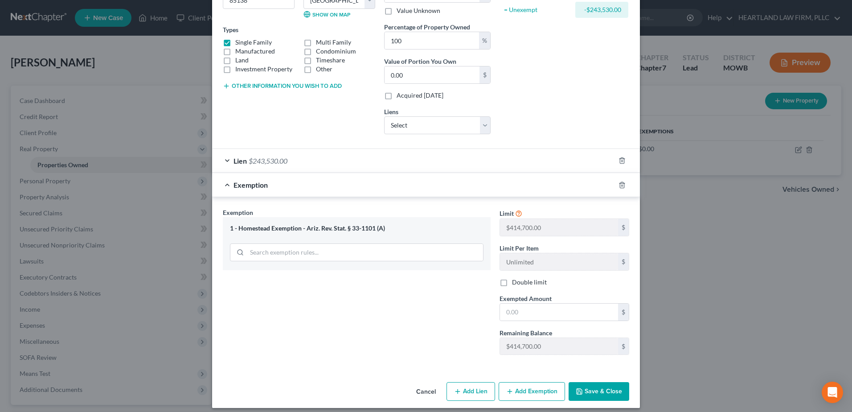
click at [601, 394] on button "Save & Close" at bounding box center [599, 391] width 61 height 19
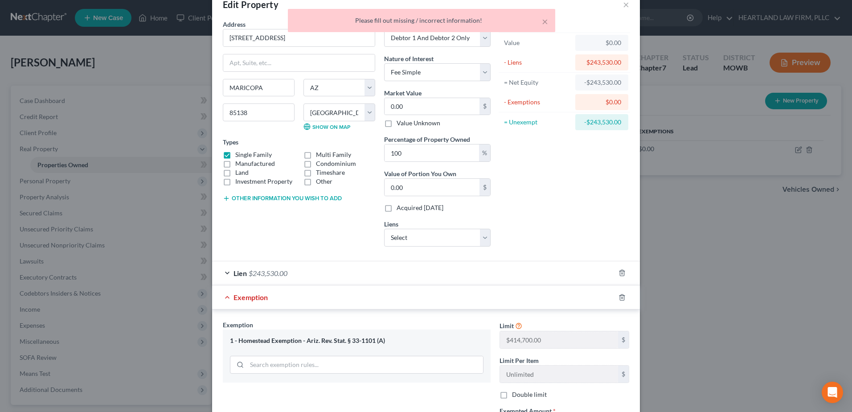
scroll to position [0, 0]
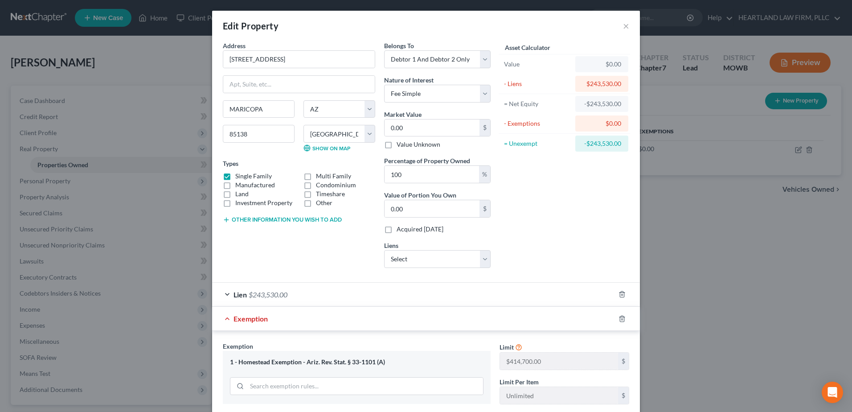
click at [607, 65] on div "$0.00" at bounding box center [601, 64] width 39 height 9
click at [609, 62] on div "$0.00" at bounding box center [601, 64] width 39 height 9
click at [434, 132] on input "0.00" at bounding box center [432, 127] width 95 height 17
type input "0"
type input "3"
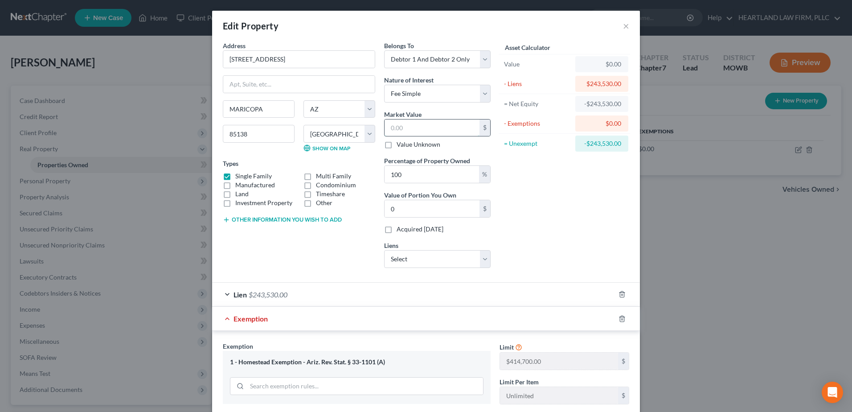
type input "3.00"
type input "31"
type input "31.00"
type input "315"
type input "315.00"
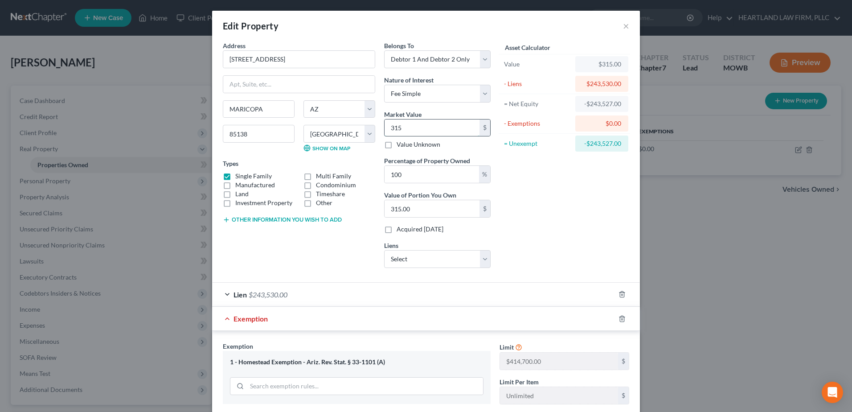
type input "3150"
type input "3,150.00"
type input "3,1500"
type input "31,500.00"
type input "31,5000"
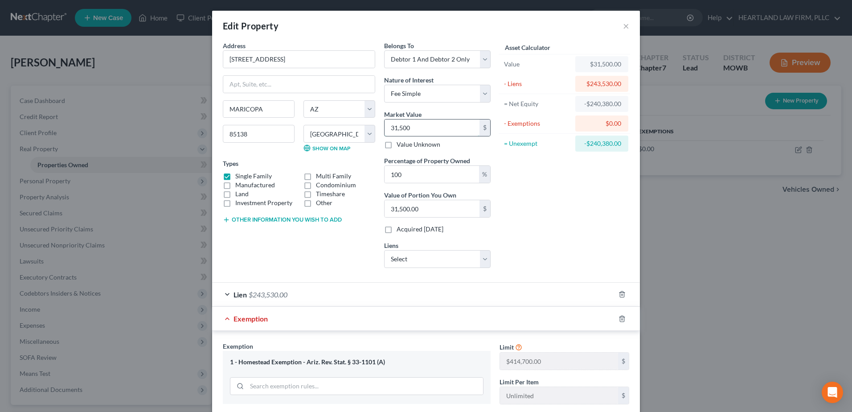
type input "315,000.00"
click at [484, 257] on select "Select Desertfinanc - $19,549.00 Alliant Cu - $0.00 Mechbkauto - $0.00" at bounding box center [437, 259] width 106 height 18
click at [453, 254] on select "Select Desertfinanc - $19,549.00 Alliant Cu - $0.00 Mechbkauto - $0.00" at bounding box center [437, 259] width 106 height 18
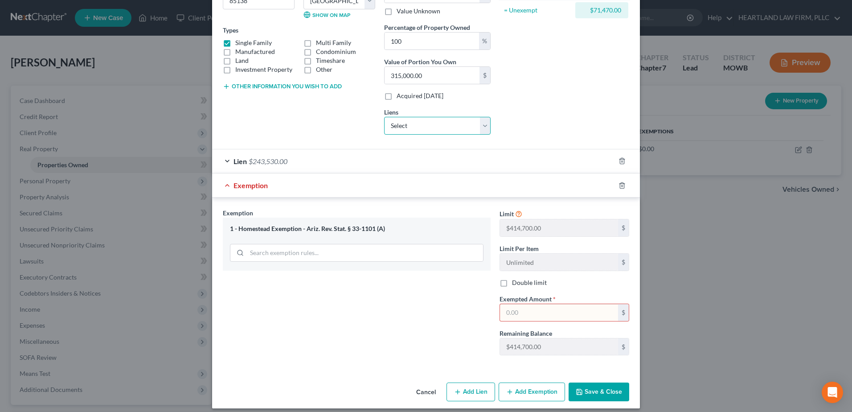
scroll to position [140, 0]
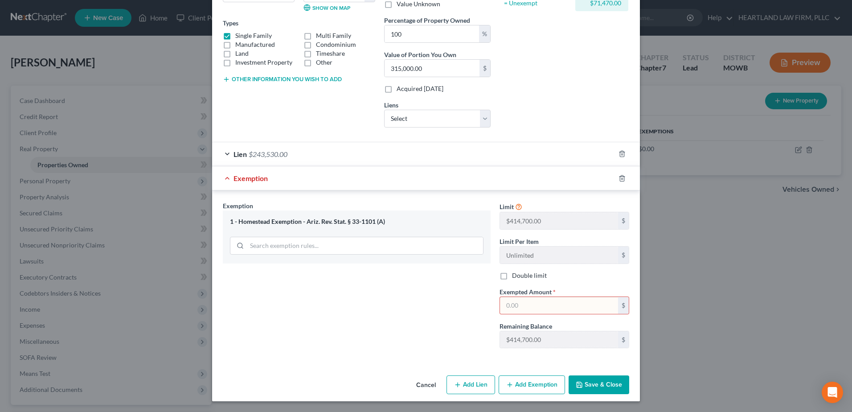
click at [545, 312] on input "text" at bounding box center [559, 305] width 118 height 17
click at [484, 122] on select "Select Desertfinanc - $19,549.00 Alliant Cu - $0.00 Mechbkauto - $0.00" at bounding box center [437, 119] width 106 height 18
click at [562, 95] on div "Asset Calculator Value $315,000.00 - Liens $243,530.00 = Net Equity $71,470.00 …" at bounding box center [564, 18] width 139 height 234
click at [581, 387] on button "Save & Close" at bounding box center [599, 384] width 61 height 19
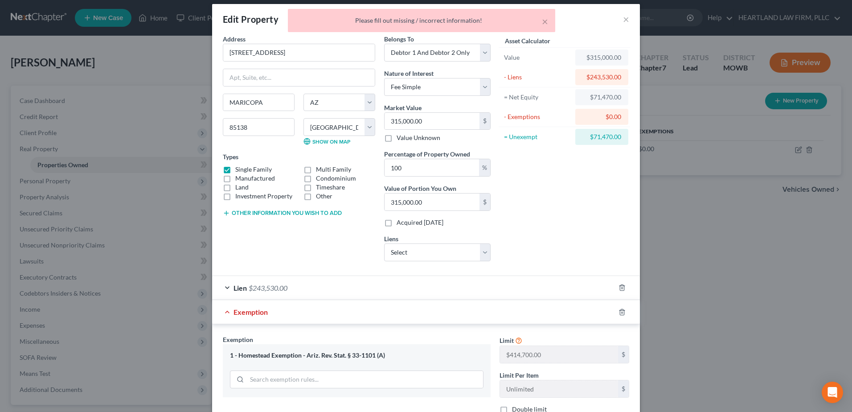
scroll to position [0, 0]
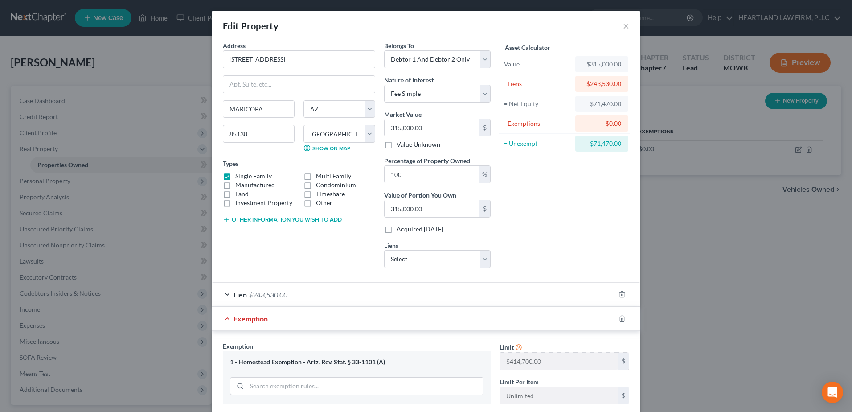
click at [225, 294] on div "Lien $243,530.00" at bounding box center [413, 295] width 403 height 24
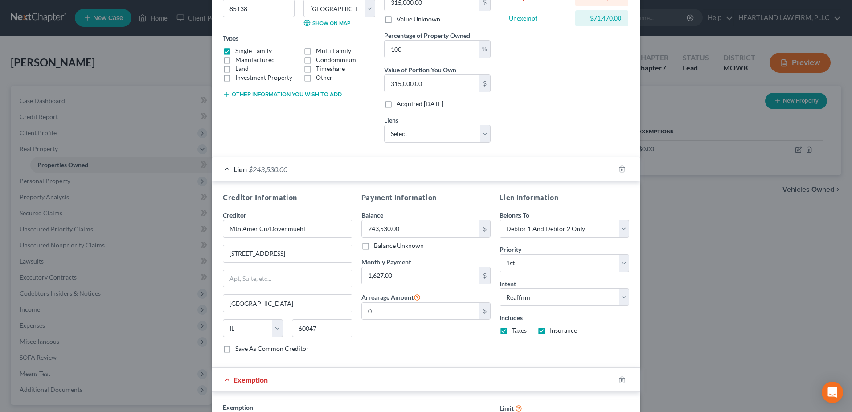
scroll to position [134, 0]
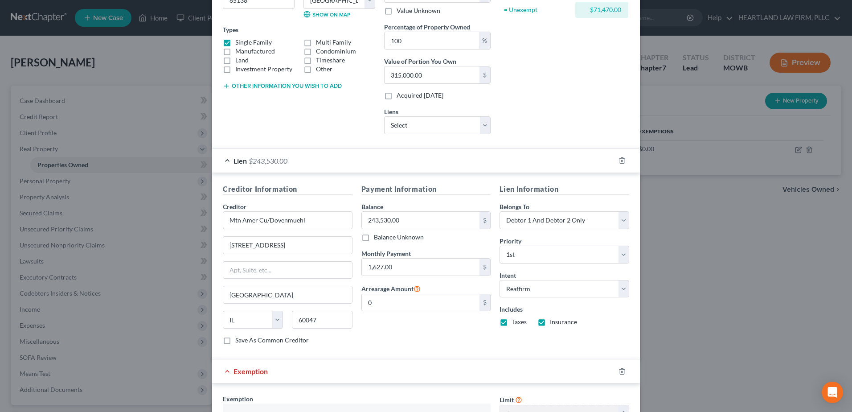
click at [235, 340] on label "Save As Common Creditor" at bounding box center [272, 340] width 74 height 9
click at [239, 340] on input "Save As Common Creditor" at bounding box center [242, 339] width 6 height 6
checkbox input "true"
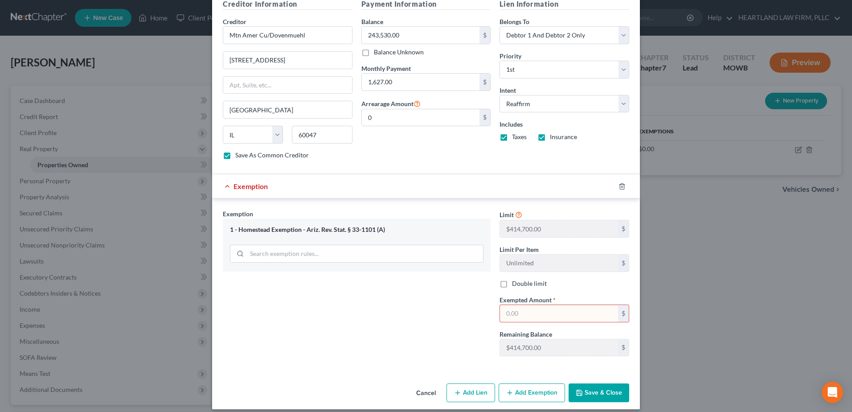
scroll to position [327, 0]
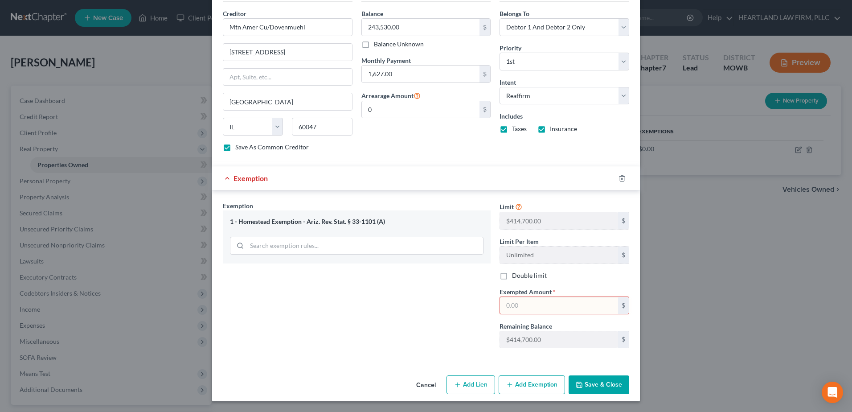
click at [519, 307] on input "text" at bounding box center [559, 305] width 118 height 17
type input "400,000.00"
click at [601, 385] on button "Save & Close" at bounding box center [599, 384] width 61 height 19
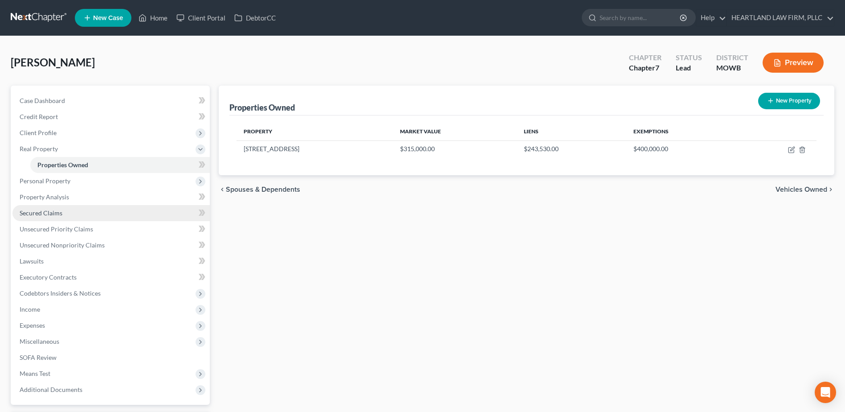
click at [54, 209] on span "Secured Claims" at bounding box center [41, 213] width 43 height 8
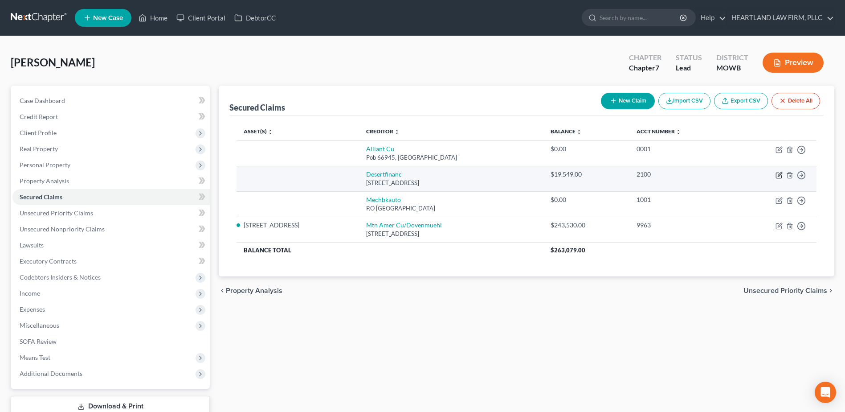
click at [780, 176] on icon "button" at bounding box center [779, 175] width 7 height 7
select select "3"
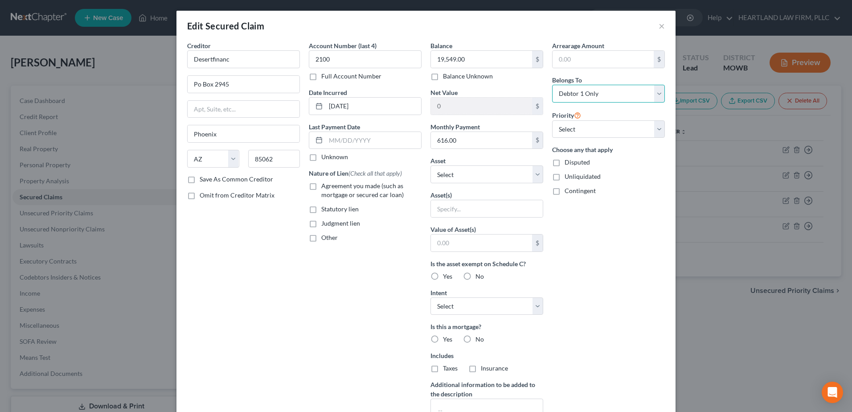
click at [659, 94] on select "Select Debtor 1 Only Debtor 2 Only Debtor 1 And Debtor 2 Only At Least One Of T…" at bounding box center [608, 94] width 113 height 18
select select "2"
click at [552, 85] on select "Select Debtor 1 Only Debtor 2 Only Debtor 1 And Debtor 2 Only At Least One Of T…" at bounding box center [608, 94] width 113 height 18
click at [659, 131] on select "Select 1st 2nd 3rd 4th 5th 6th 7th 8th 9th 10th 11th 12th 13th 14th 15th 16th 1…" at bounding box center [608, 129] width 113 height 18
select select "0"
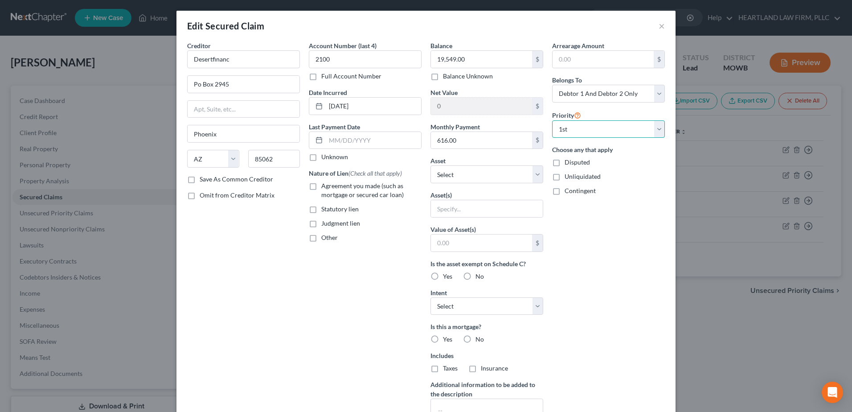
click at [552, 120] on select "Select 1st 2nd 3rd 4th 5th 6th 7th 8th 9th 10th 11th 12th 13th 14th 15th 16th 1…" at bounding box center [608, 129] width 113 height 18
click at [200, 178] on label "Save As Common Creditor" at bounding box center [237, 179] width 74 height 9
click at [203, 178] on input "Save As Common Creditor" at bounding box center [206, 178] width 6 height 6
checkbox input "true"
click at [321, 186] on label "Agreement you made (such as mortgage or secured car loan)" at bounding box center [371, 190] width 100 height 18
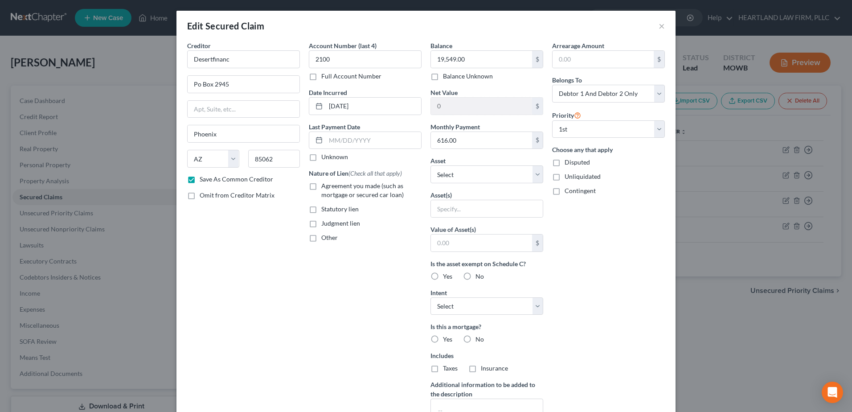
click at [325, 186] on input "Agreement you made (such as mortgage or secured car loan)" at bounding box center [328, 184] width 6 height 6
checkbox input "true"
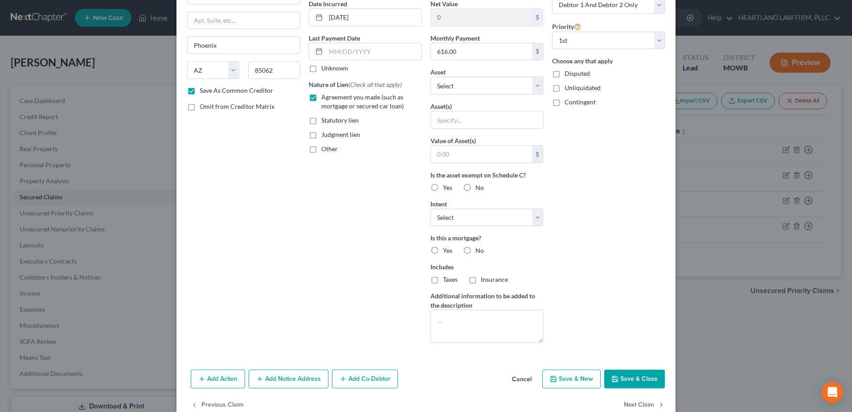
scroll to position [89, 0]
click at [475, 250] on label "No" at bounding box center [479, 250] width 8 height 9
click at [479, 250] on input "No" at bounding box center [482, 249] width 6 height 6
radio input "true"
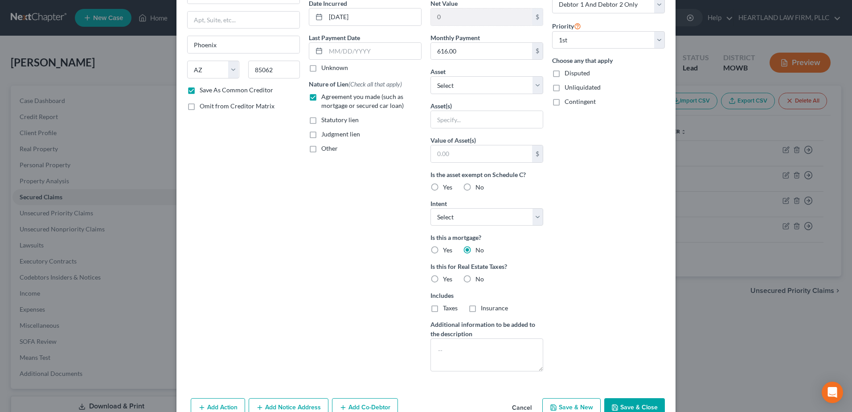
click at [443, 187] on label "Yes" at bounding box center [447, 187] width 9 height 9
click at [446, 187] on input "Yes" at bounding box center [449, 186] width 6 height 6
radio input "true"
click at [534, 218] on select "Select Surrender Redeem Reaffirm Avoid Other" at bounding box center [486, 217] width 113 height 18
select select "2"
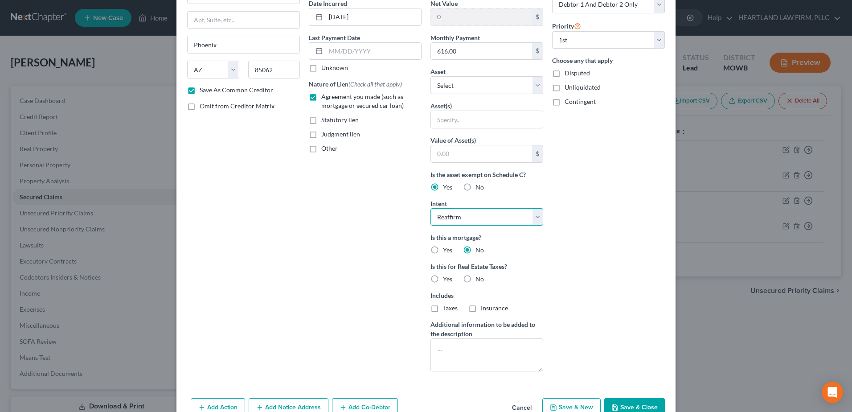
click at [430, 208] on select "Select Surrender Redeem Reaffirm Avoid Other" at bounding box center [486, 217] width 113 height 18
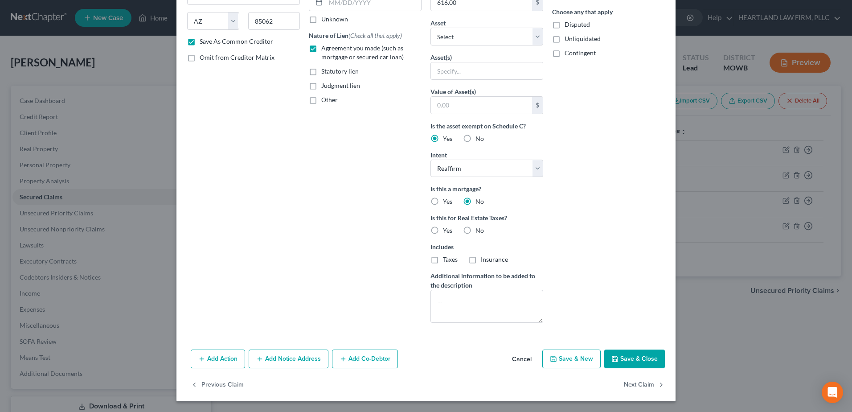
click at [475, 230] on label "No" at bounding box center [479, 230] width 8 height 9
click at [479, 230] on input "No" at bounding box center [482, 229] width 6 height 6
radio input "true"
click at [639, 363] on button "Save & Close" at bounding box center [634, 358] width 61 height 19
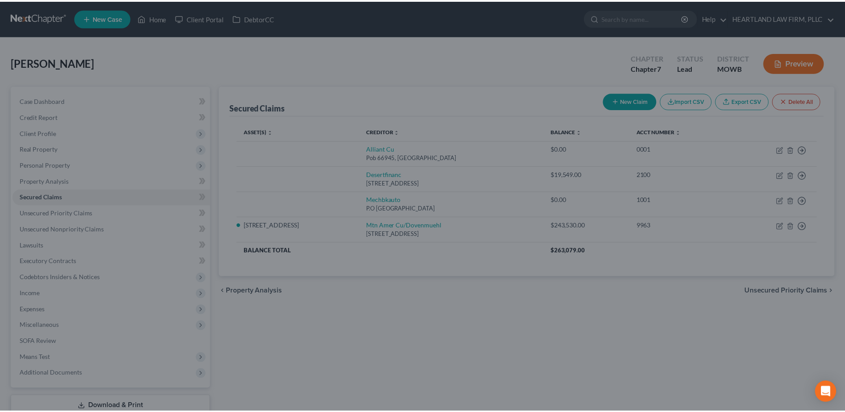
scroll to position [0, 0]
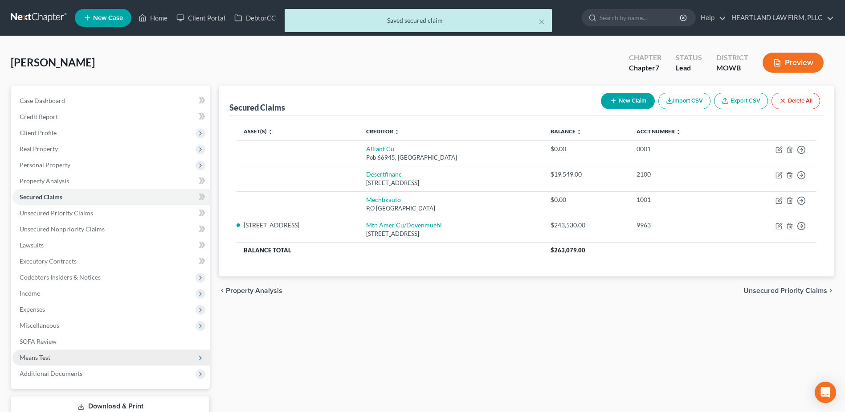
click at [35, 356] on span "Means Test" at bounding box center [35, 357] width 31 height 8
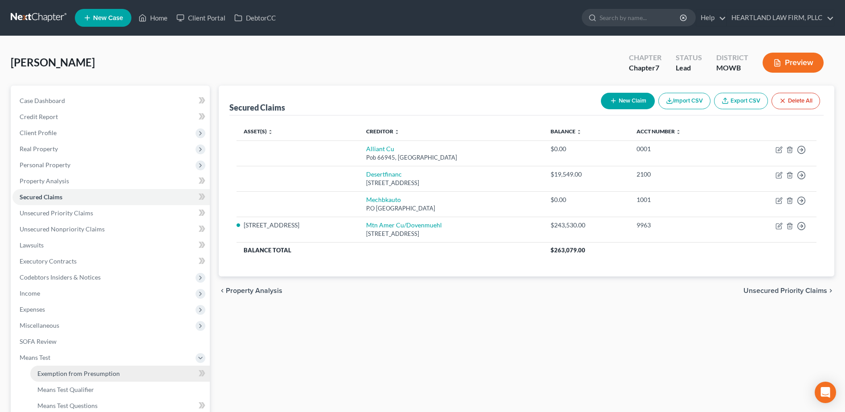
click at [52, 375] on span "Exemption from Presumption" at bounding box center [78, 373] width 82 height 8
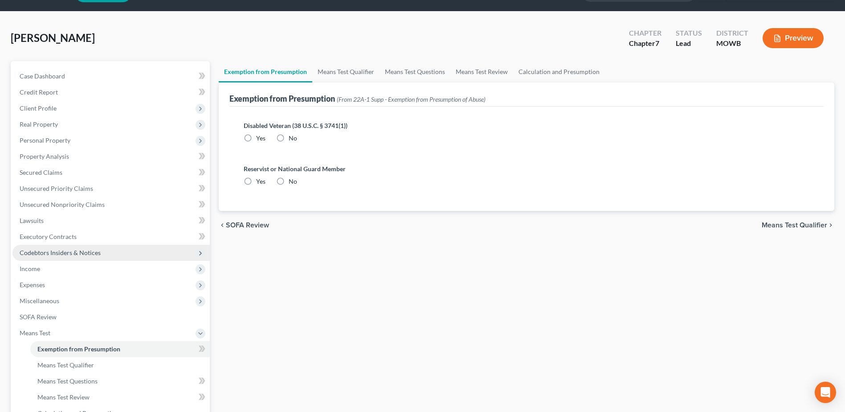
scroll to position [45, 0]
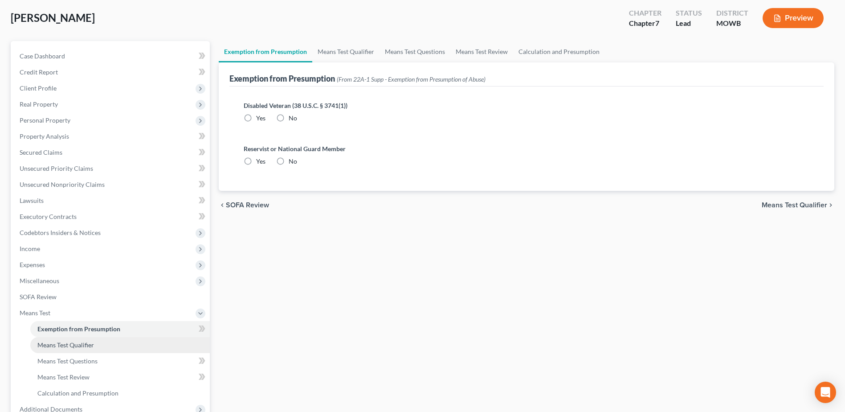
click at [73, 344] on span "Means Test Qualifier" at bounding box center [65, 345] width 57 height 8
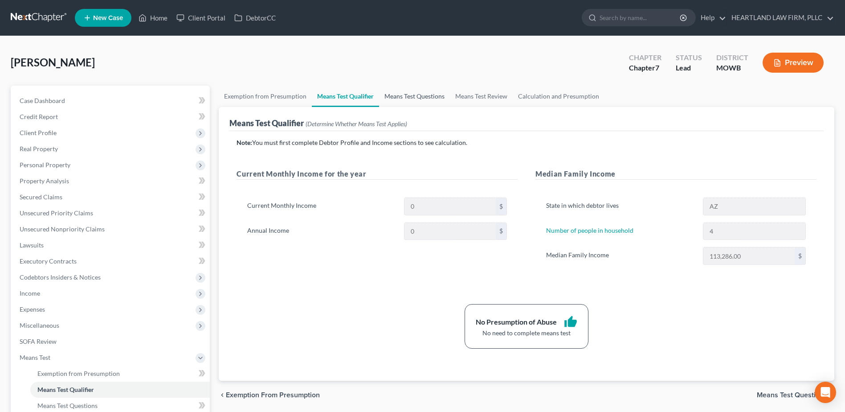
click at [409, 94] on link "Means Test Questions" at bounding box center [414, 96] width 71 height 21
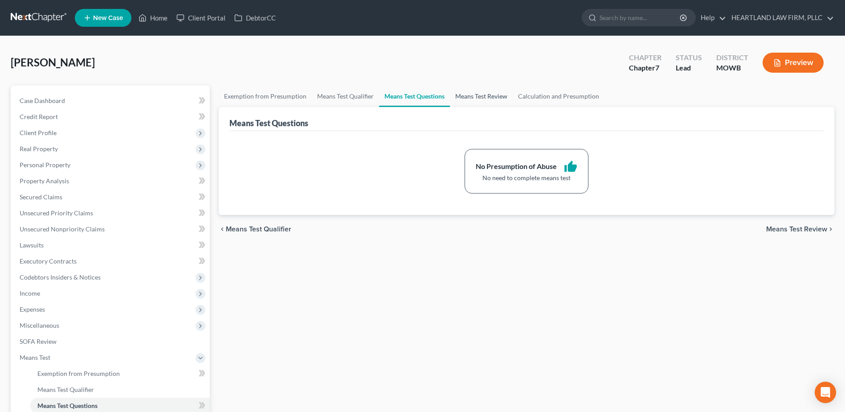
click at [467, 94] on link "Means Test Review" at bounding box center [481, 96] width 63 height 21
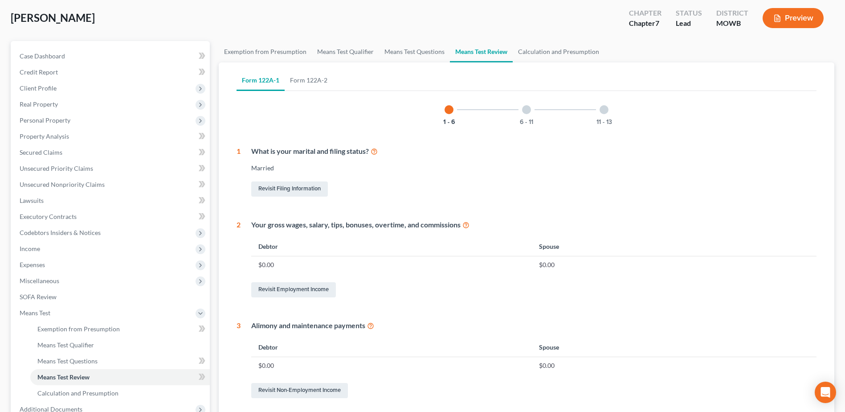
scroll to position [89, 0]
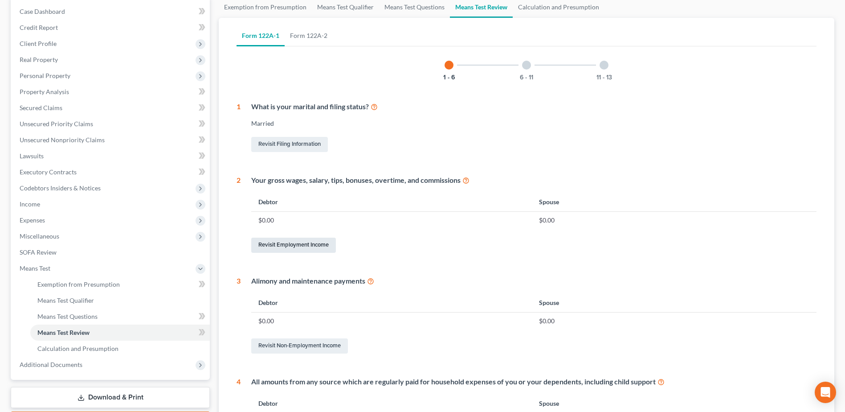
click at [288, 240] on link "Revisit Employment Income" at bounding box center [293, 245] width 85 height 15
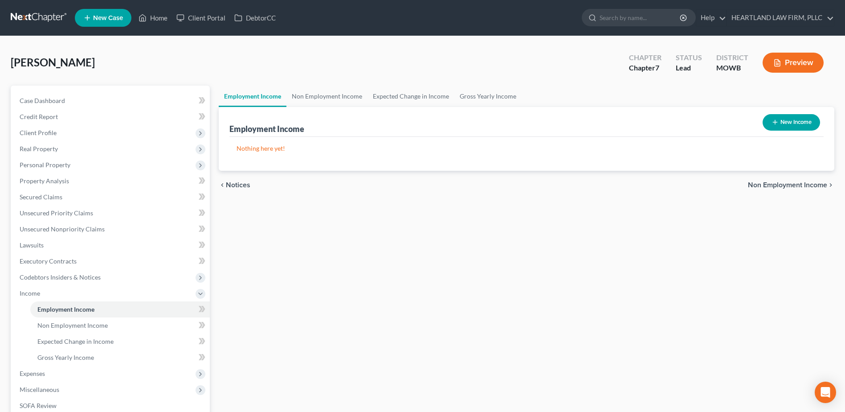
click at [791, 123] on button "New Income" at bounding box center [791, 122] width 57 height 16
select select "0"
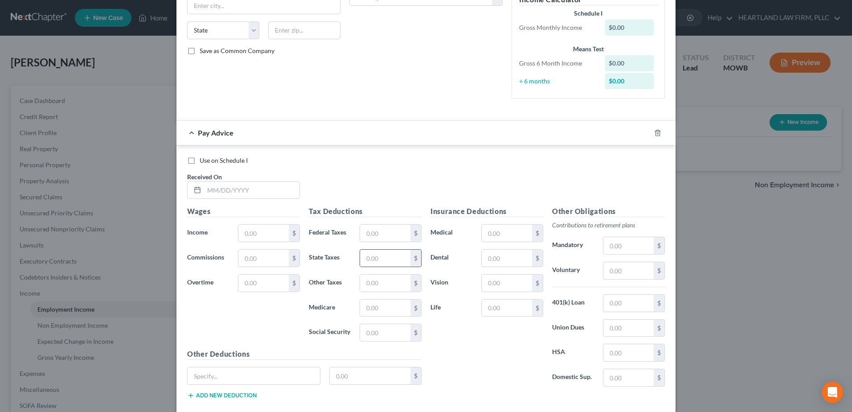
scroll to position [213, 0]
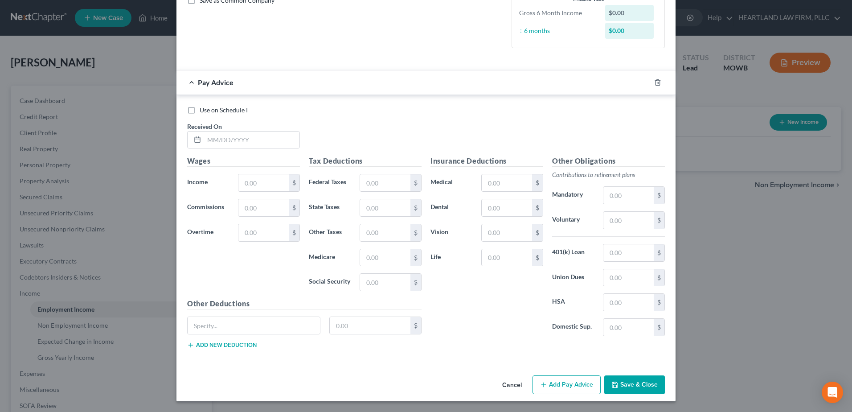
click at [636, 386] on button "Save & Close" at bounding box center [634, 384] width 61 height 19
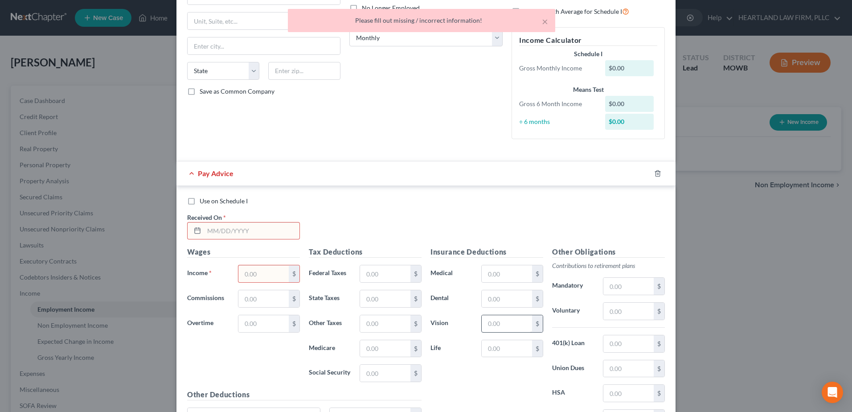
scroll to position [0, 0]
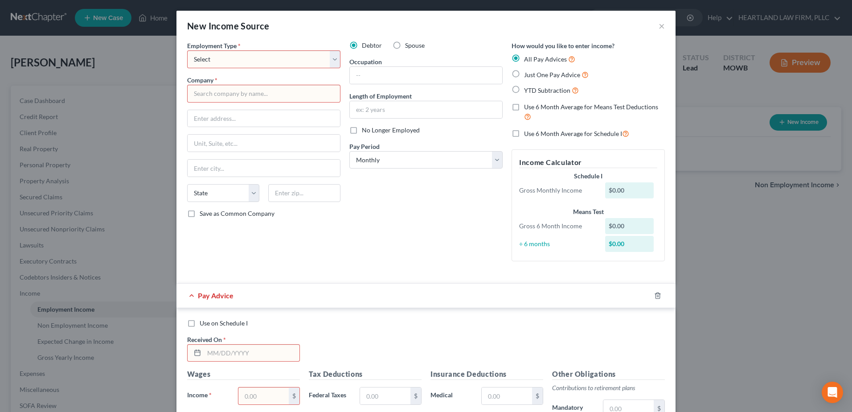
click at [332, 56] on select "Select Full or [DEMOGRAPHIC_DATA] Employment Self Employment" at bounding box center [263, 59] width 153 height 18
select select "1"
click at [187, 50] on select "Select Full or [DEMOGRAPHIC_DATA] Employment Self Employment" at bounding box center [263, 59] width 153 height 18
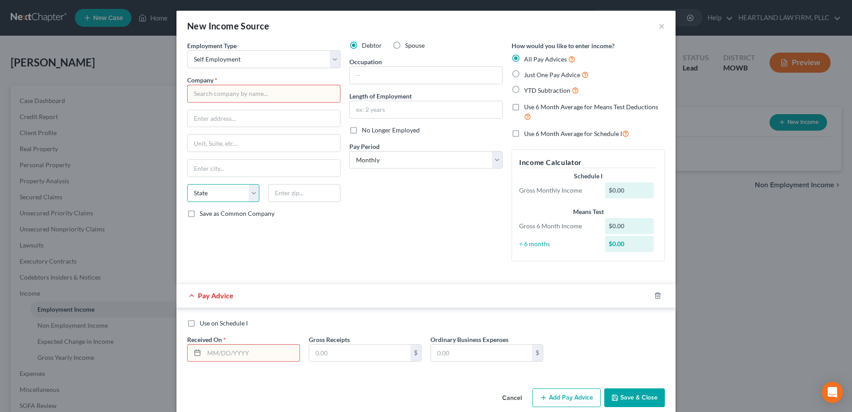
click at [250, 195] on select "State [US_STATE] AK AR AZ CA CO CT DE DC [GEOGRAPHIC_DATA] [GEOGRAPHIC_DATA] GU…" at bounding box center [223, 193] width 72 height 18
select select "3"
click at [187, 184] on select "State [US_STATE] AK AR AZ CA CO CT DE DC [GEOGRAPHIC_DATA] [GEOGRAPHIC_DATA] GU…" at bounding box center [223, 193] width 72 height 18
click at [379, 77] on input "text" at bounding box center [426, 75] width 152 height 17
click at [303, 97] on input "text" at bounding box center [263, 94] width 153 height 18
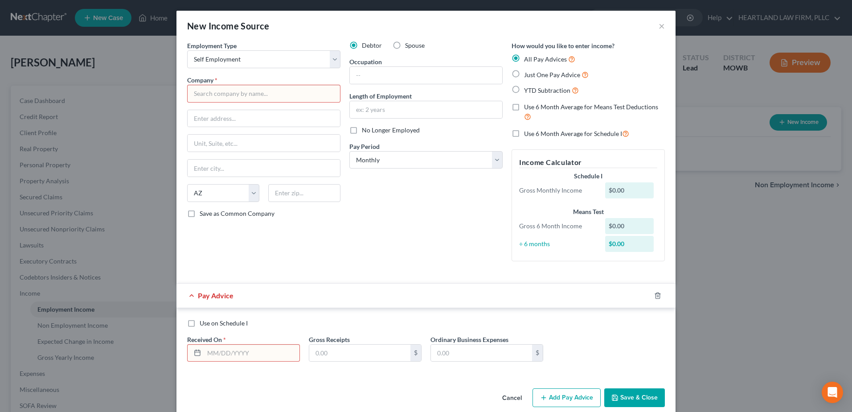
click at [297, 72] on div "Employment Type * Select Full or [DEMOGRAPHIC_DATA] Employment Self Employment …" at bounding box center [264, 154] width 162 height 227
